Goal: Task Accomplishment & Management: Manage account settings

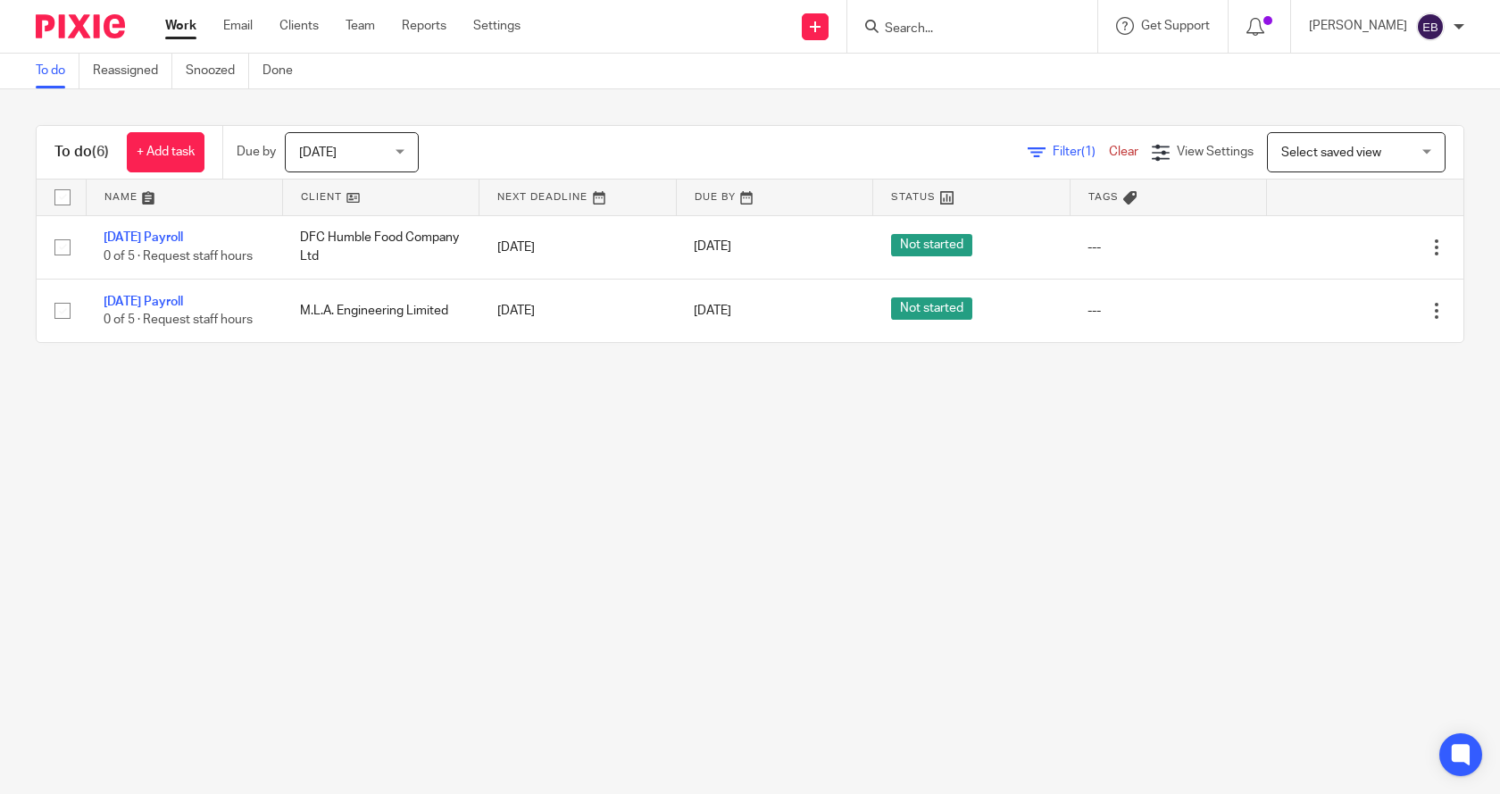
click at [185, 26] on link "Work" at bounding box center [180, 26] width 31 height 18
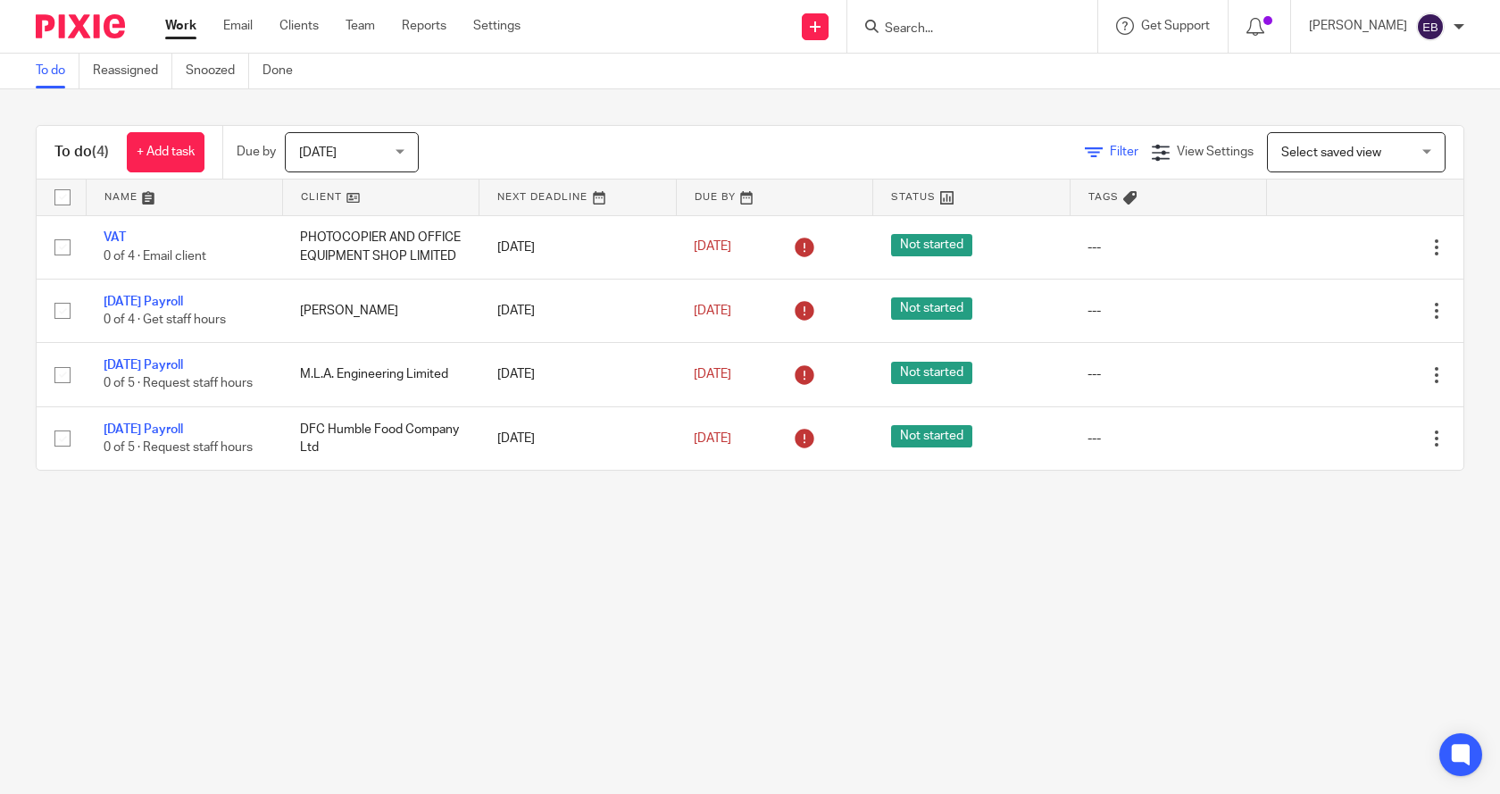
click at [1085, 150] on icon at bounding box center [1094, 153] width 18 height 18
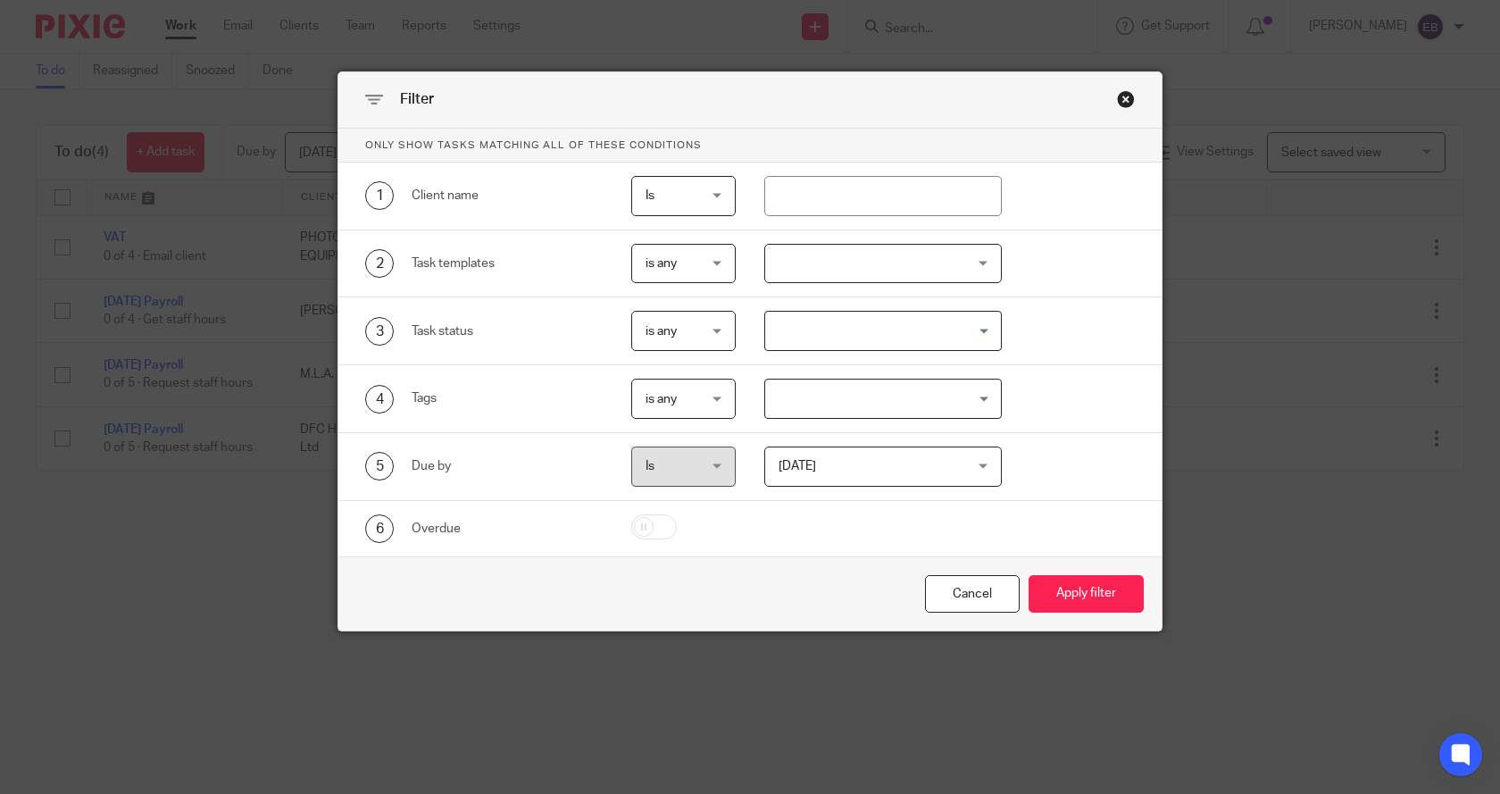
click at [864, 274] on div at bounding box center [883, 264] width 238 height 40
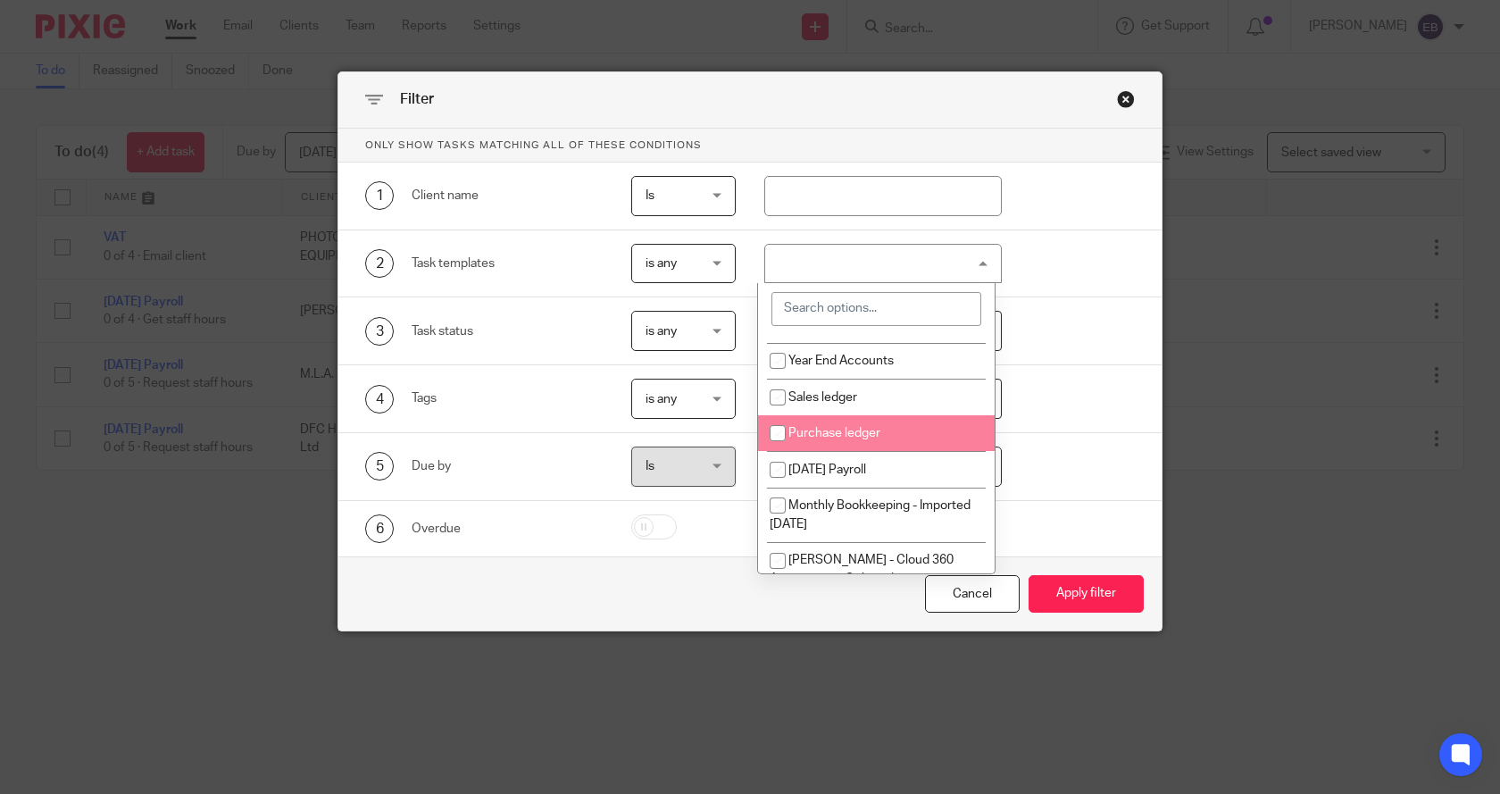
scroll to position [179, 0]
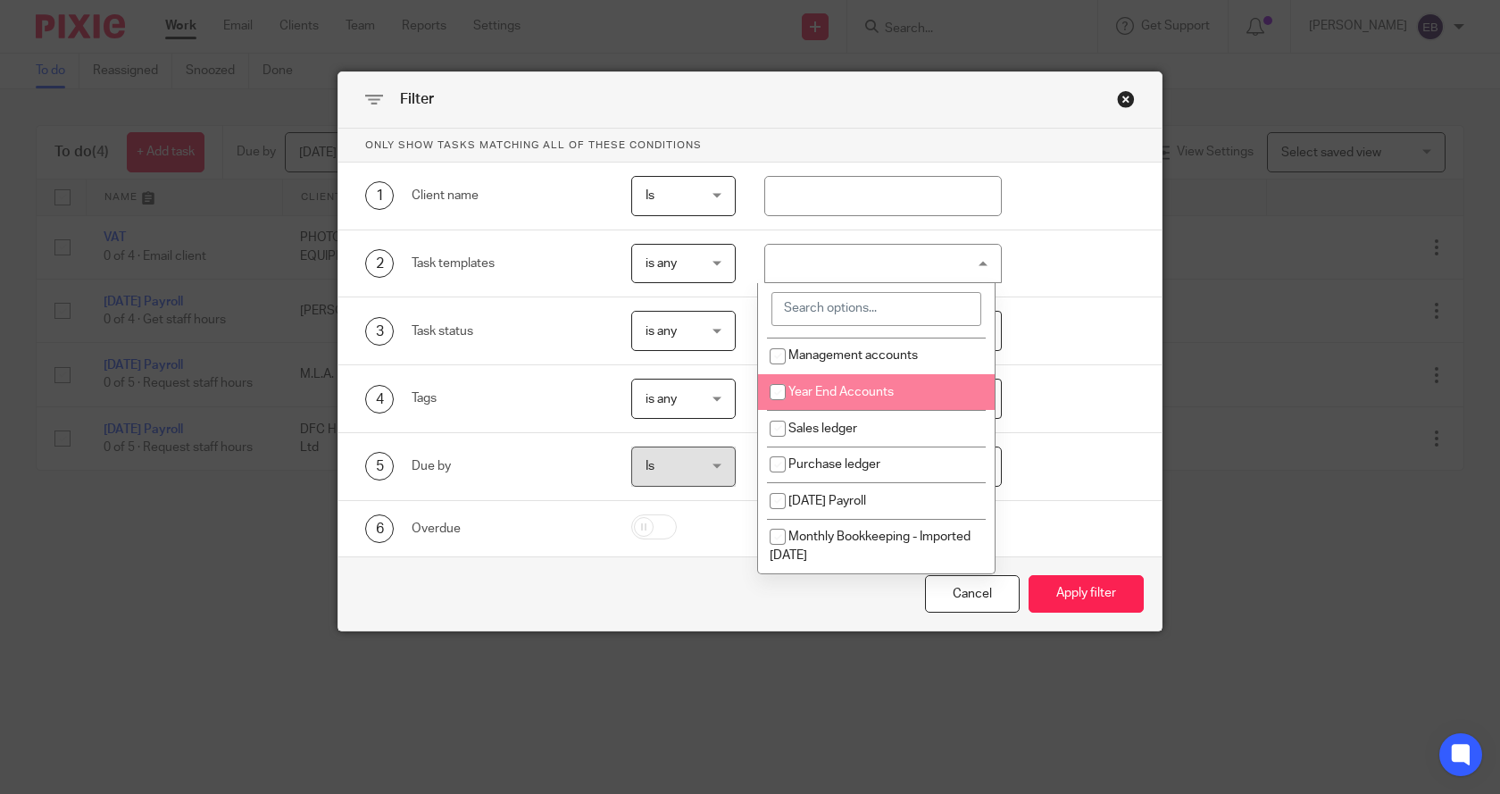
click at [869, 396] on span "Year End Accounts" at bounding box center [841, 392] width 105 height 13
checkbox input "true"
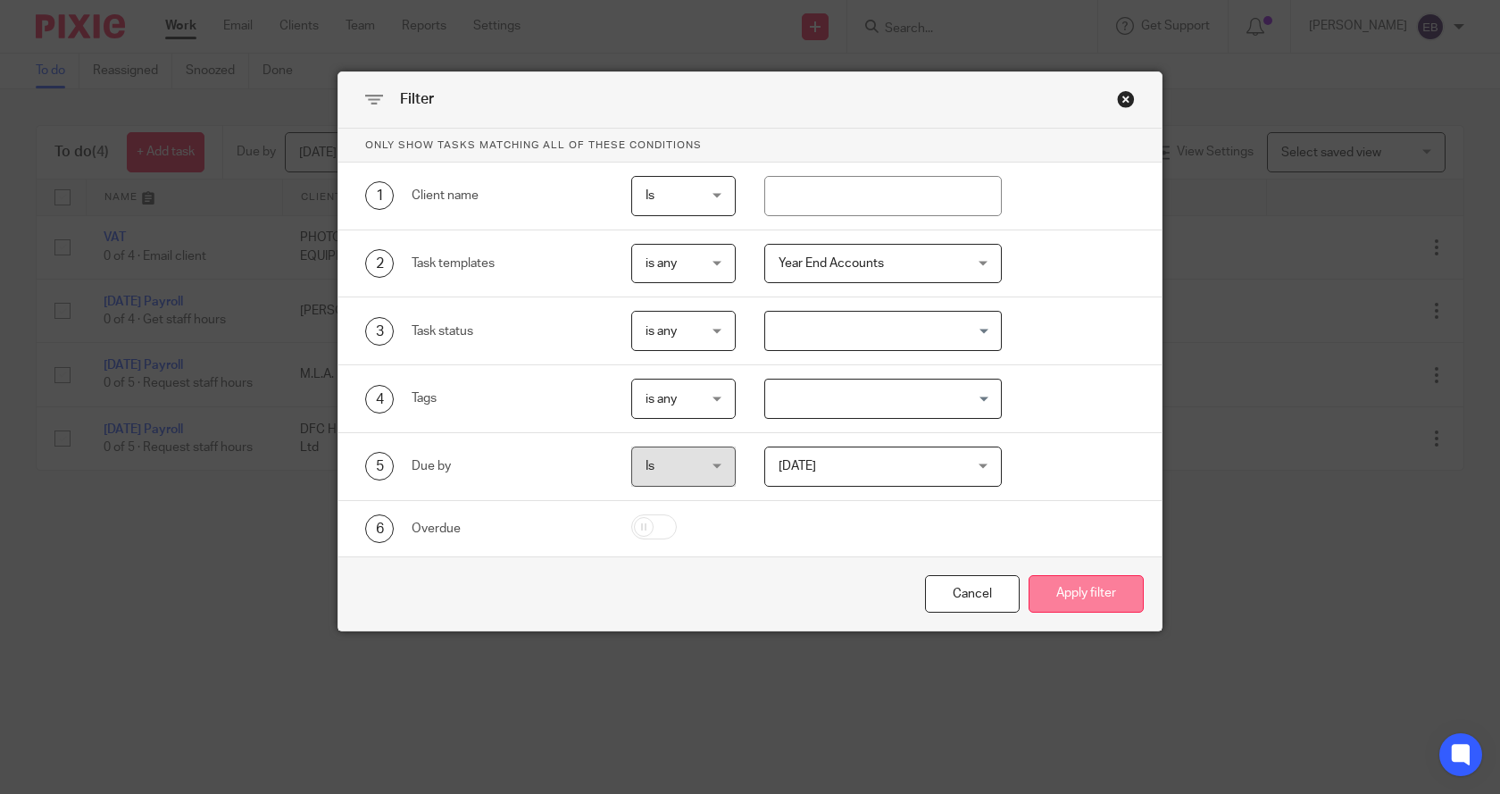
click at [1075, 597] on button "Apply filter" at bounding box center [1086, 594] width 115 height 38
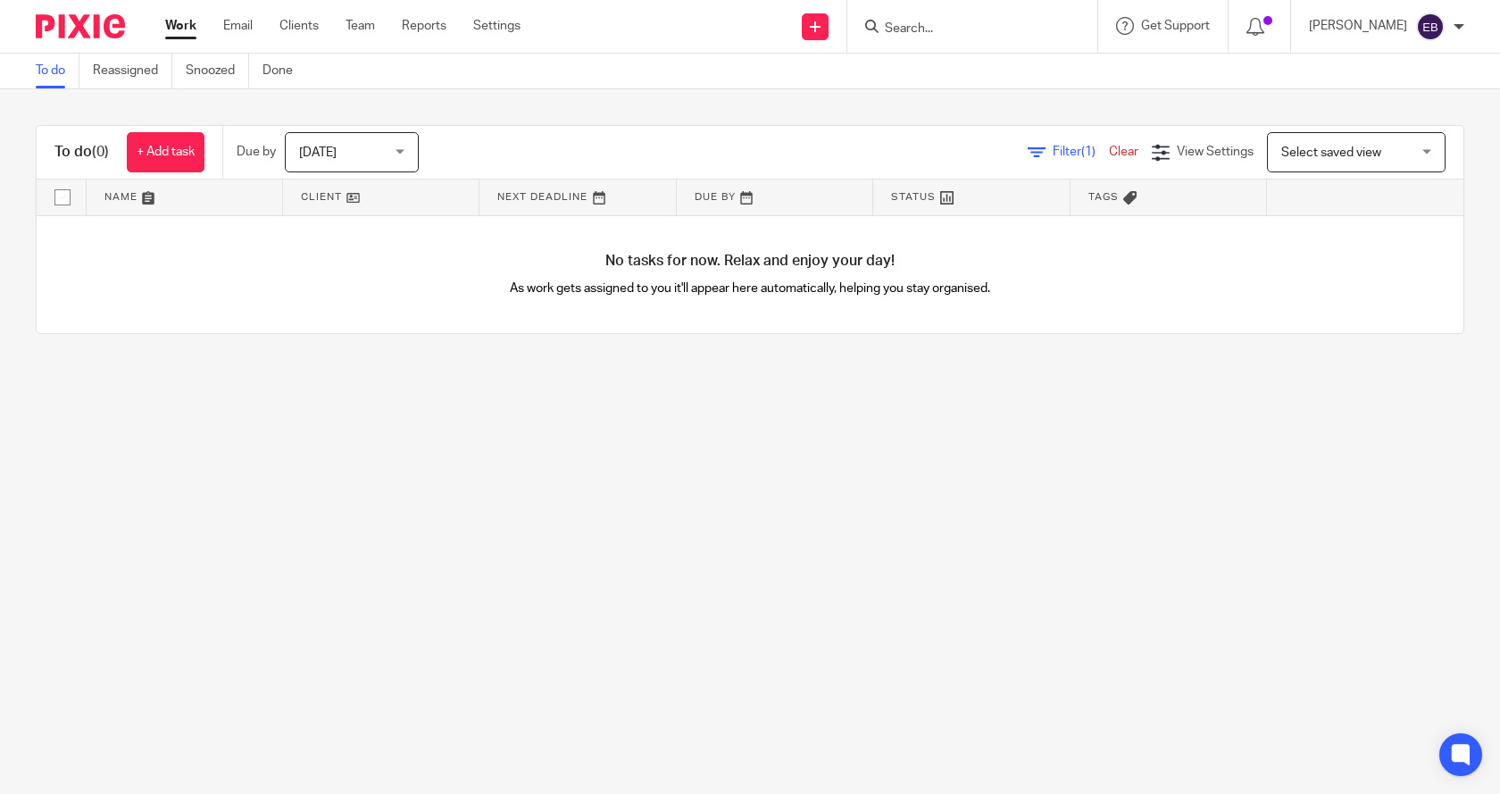
click at [405, 149] on div "Today Today" at bounding box center [352, 152] width 134 height 40
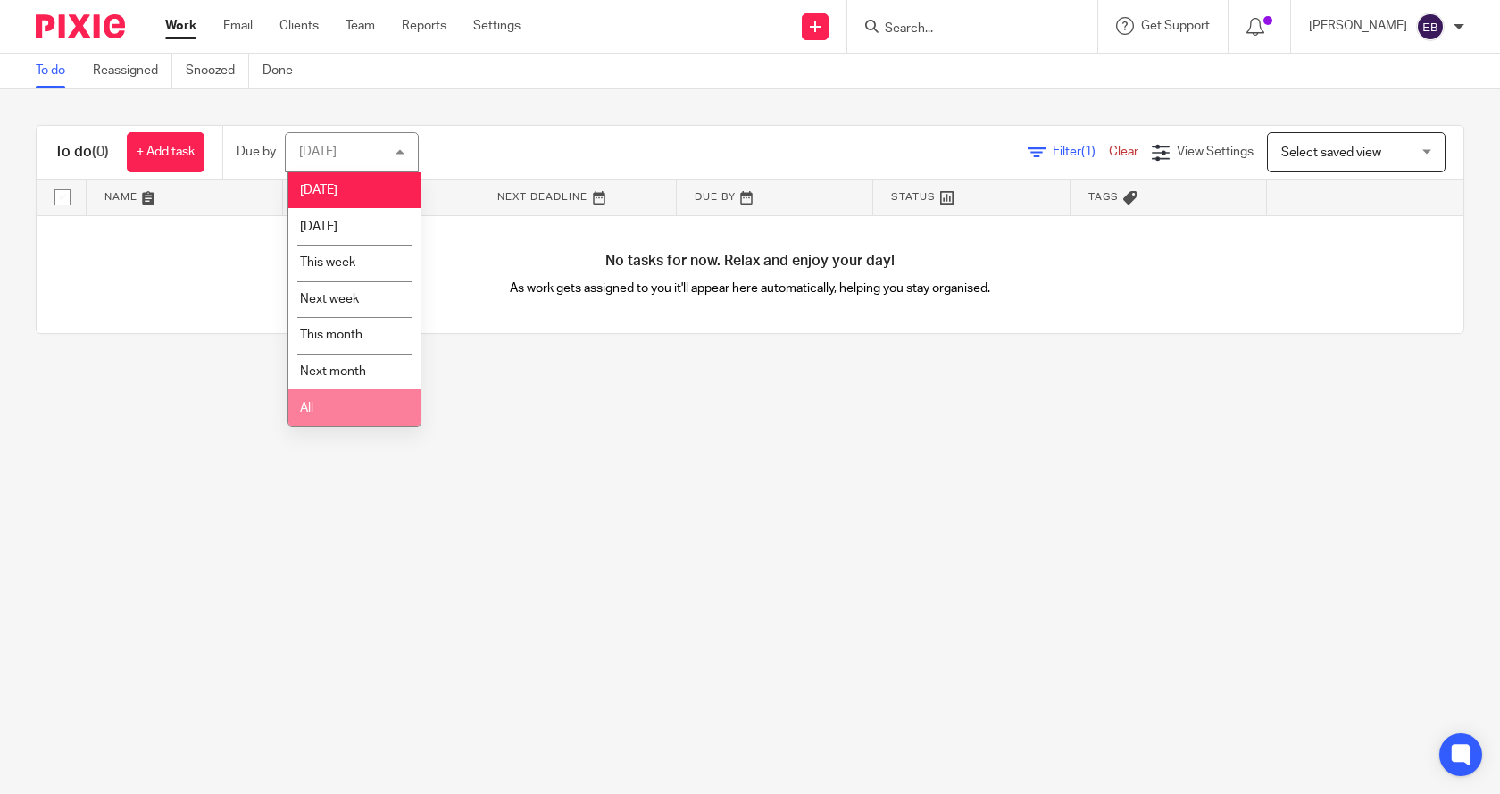
click at [327, 407] on li "All" at bounding box center [354, 407] width 132 height 37
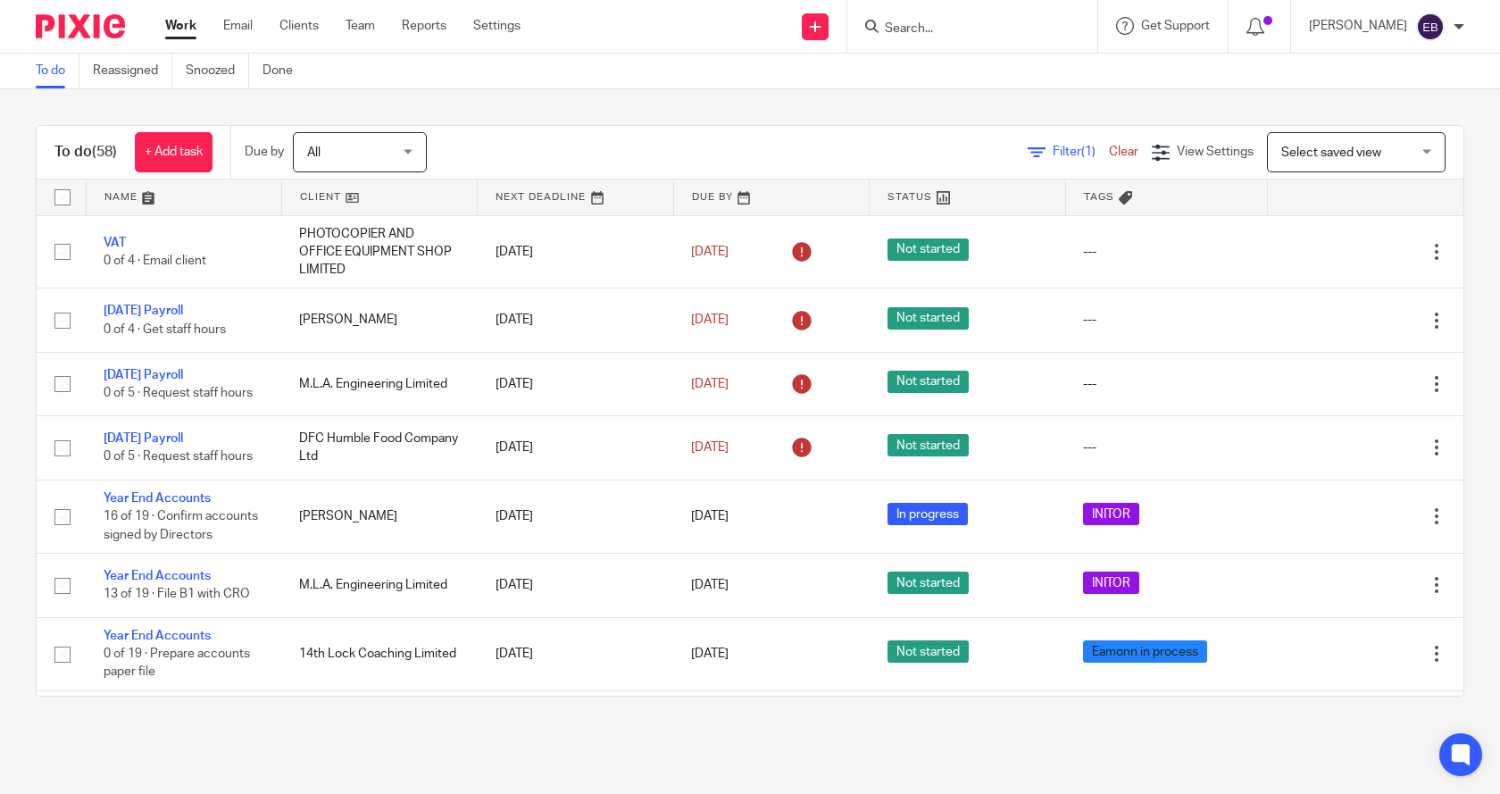
click at [1053, 150] on span "Filter (1)" at bounding box center [1081, 152] width 56 height 13
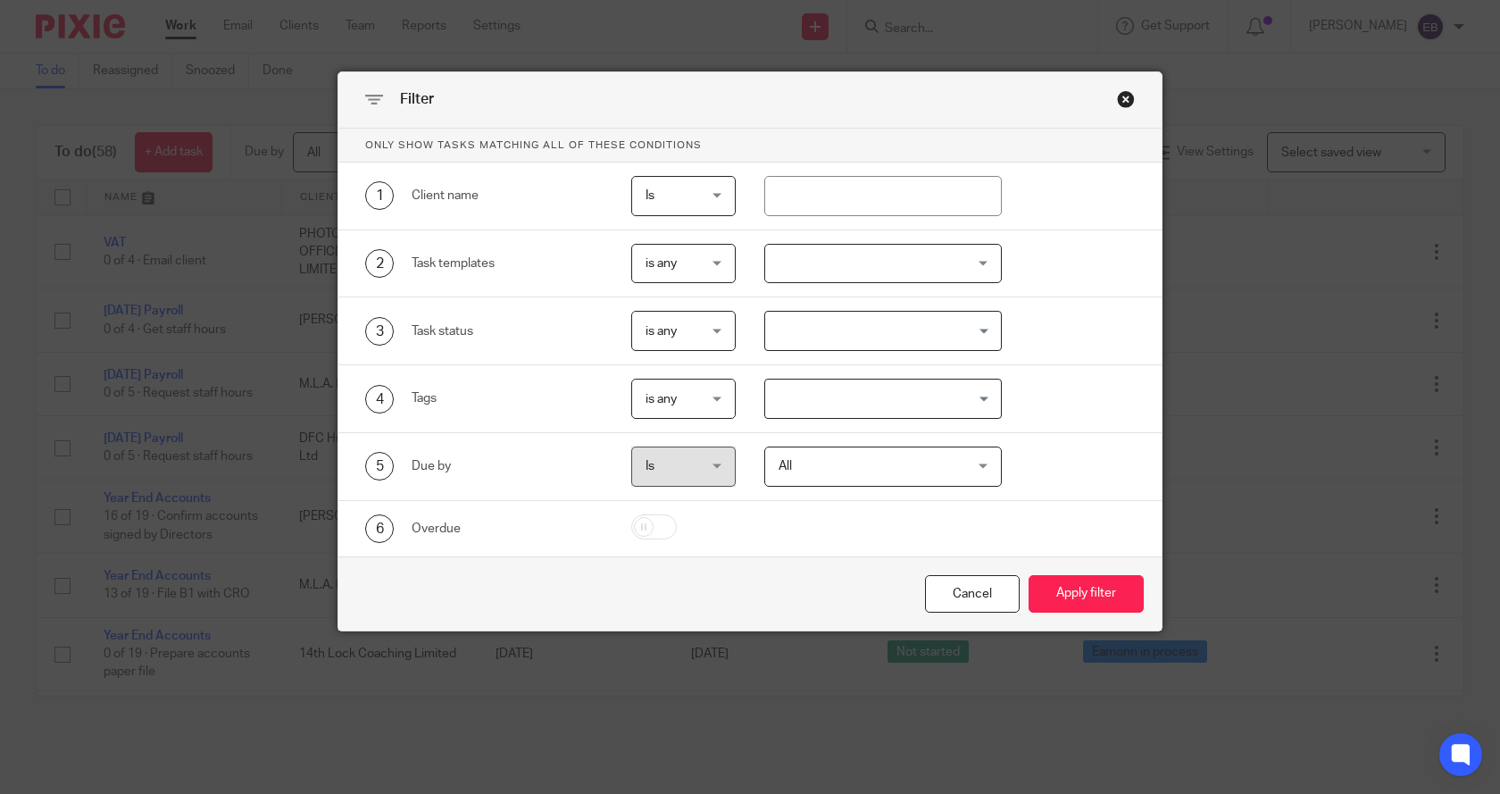
click at [974, 263] on div at bounding box center [883, 264] width 238 height 40
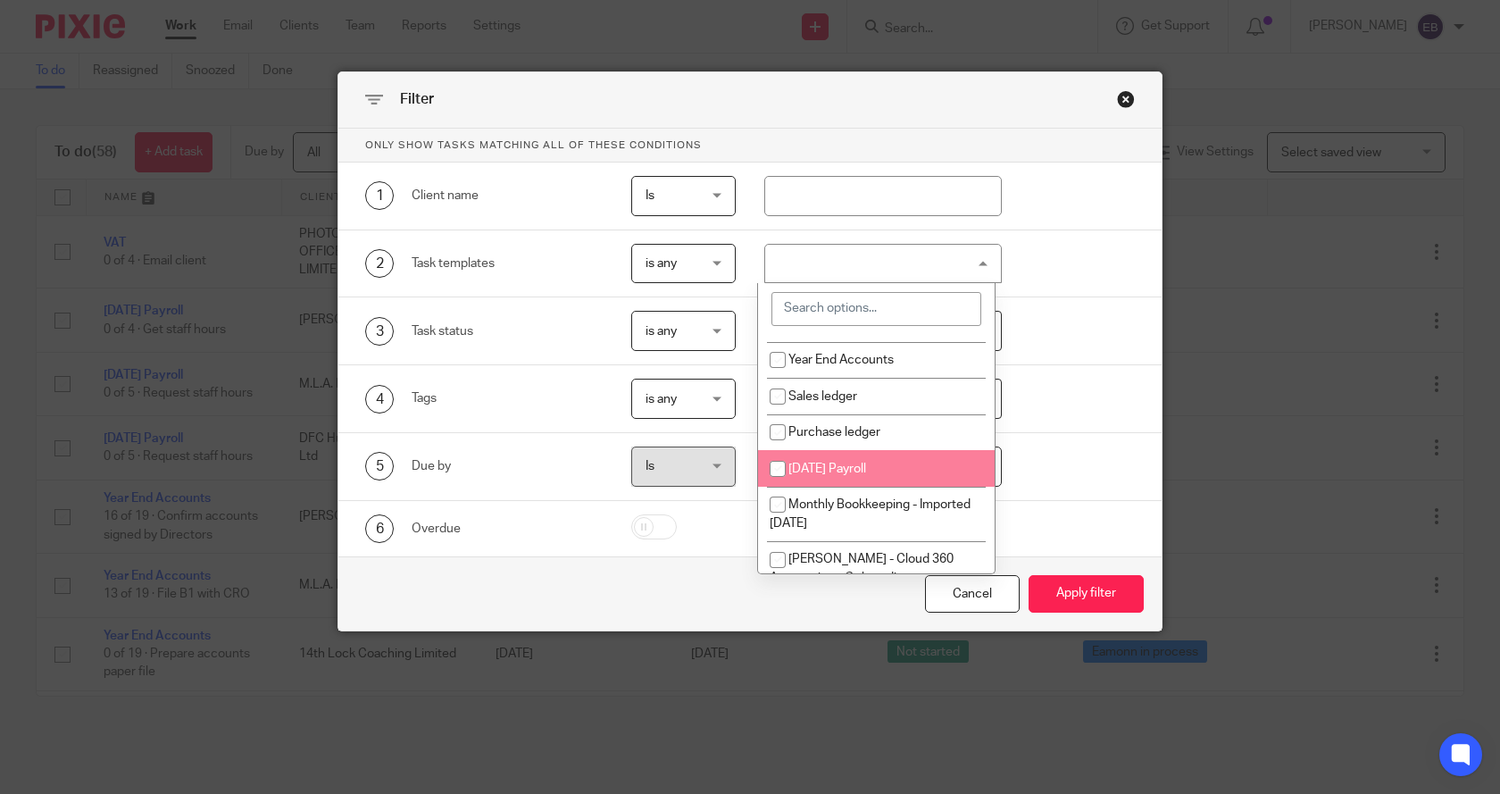
scroll to position [180, 0]
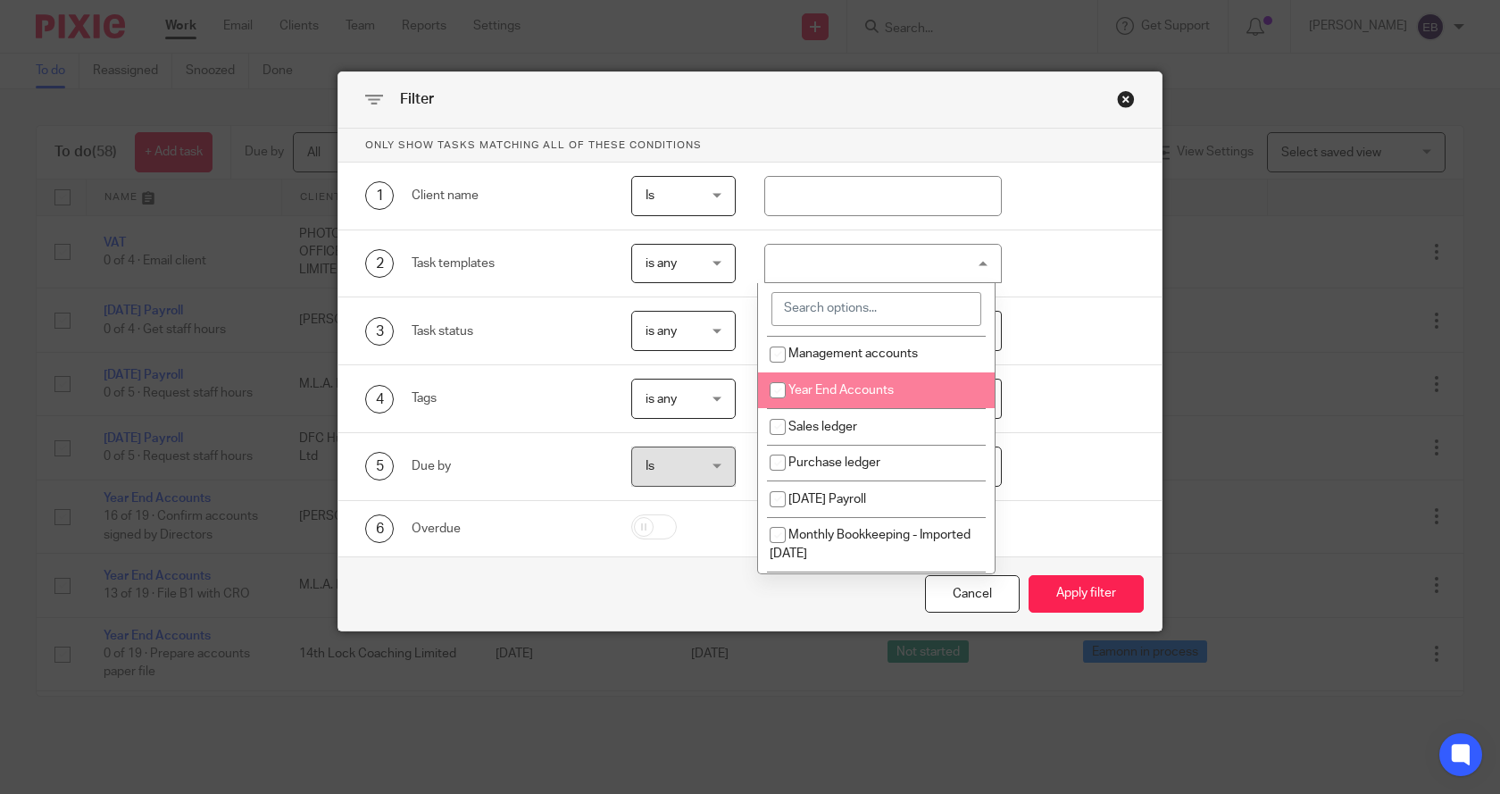
click at [781, 389] on input "checkbox" at bounding box center [778, 390] width 34 height 34
checkbox input "true"
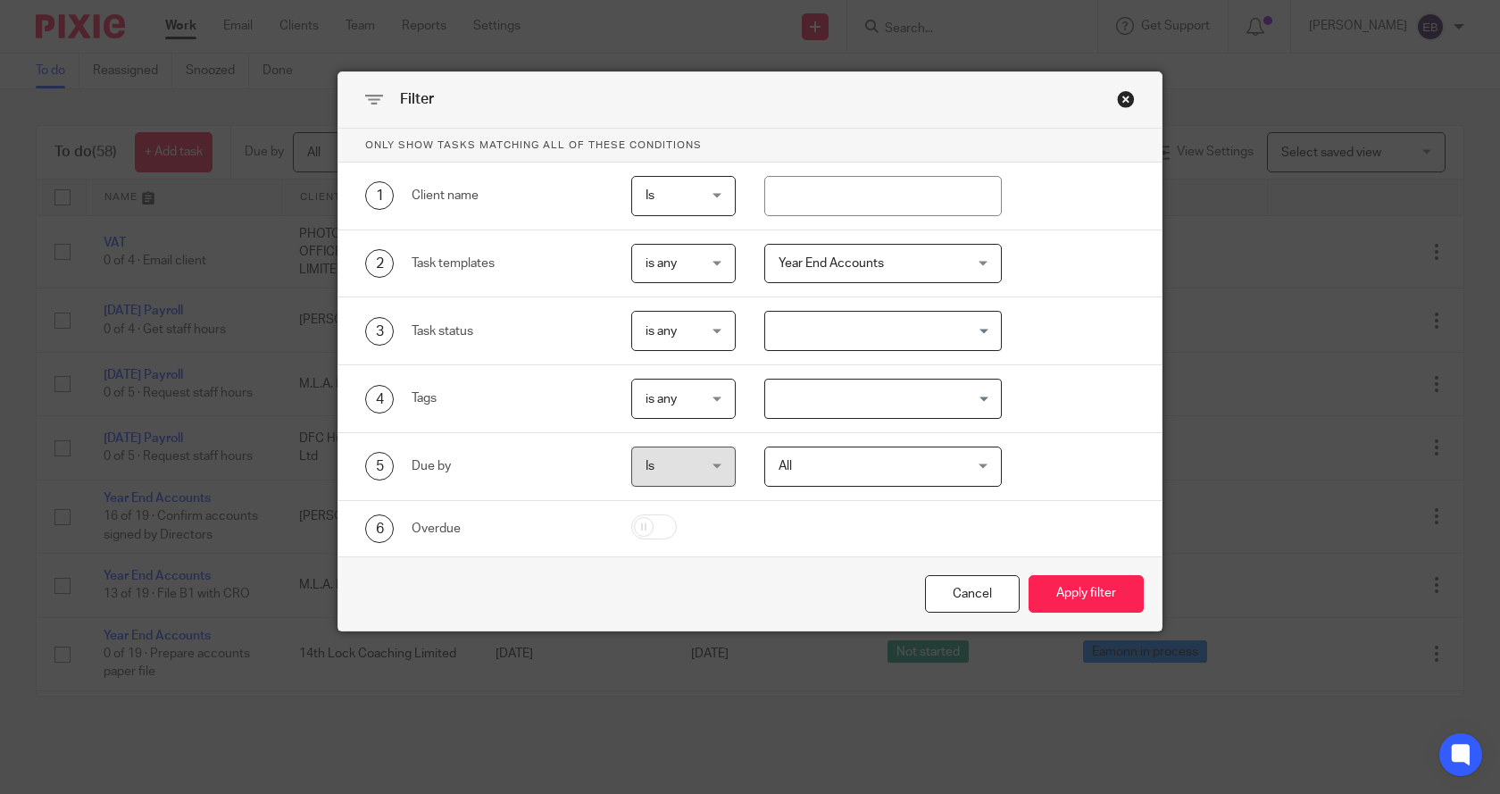
click at [781, 616] on div "Cancel Apply filter" at bounding box center [749, 593] width 823 height 75
click at [1067, 595] on button "Apply filter" at bounding box center [1086, 594] width 115 height 38
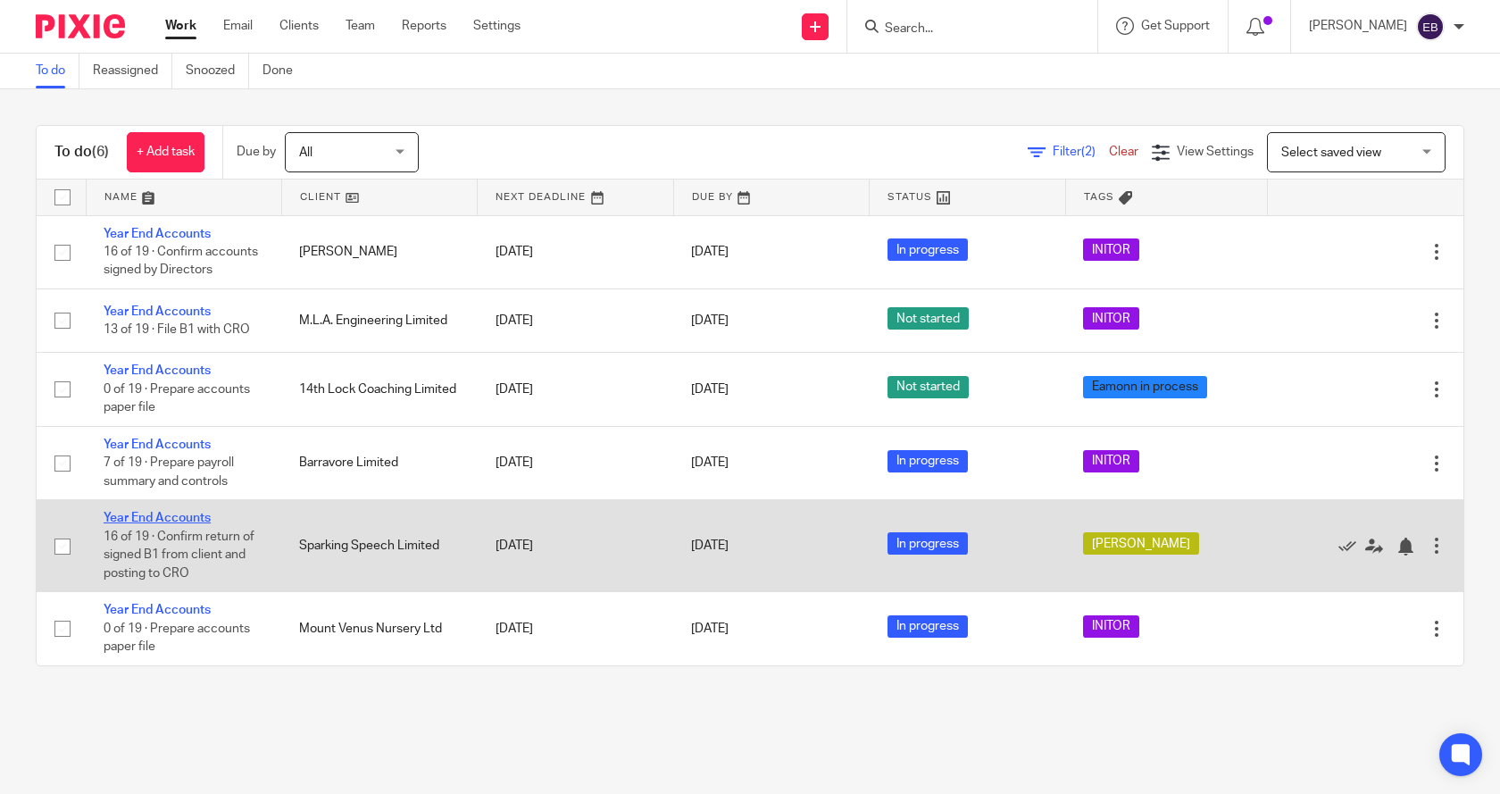
click at [173, 516] on link "Year End Accounts" at bounding box center [157, 518] width 107 height 13
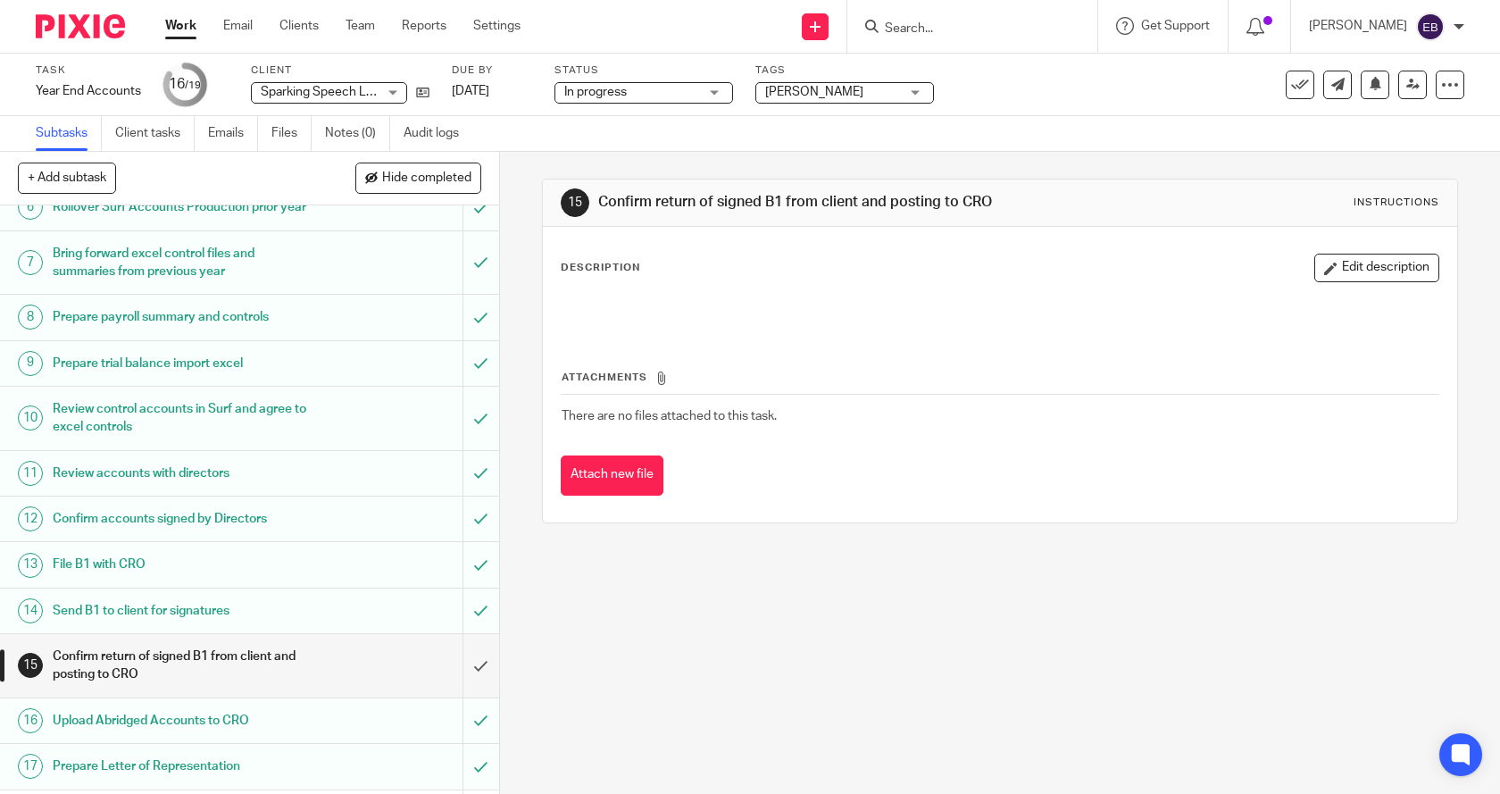
scroll to position [410, 0]
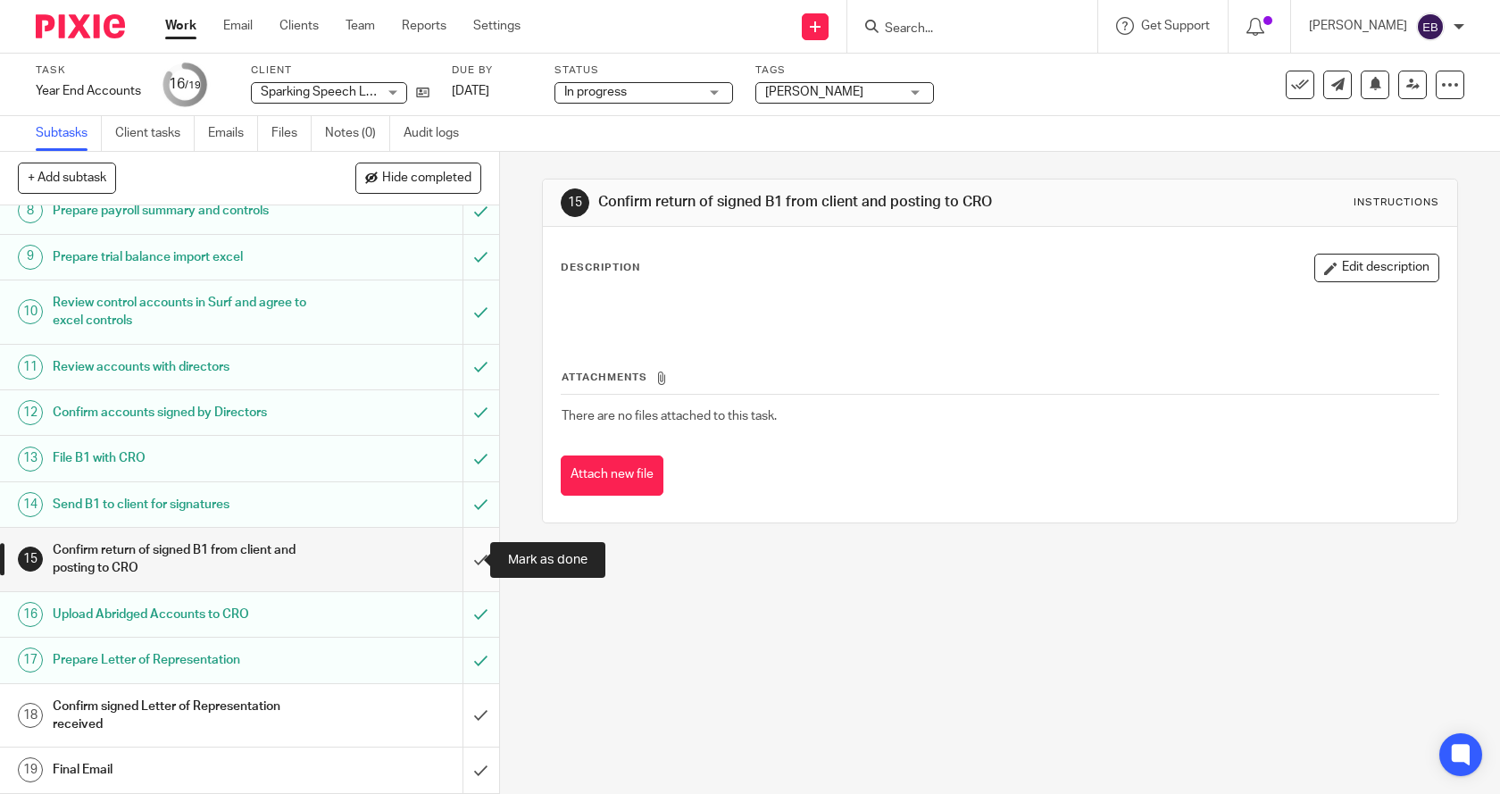
click at [463, 564] on input "submit" at bounding box center [249, 559] width 499 height 63
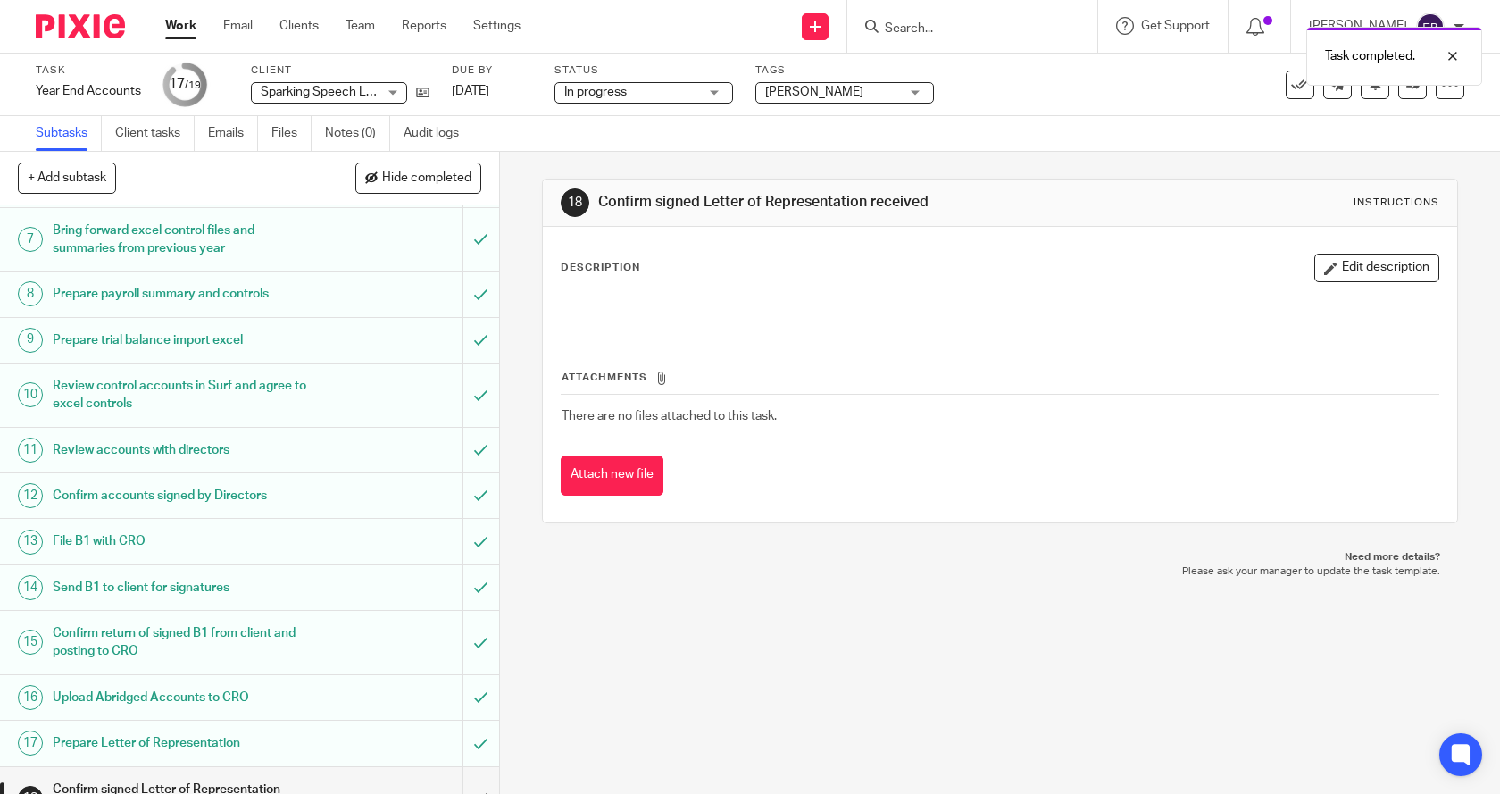
scroll to position [410, 0]
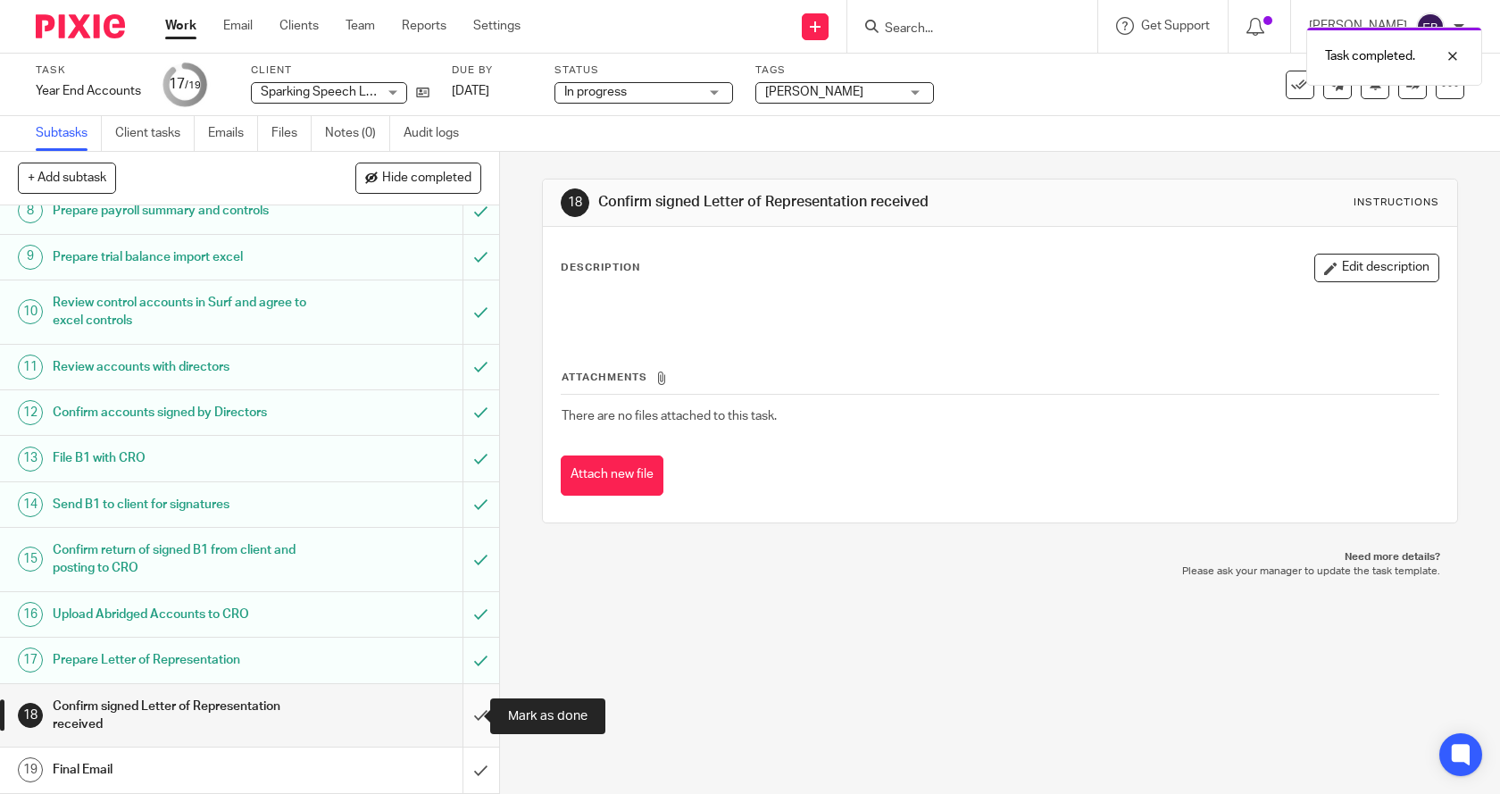
click at [464, 716] on input "submit" at bounding box center [249, 715] width 499 height 63
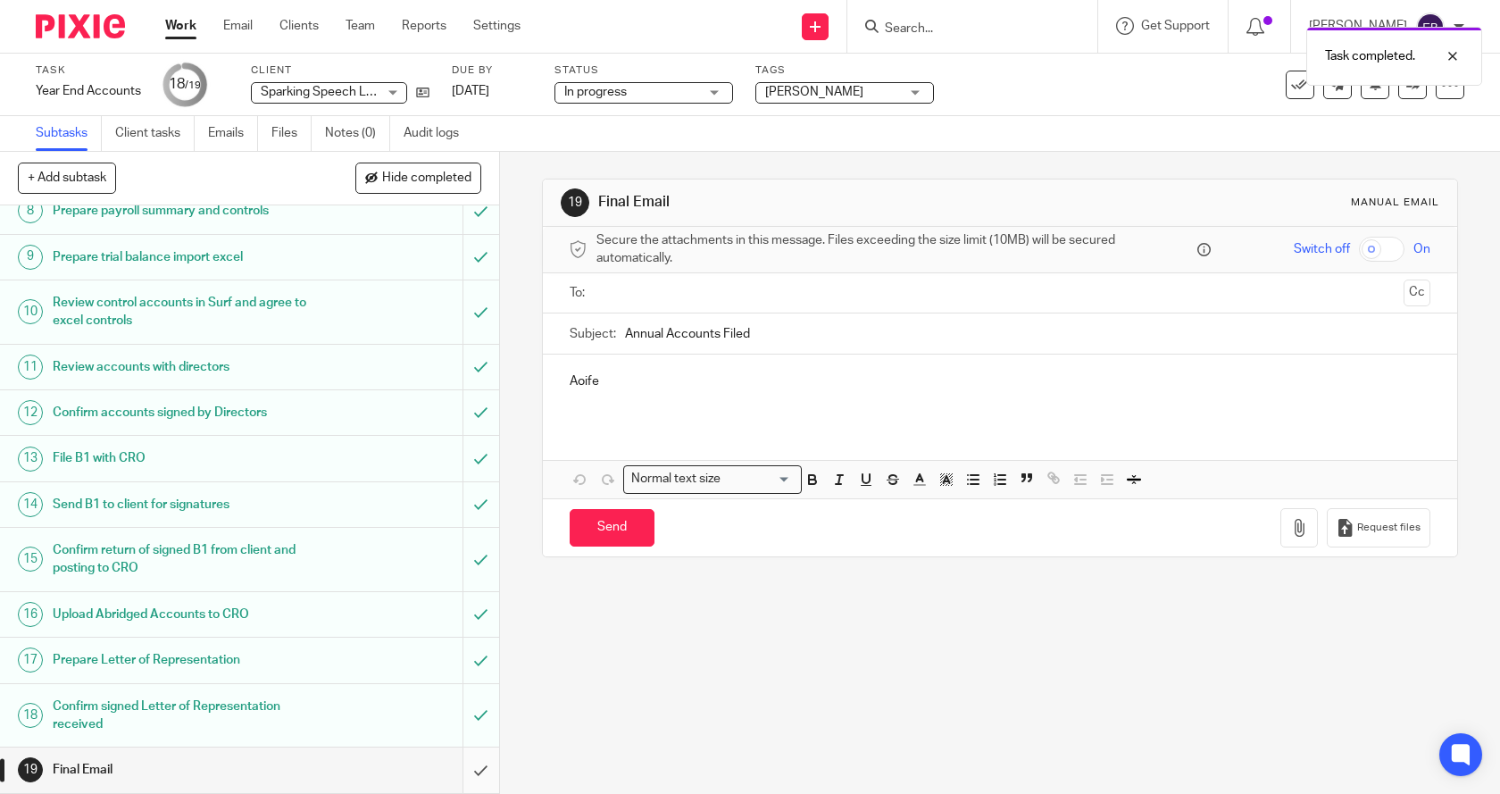
scroll to position [410, 0]
click at [469, 768] on input "submit" at bounding box center [249, 769] width 499 height 45
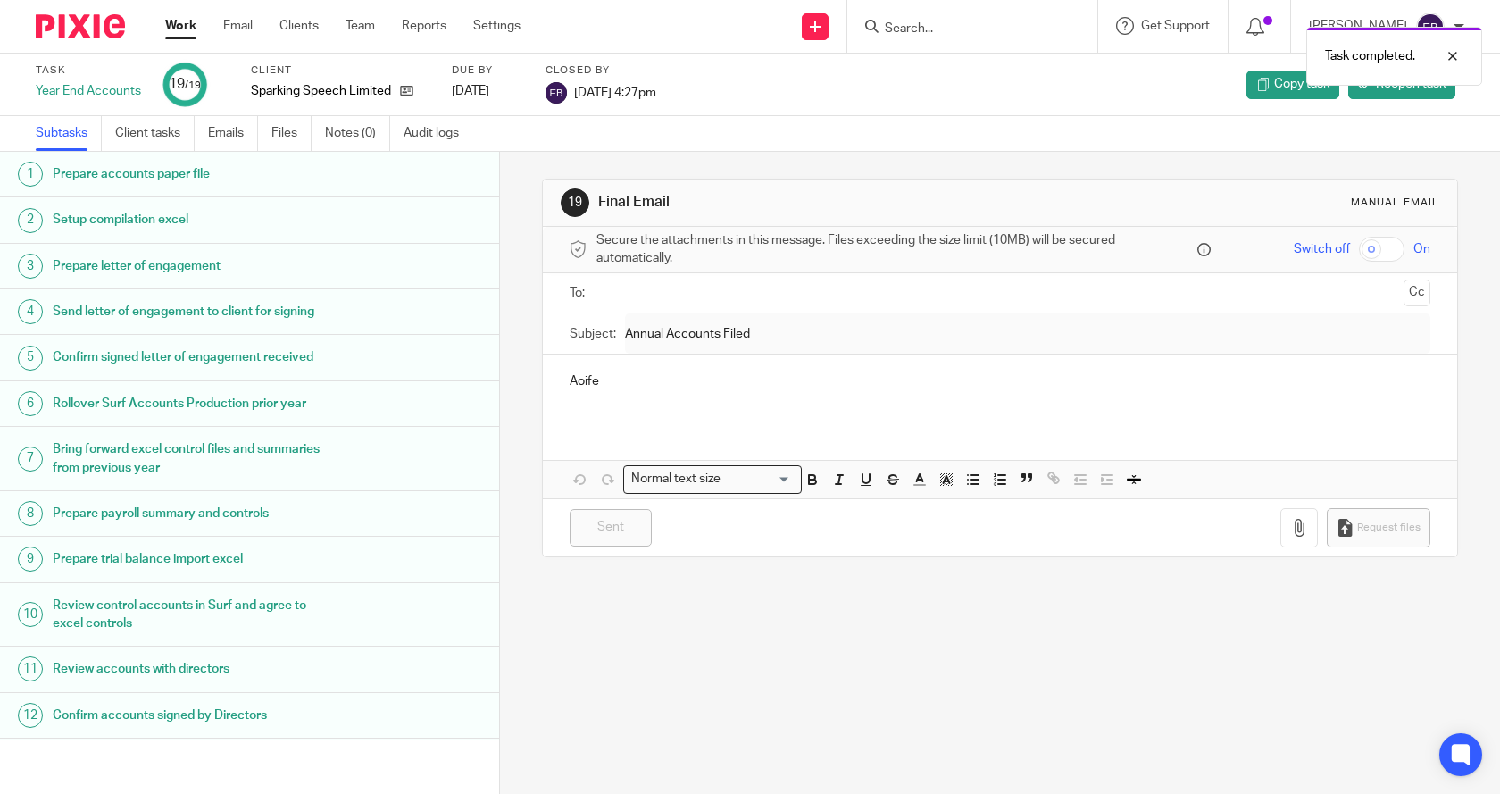
click at [187, 23] on link "Work" at bounding box center [180, 26] width 31 height 18
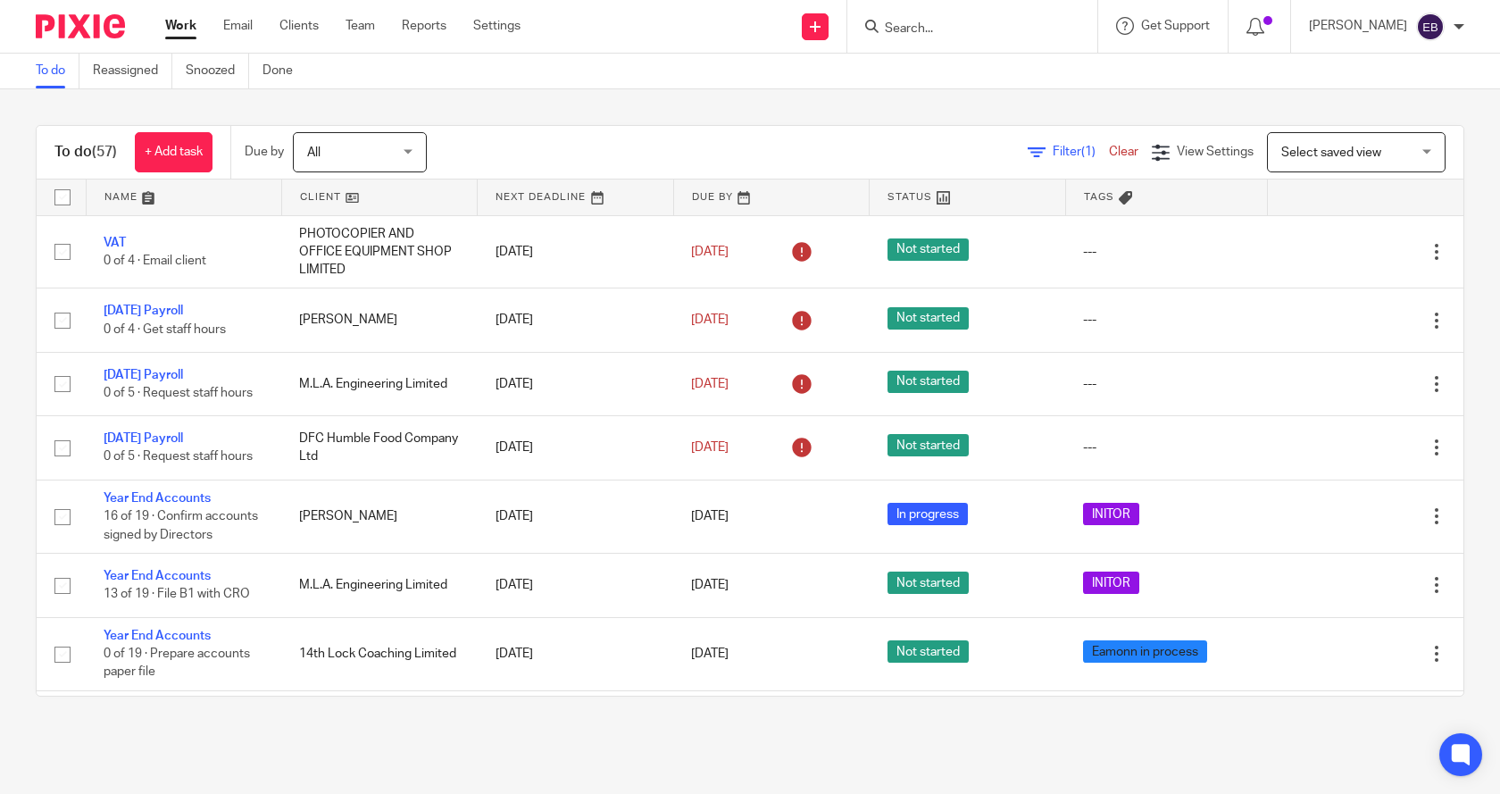
click at [1109, 151] on link "Clear" at bounding box center [1123, 152] width 29 height 13
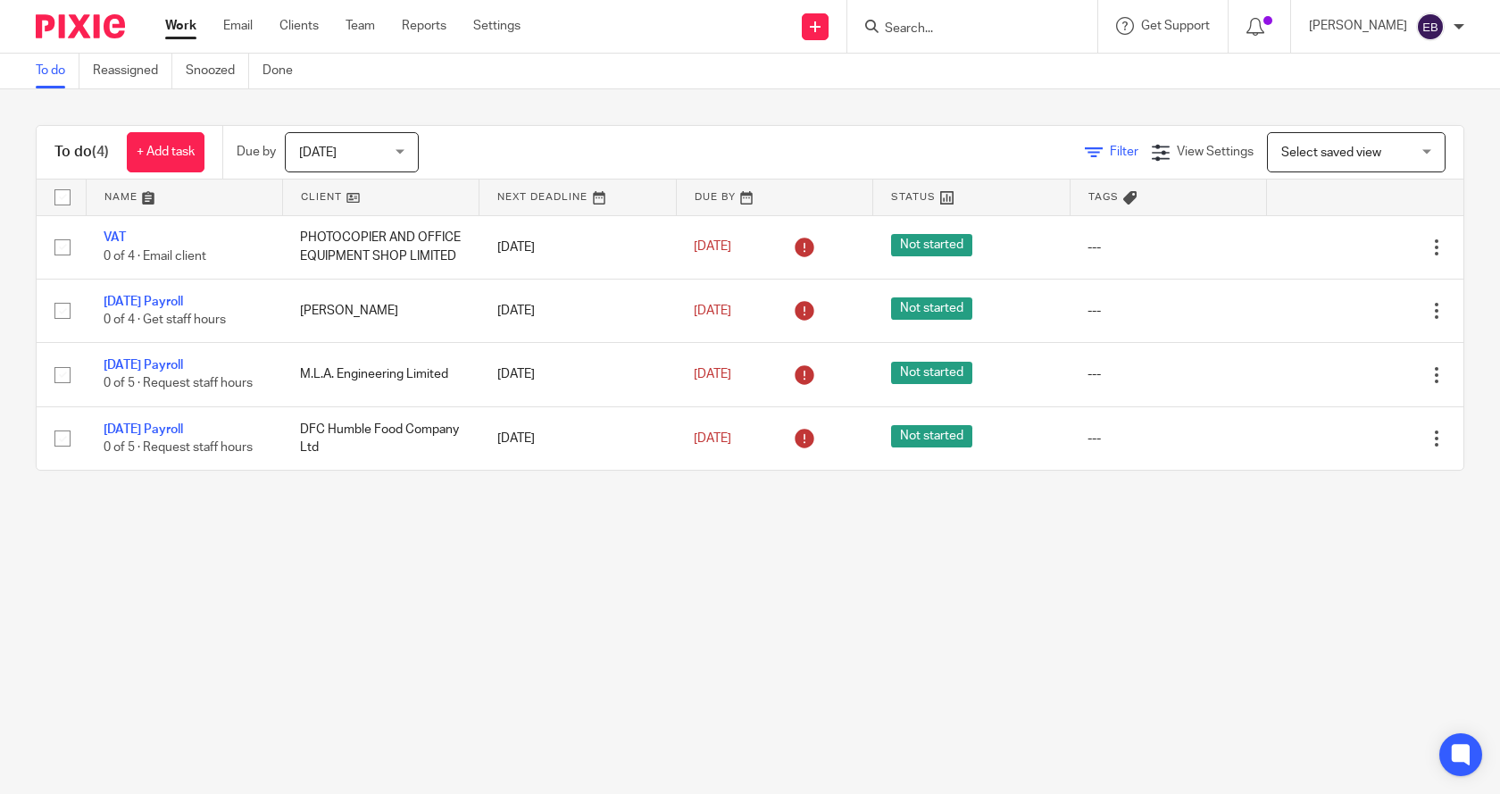
click at [1085, 147] on icon at bounding box center [1094, 153] width 18 height 18
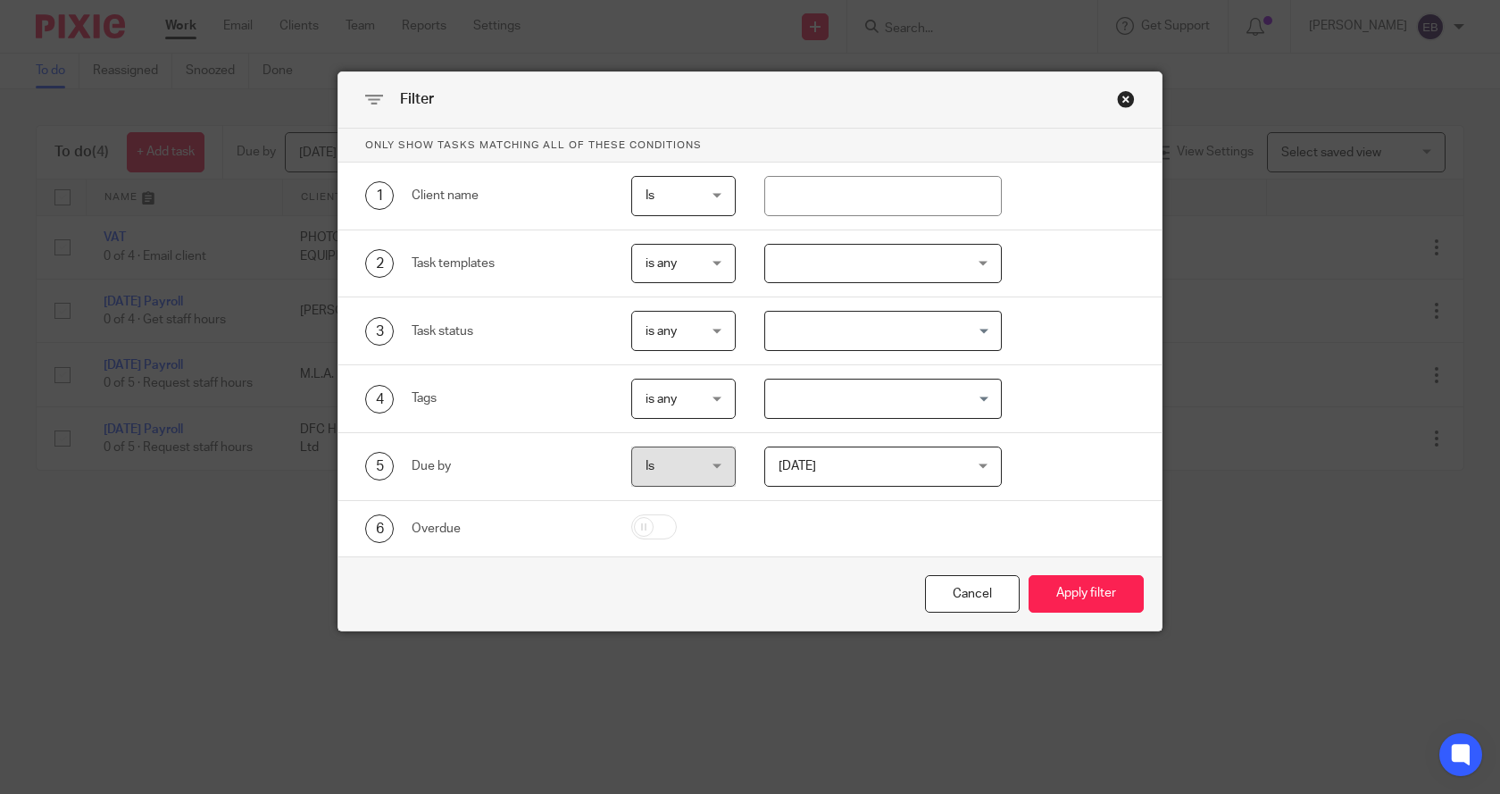
click at [887, 267] on div at bounding box center [883, 264] width 238 height 40
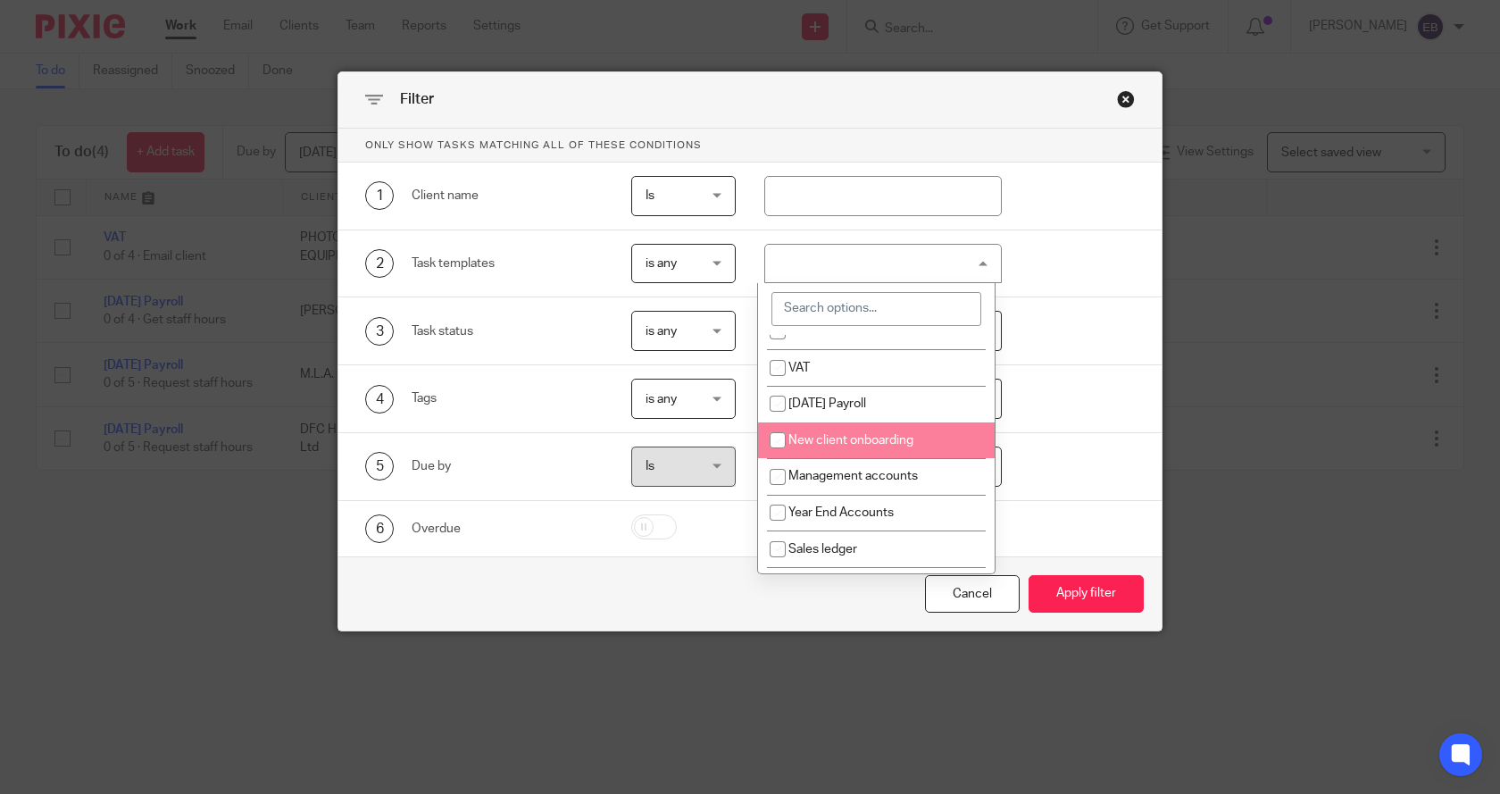
scroll to position [89, 0]
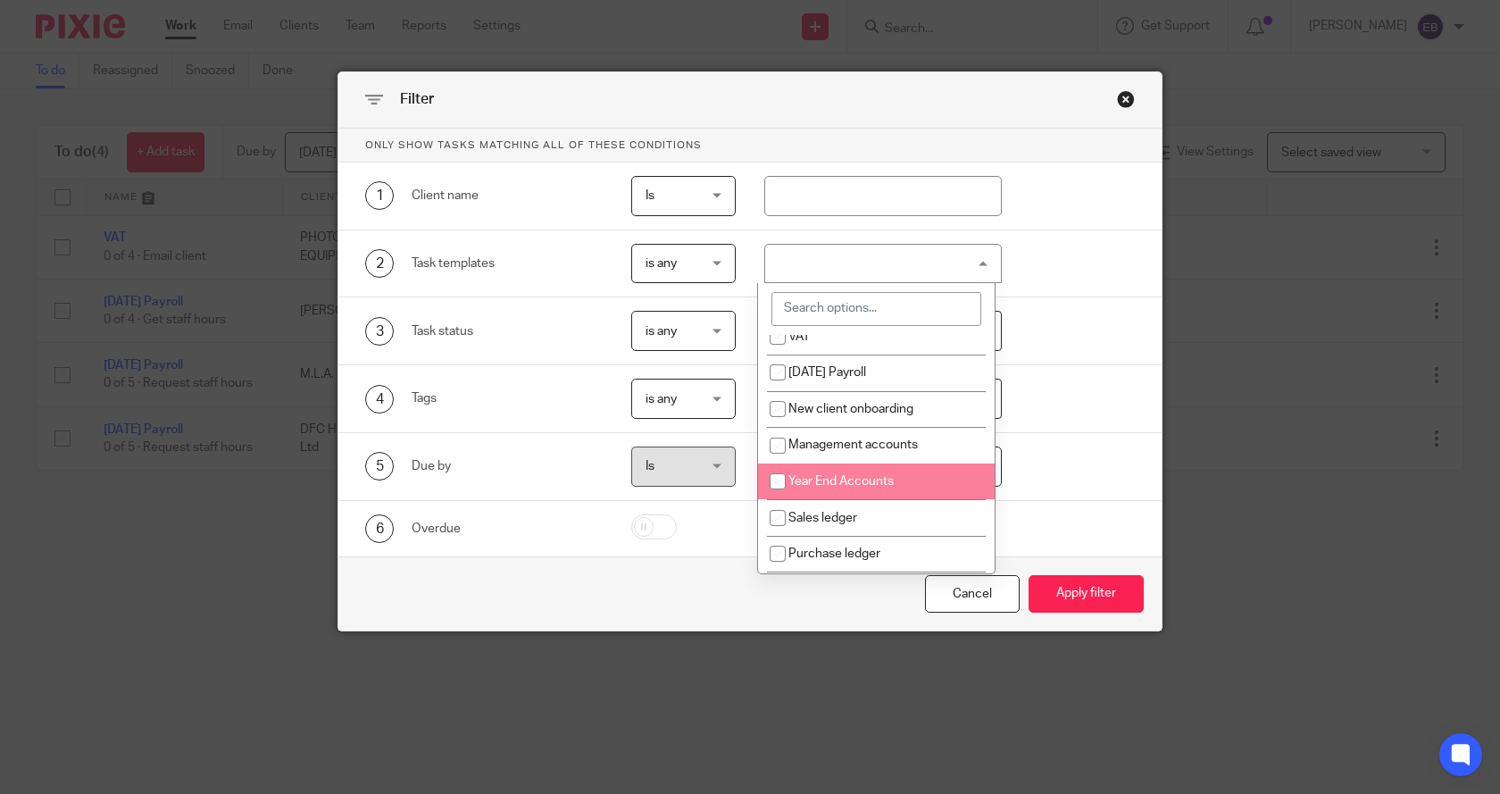
click at [856, 476] on span "Year End Accounts" at bounding box center [841, 481] width 105 height 13
checkbox input "true"
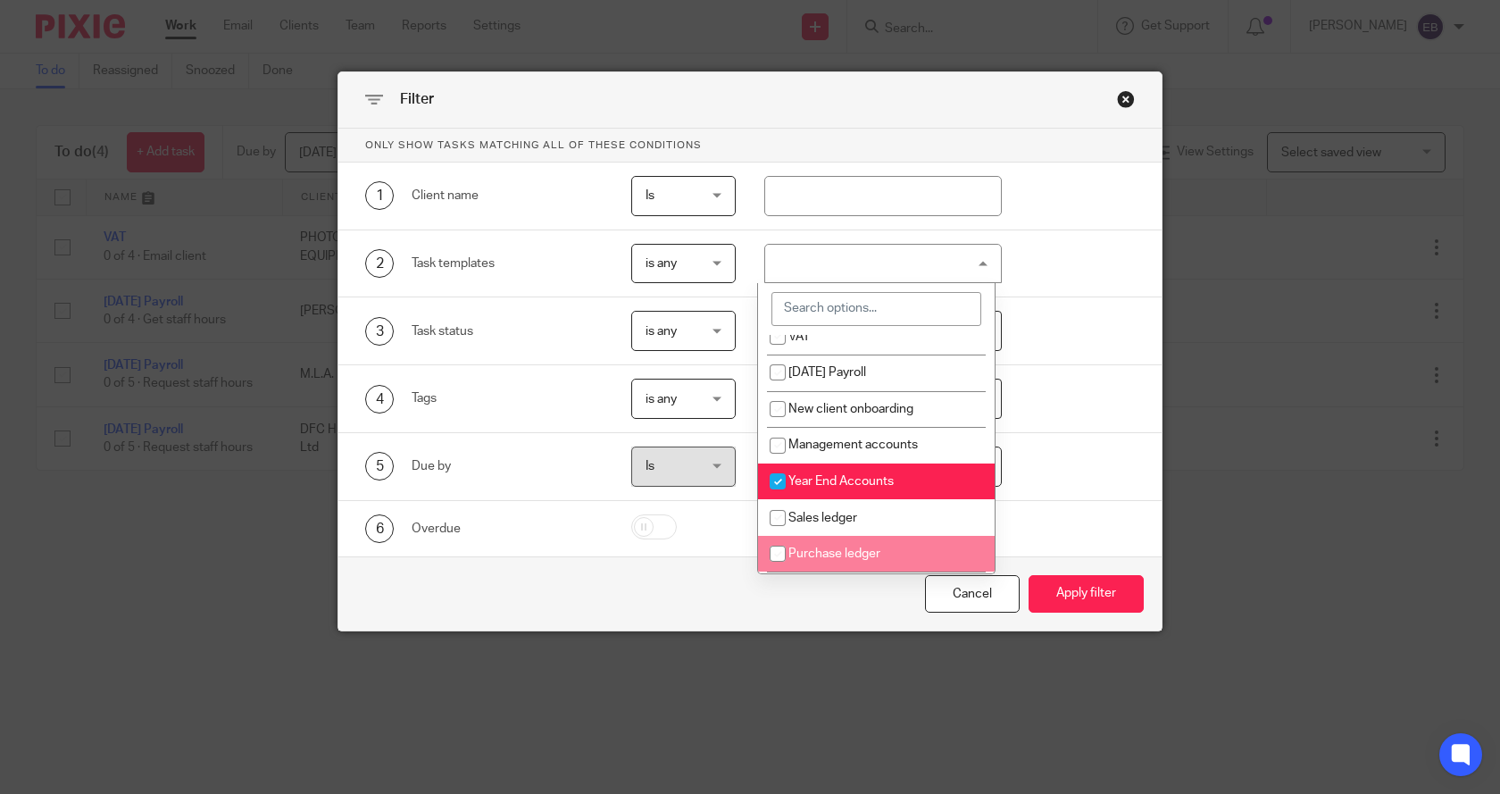
click at [808, 600] on div "Cancel Apply filter" at bounding box center [749, 593] width 823 height 75
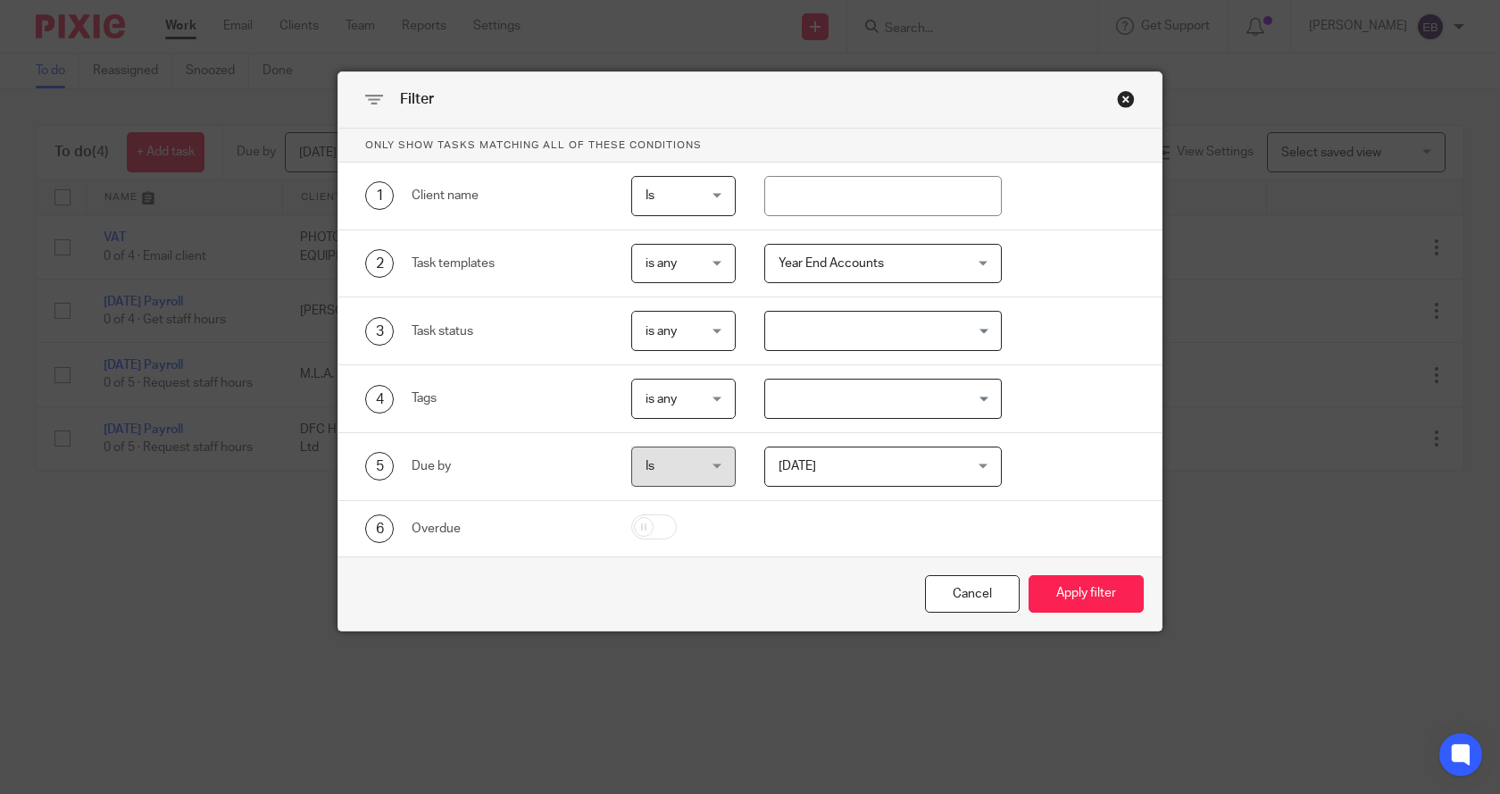
click at [812, 476] on span "Today" at bounding box center [868, 466] width 179 height 38
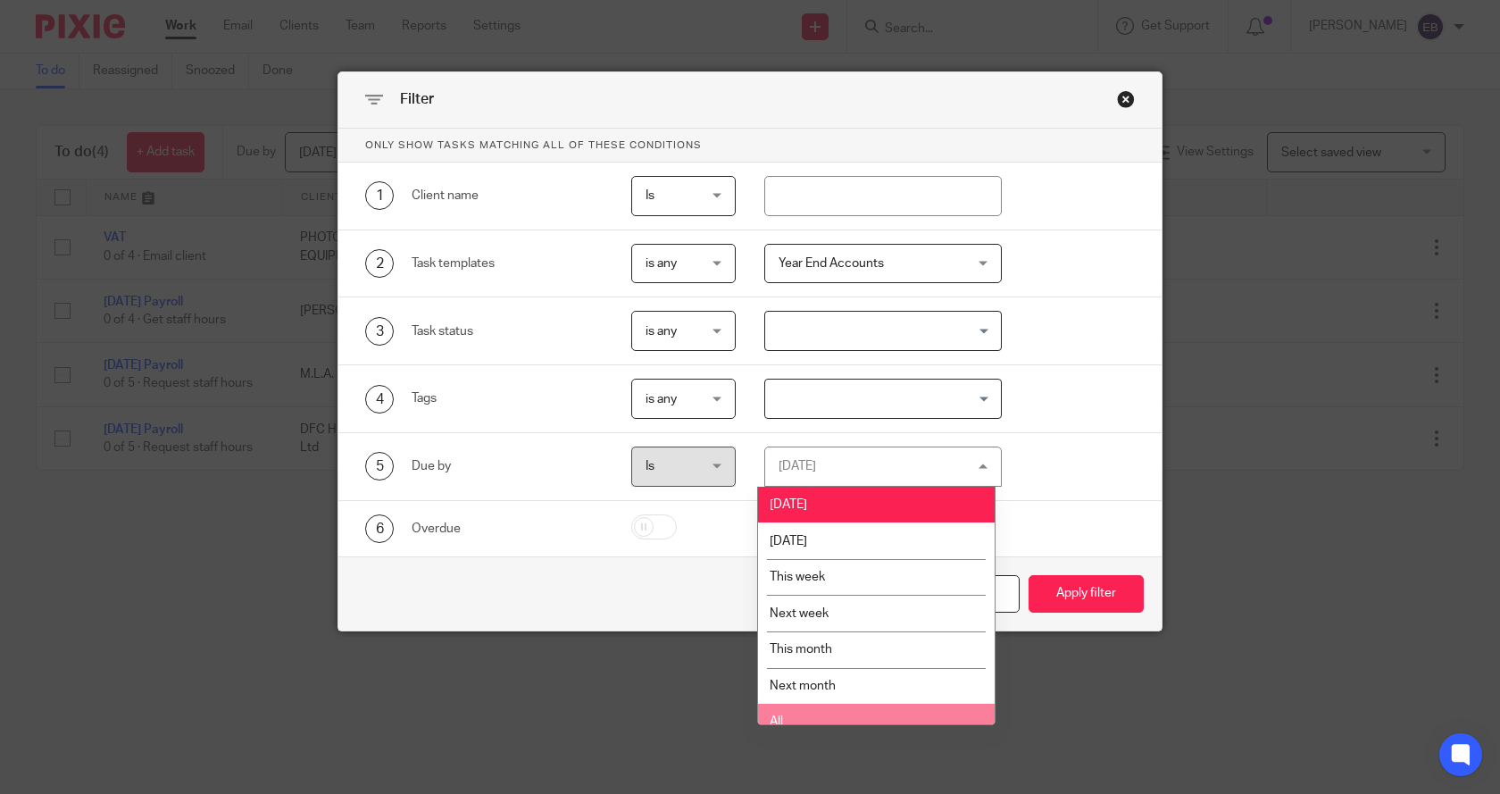
click at [781, 721] on span "All" at bounding box center [776, 721] width 13 height 13
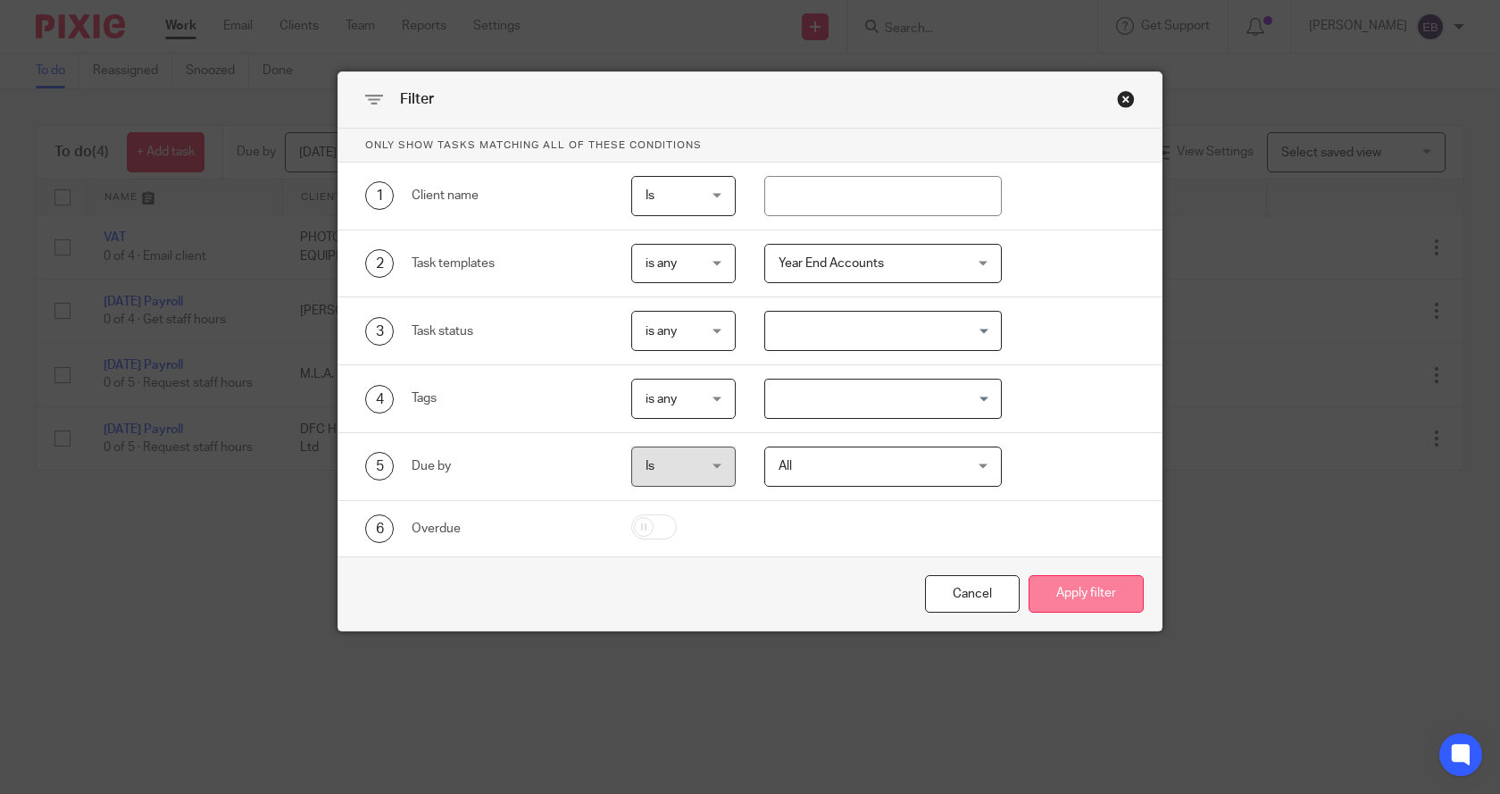
click at [1075, 605] on button "Apply filter" at bounding box center [1086, 594] width 115 height 38
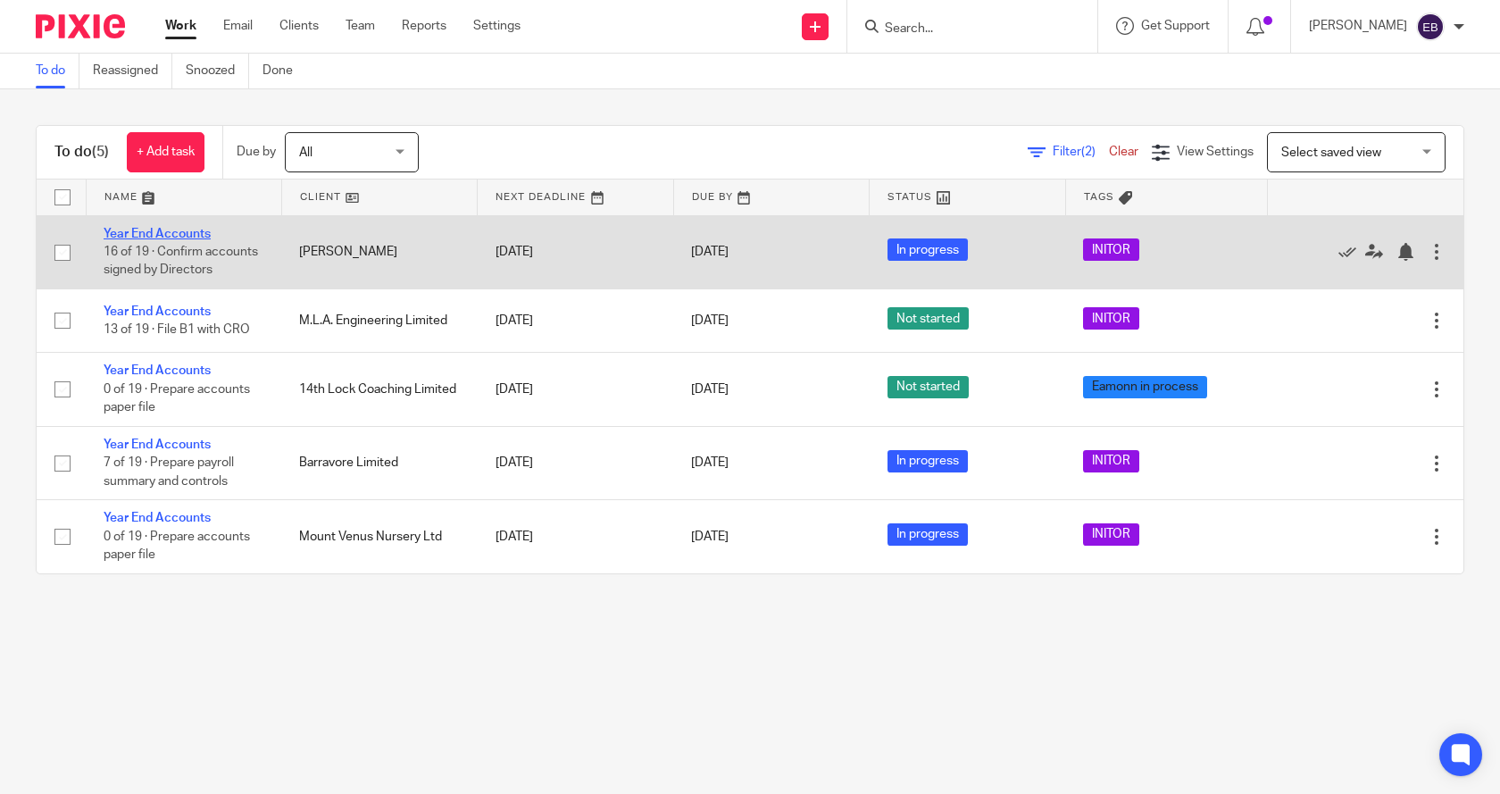
click at [156, 231] on link "Year End Accounts" at bounding box center [157, 234] width 107 height 13
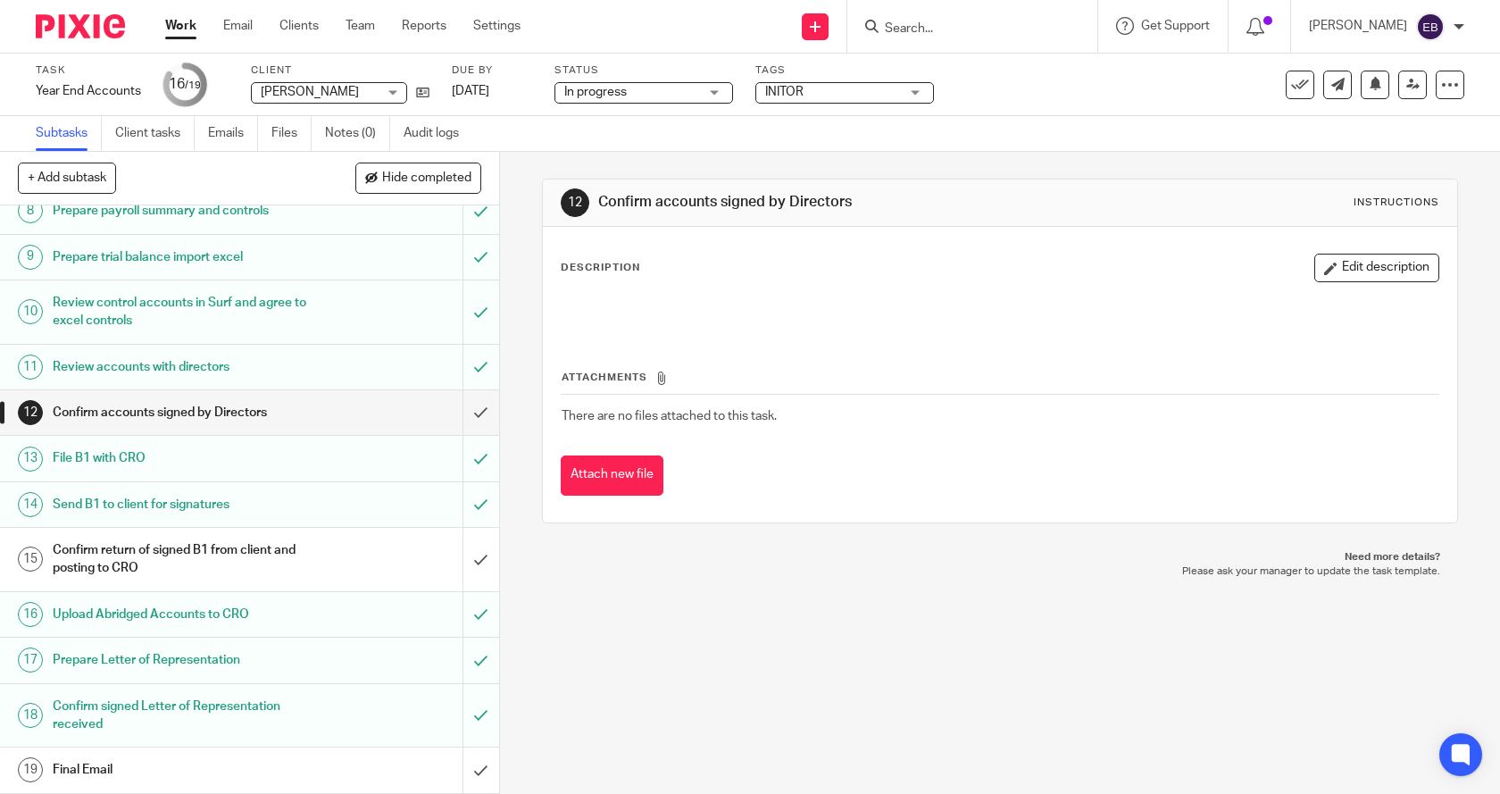
scroll to position [410, 0]
click at [466, 411] on input "submit" at bounding box center [249, 412] width 499 height 45
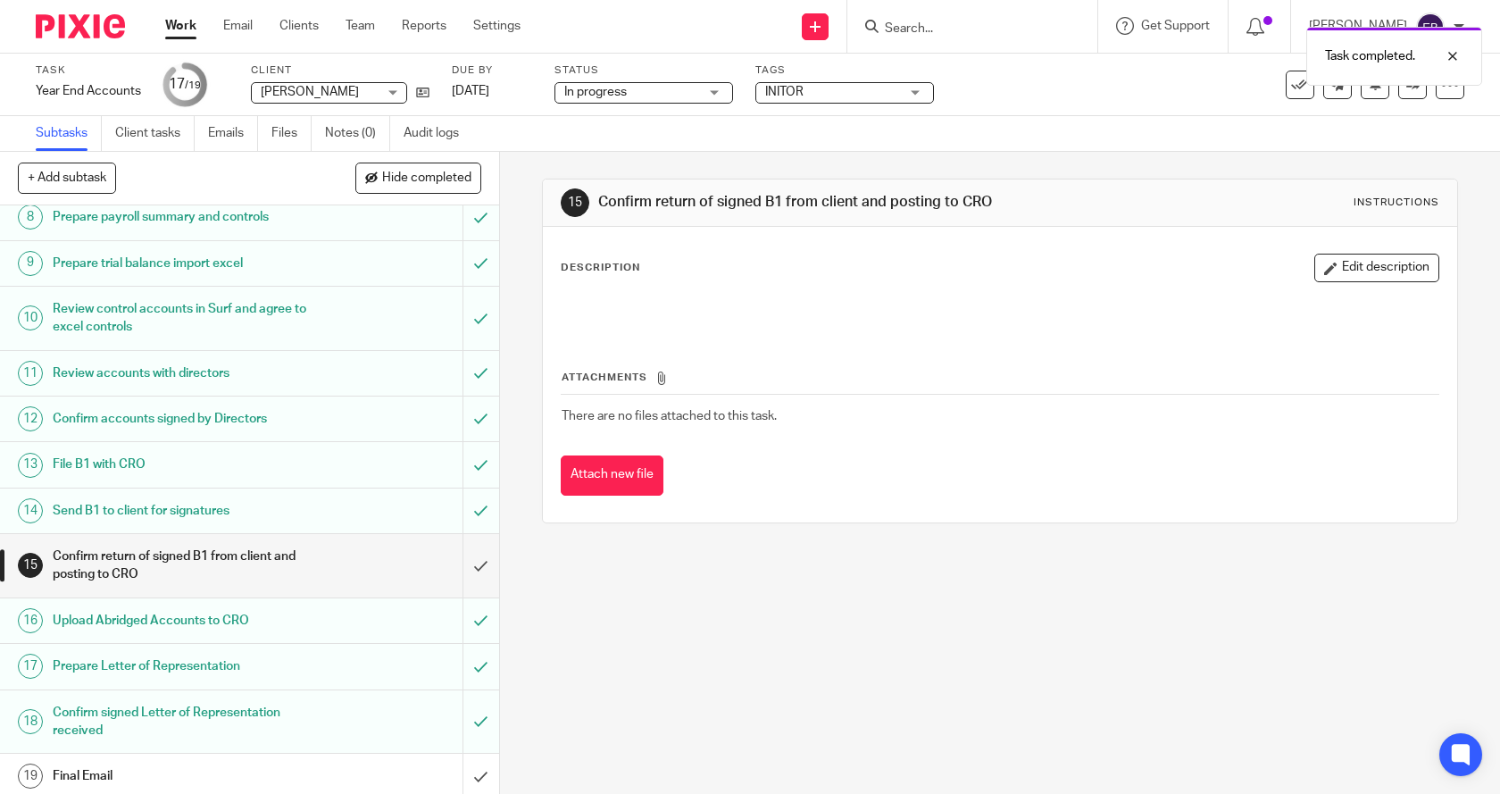
scroll to position [410, 0]
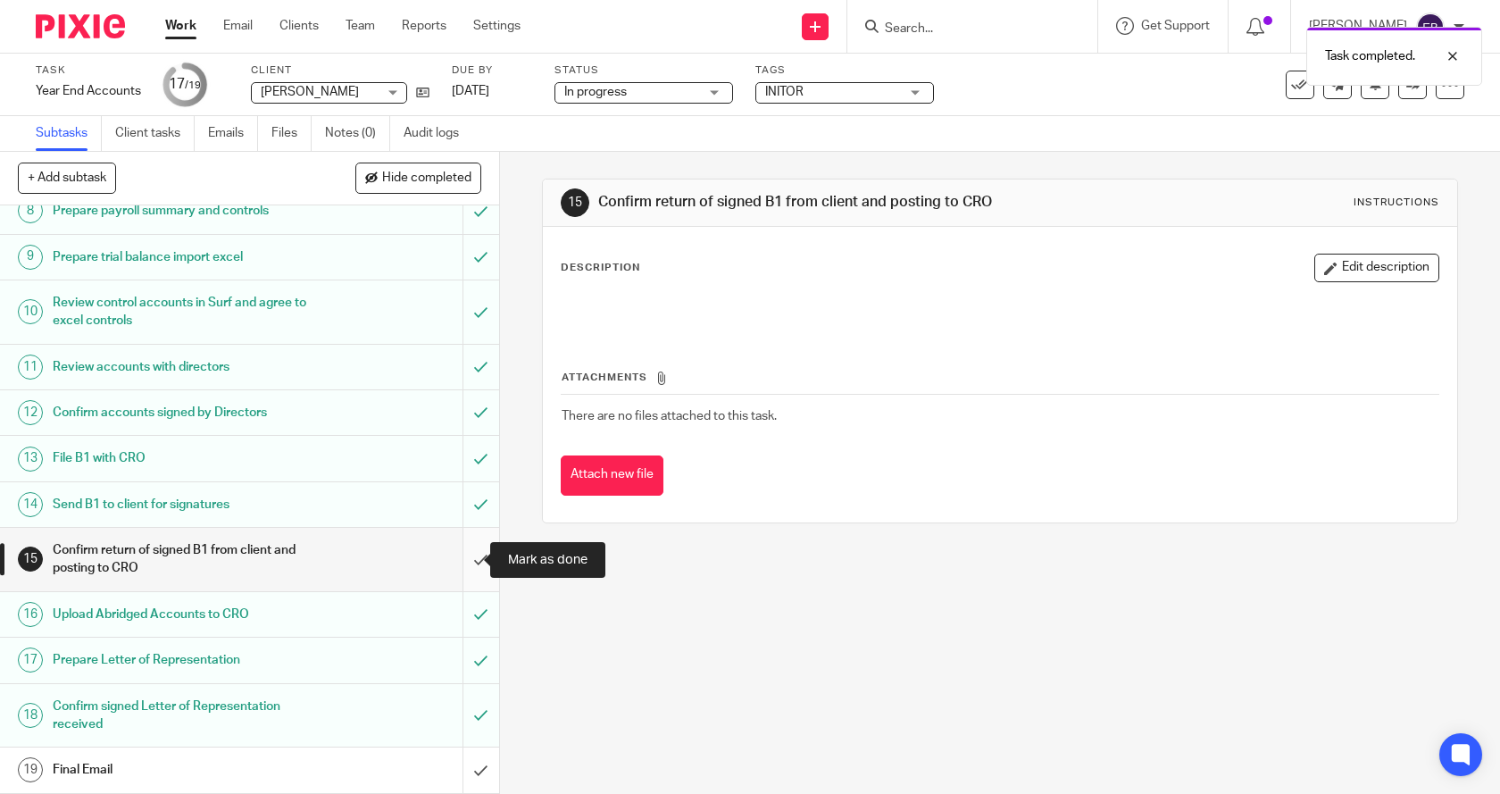
click at [464, 563] on input "submit" at bounding box center [249, 559] width 499 height 63
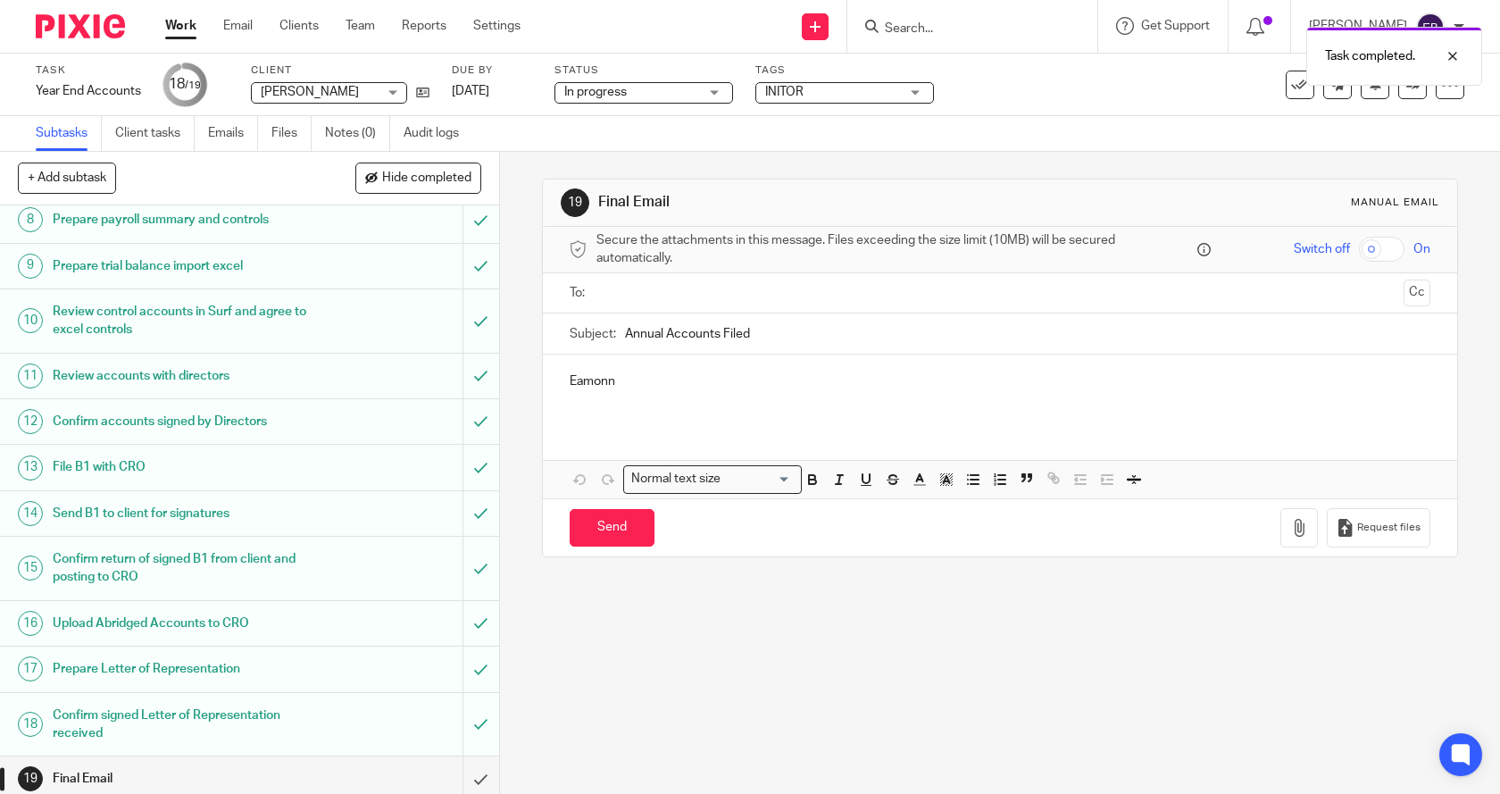
scroll to position [410, 0]
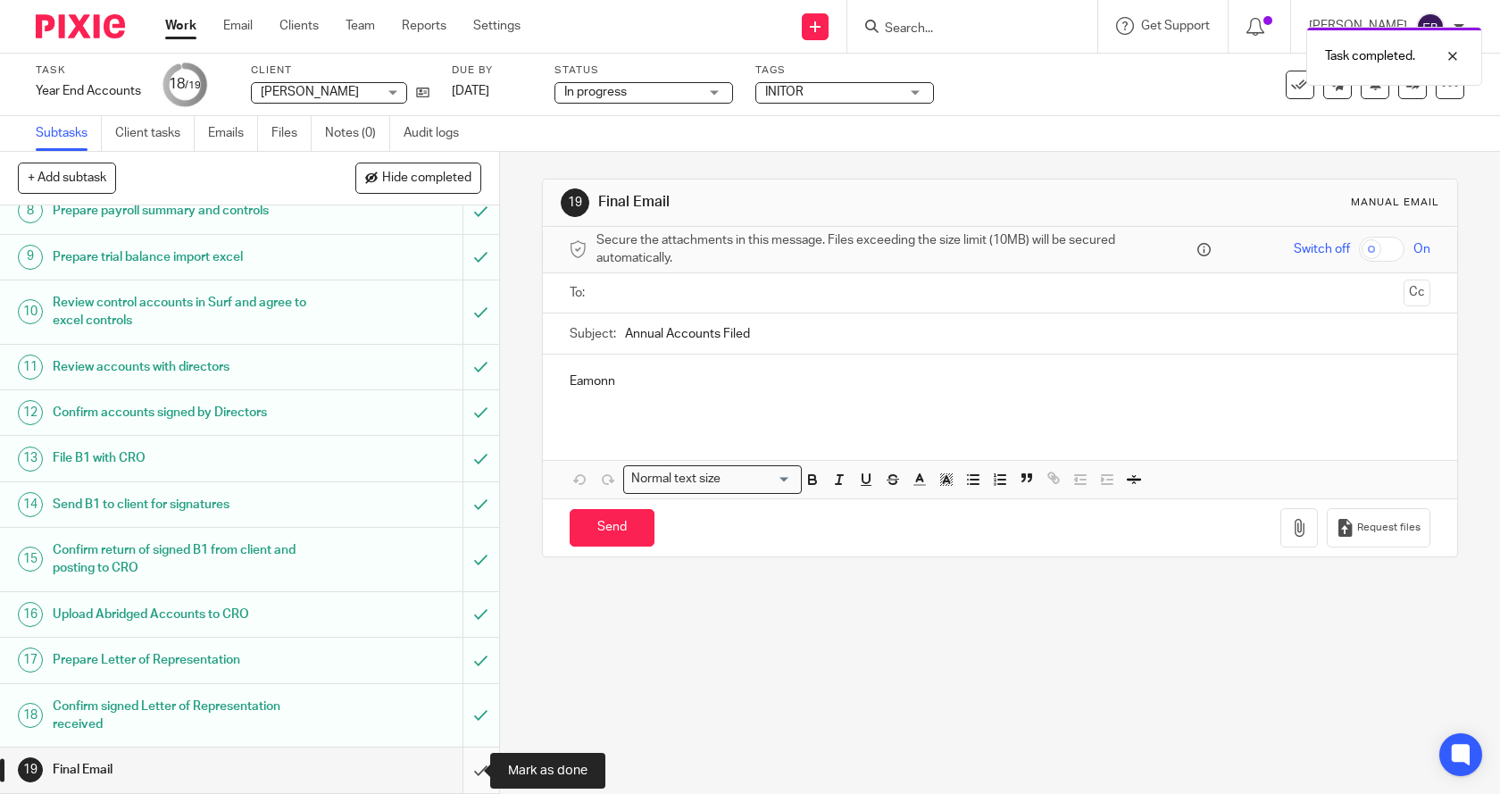
drag, startPoint x: 456, startPoint y: 766, endPoint x: 494, endPoint y: 755, distance: 39.3
click at [457, 766] on input "submit" at bounding box center [249, 769] width 499 height 45
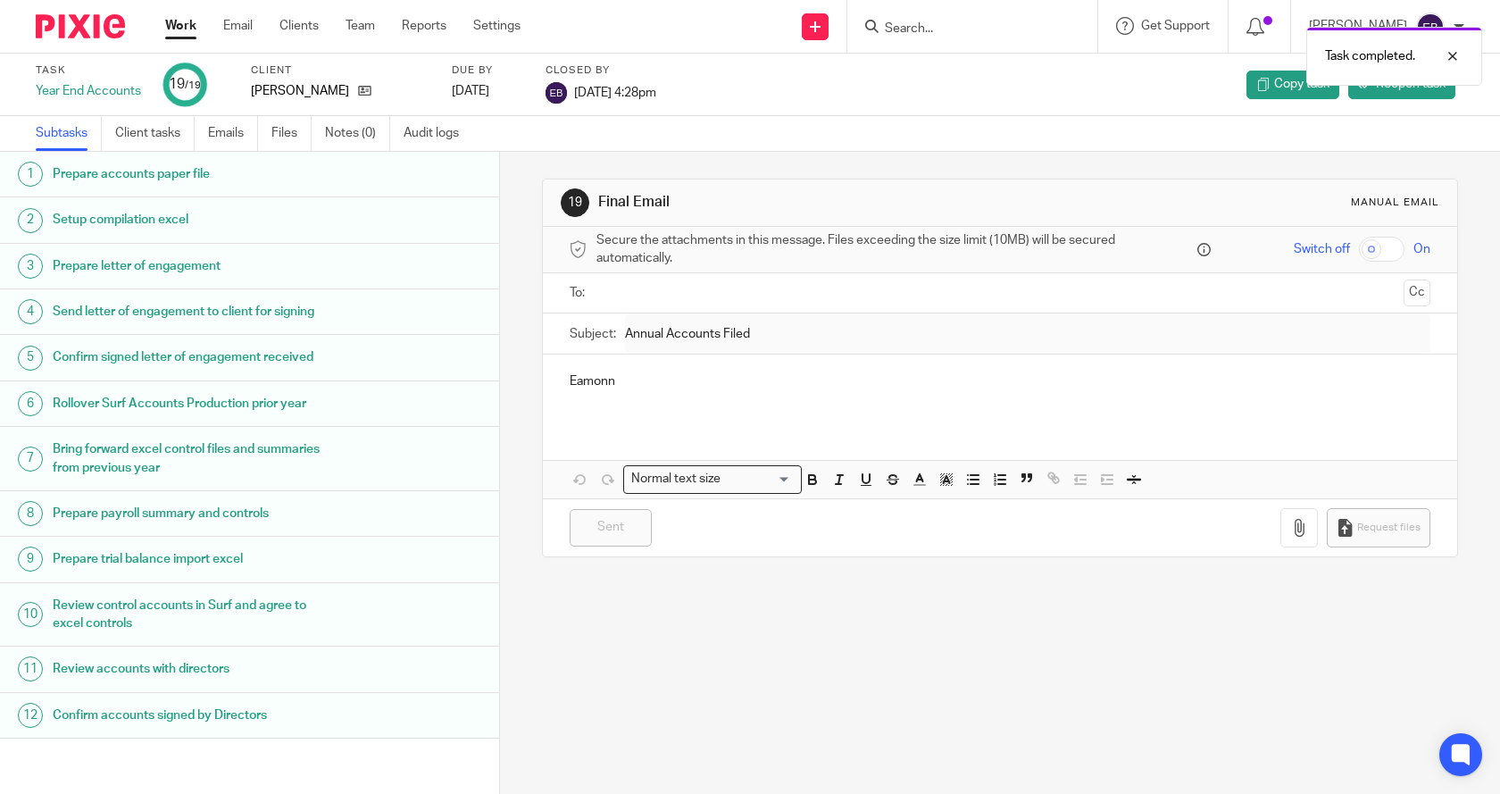
click at [183, 24] on link "Work" at bounding box center [180, 26] width 31 height 18
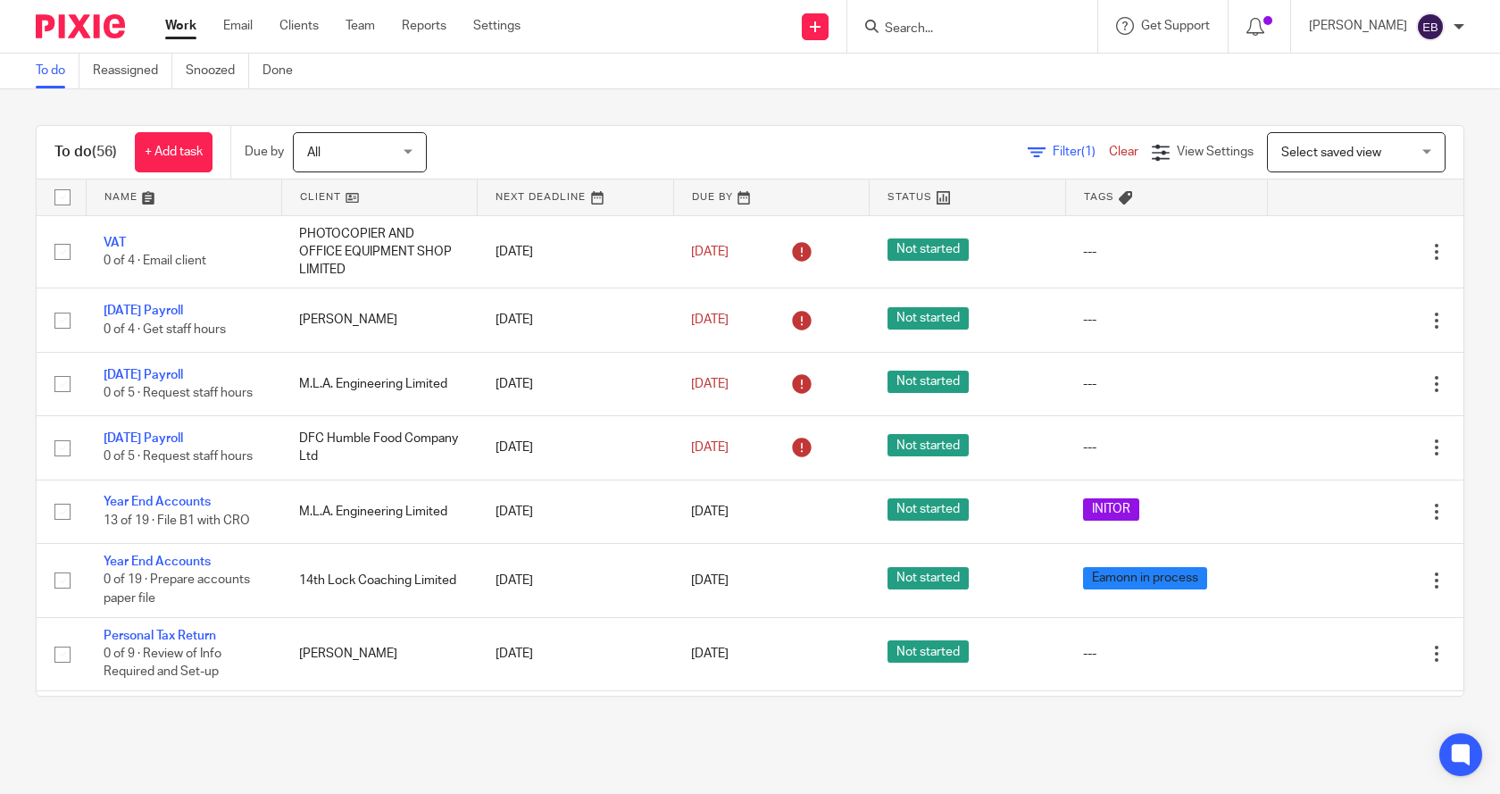
click at [1109, 151] on link "Clear" at bounding box center [1123, 152] width 29 height 13
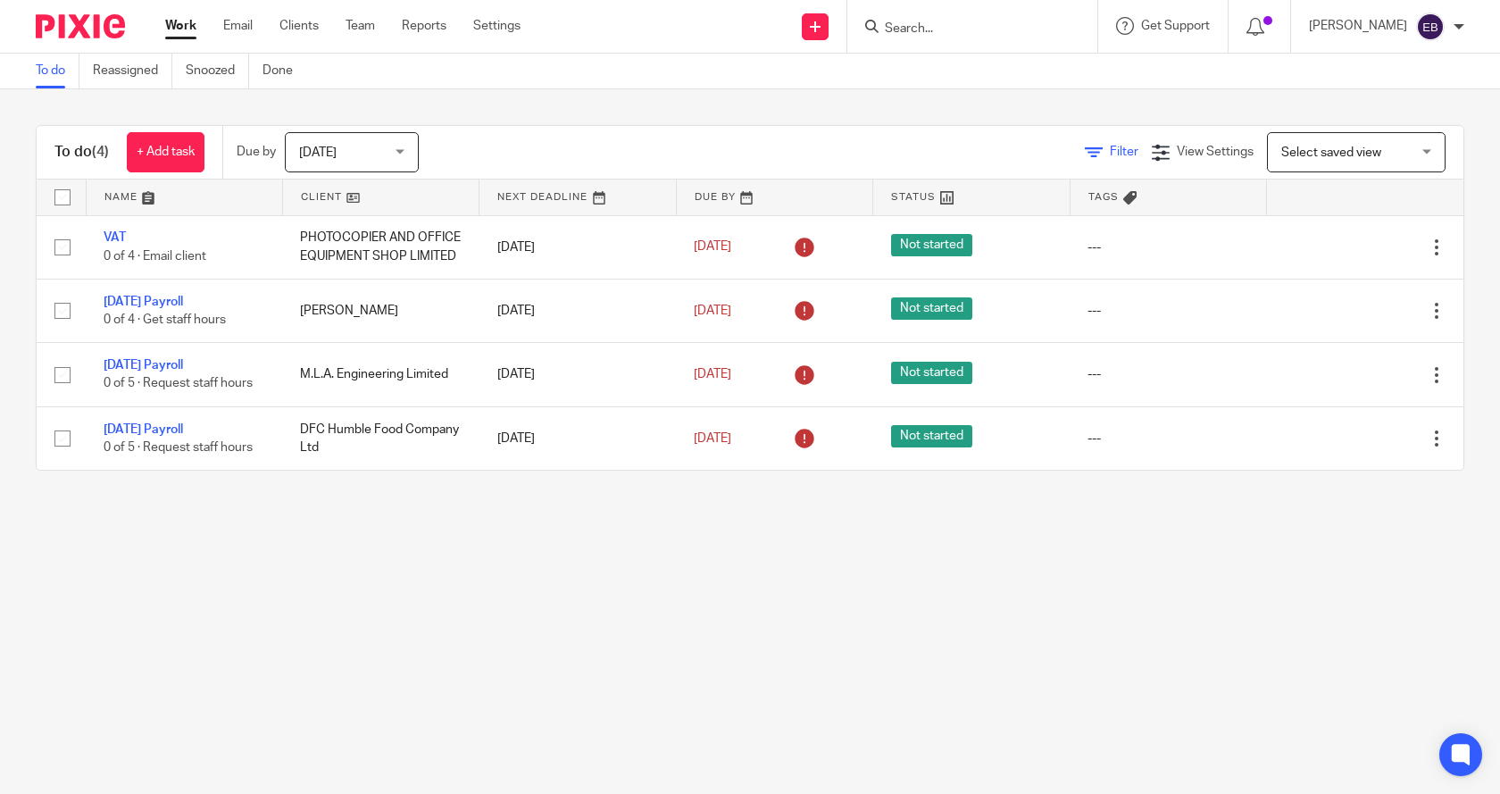
click at [1110, 148] on span "Filter" at bounding box center [1124, 152] width 29 height 13
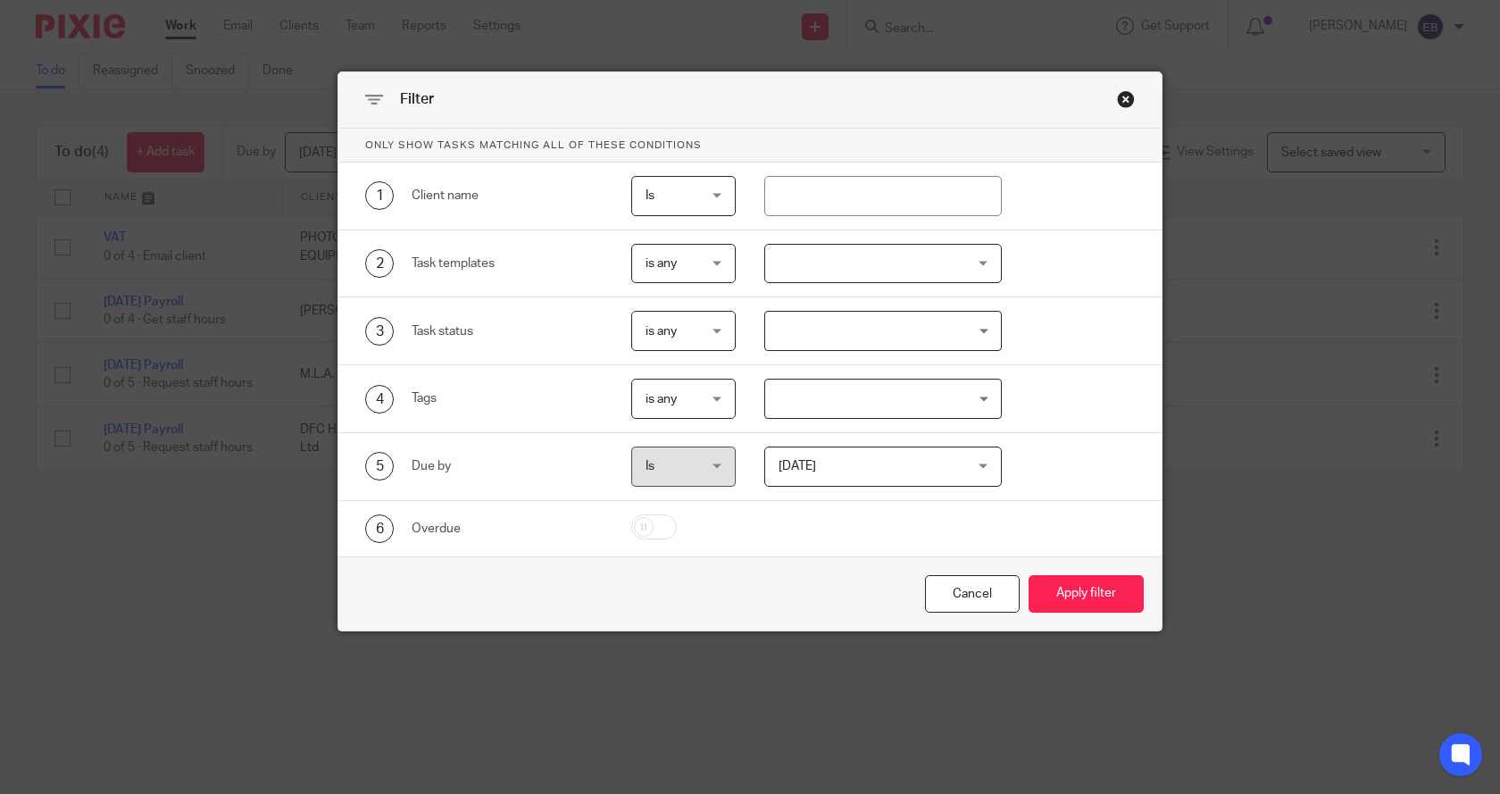
click at [813, 261] on div at bounding box center [883, 264] width 238 height 40
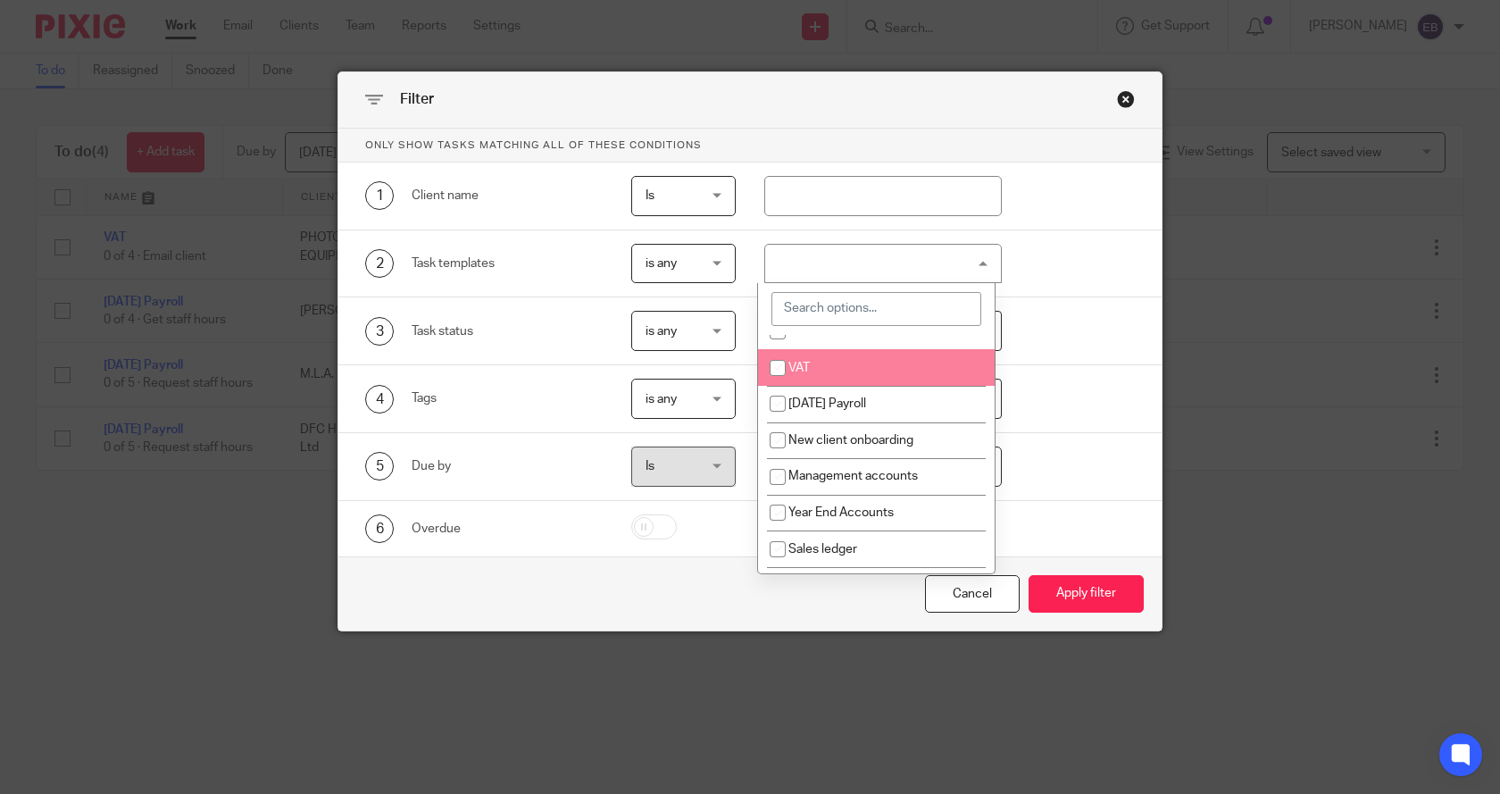
scroll to position [89, 0]
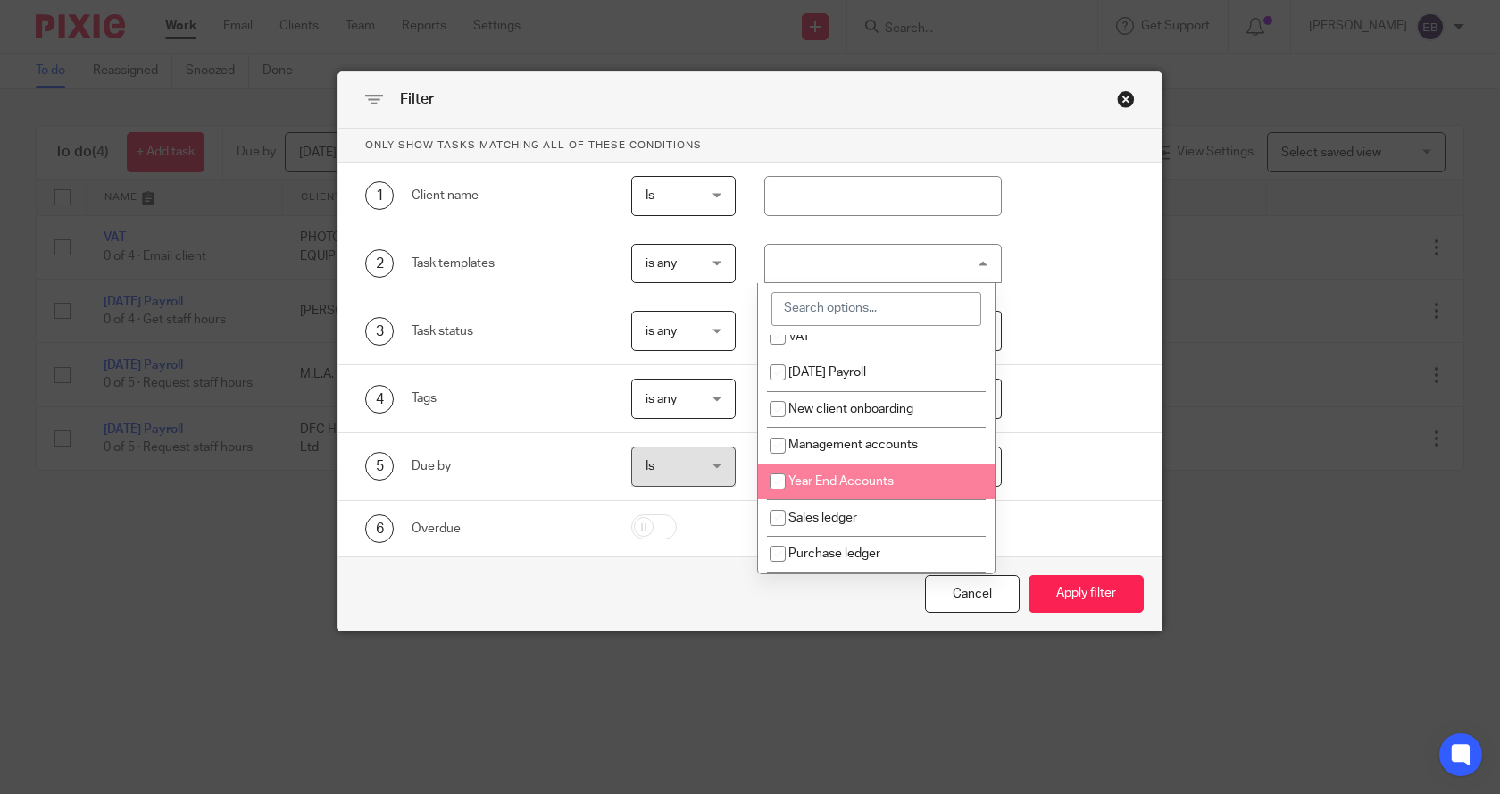
click at [839, 480] on span "Year End Accounts" at bounding box center [841, 481] width 105 height 13
checkbox input "true"
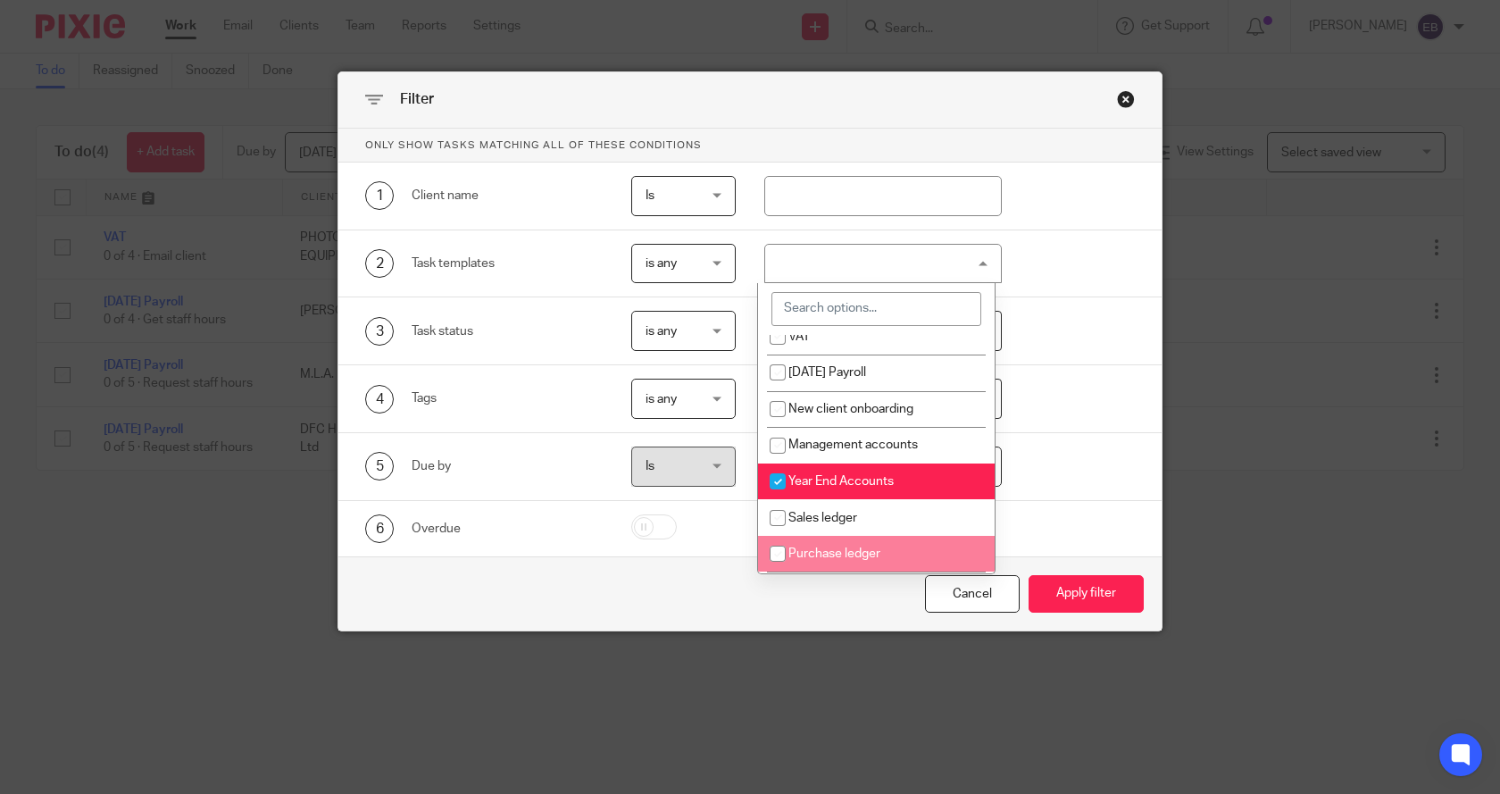
click at [731, 589] on div "Cancel Apply filter" at bounding box center [749, 593] width 823 height 75
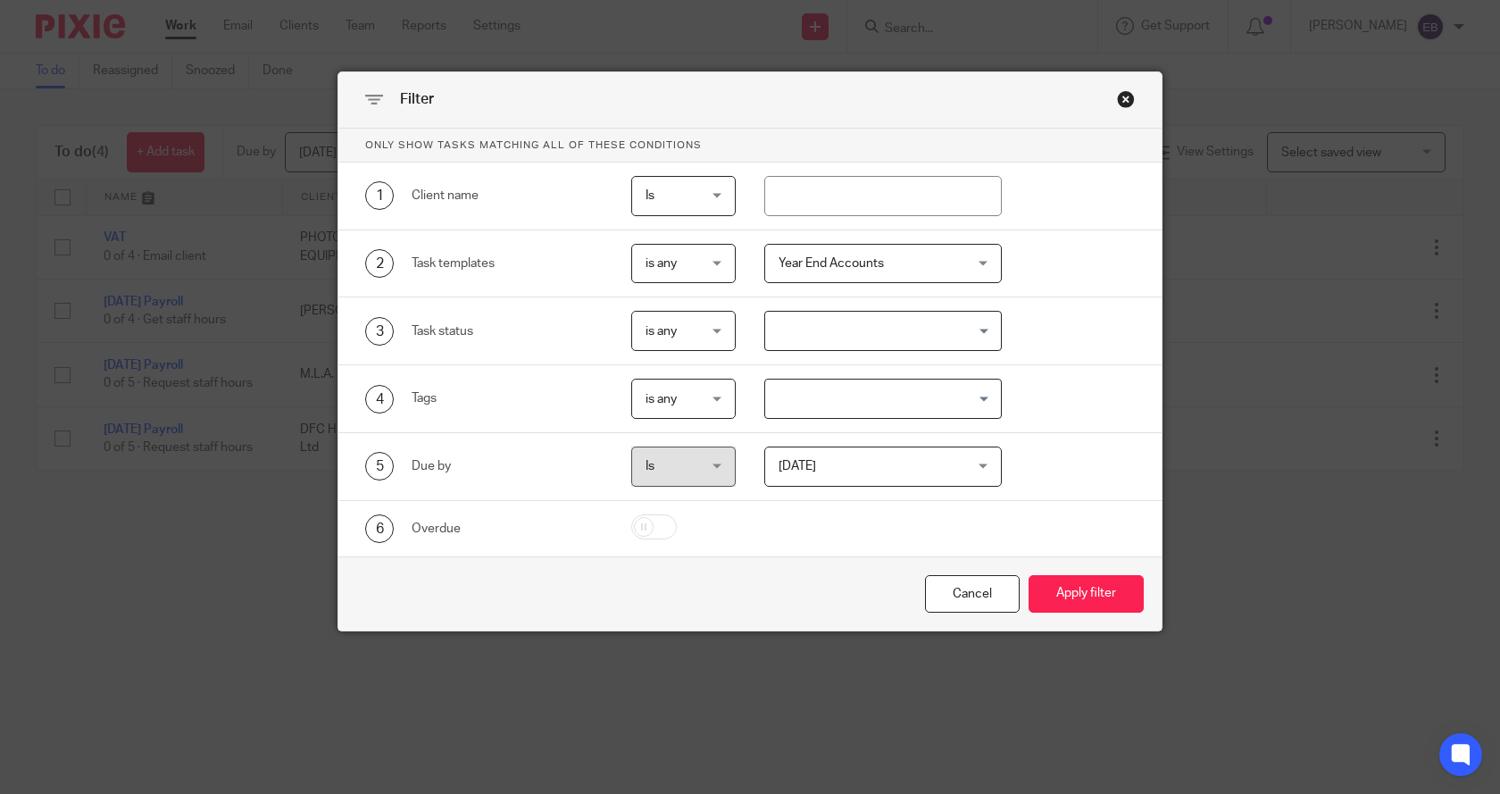
click at [798, 466] on span "Today" at bounding box center [798, 466] width 38 height 13
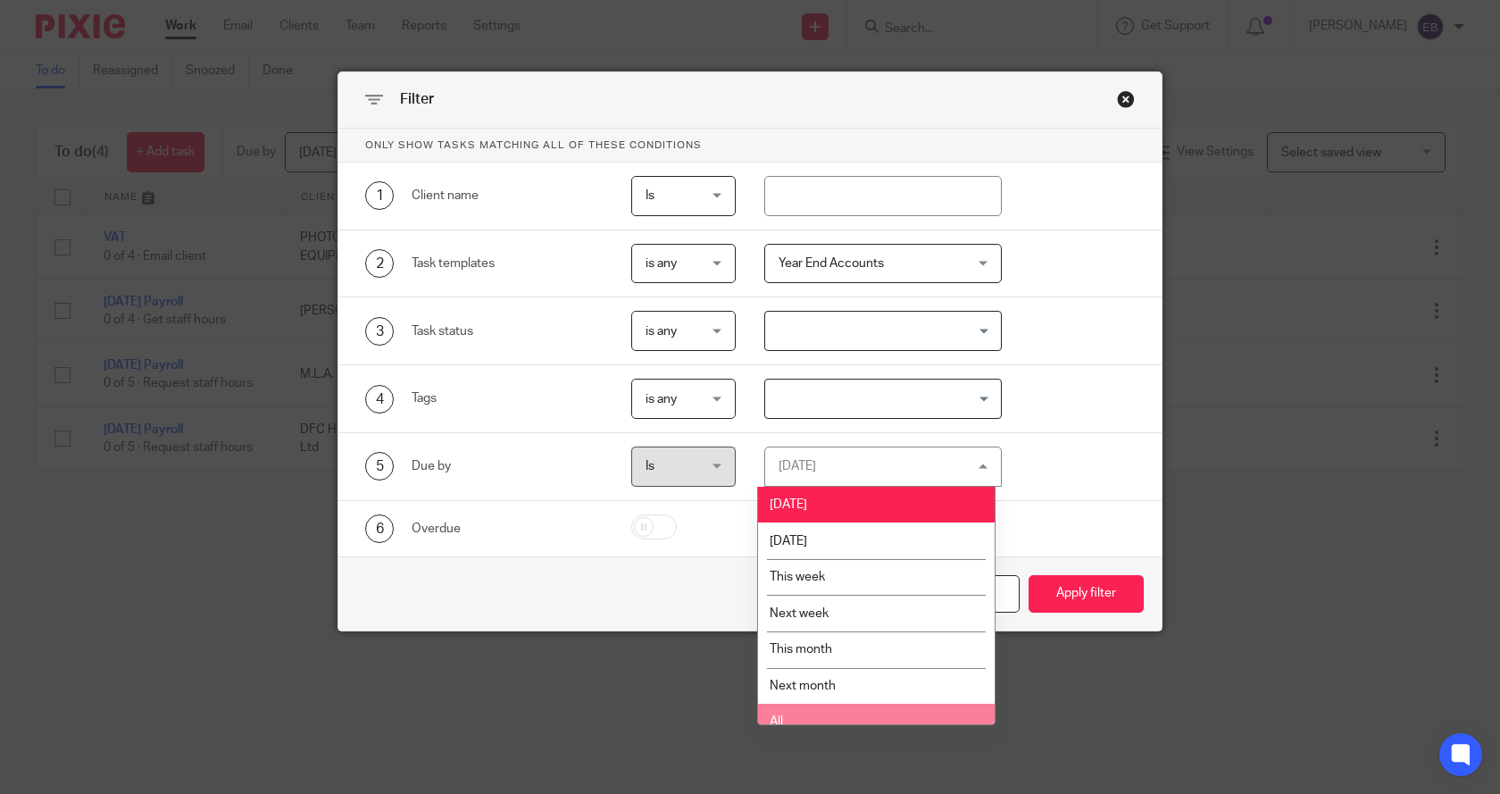
drag, startPoint x: 789, startPoint y: 710, endPoint x: 1006, endPoint y: 672, distance: 220.4
click at [794, 708] on li "All" at bounding box center [876, 722] width 237 height 37
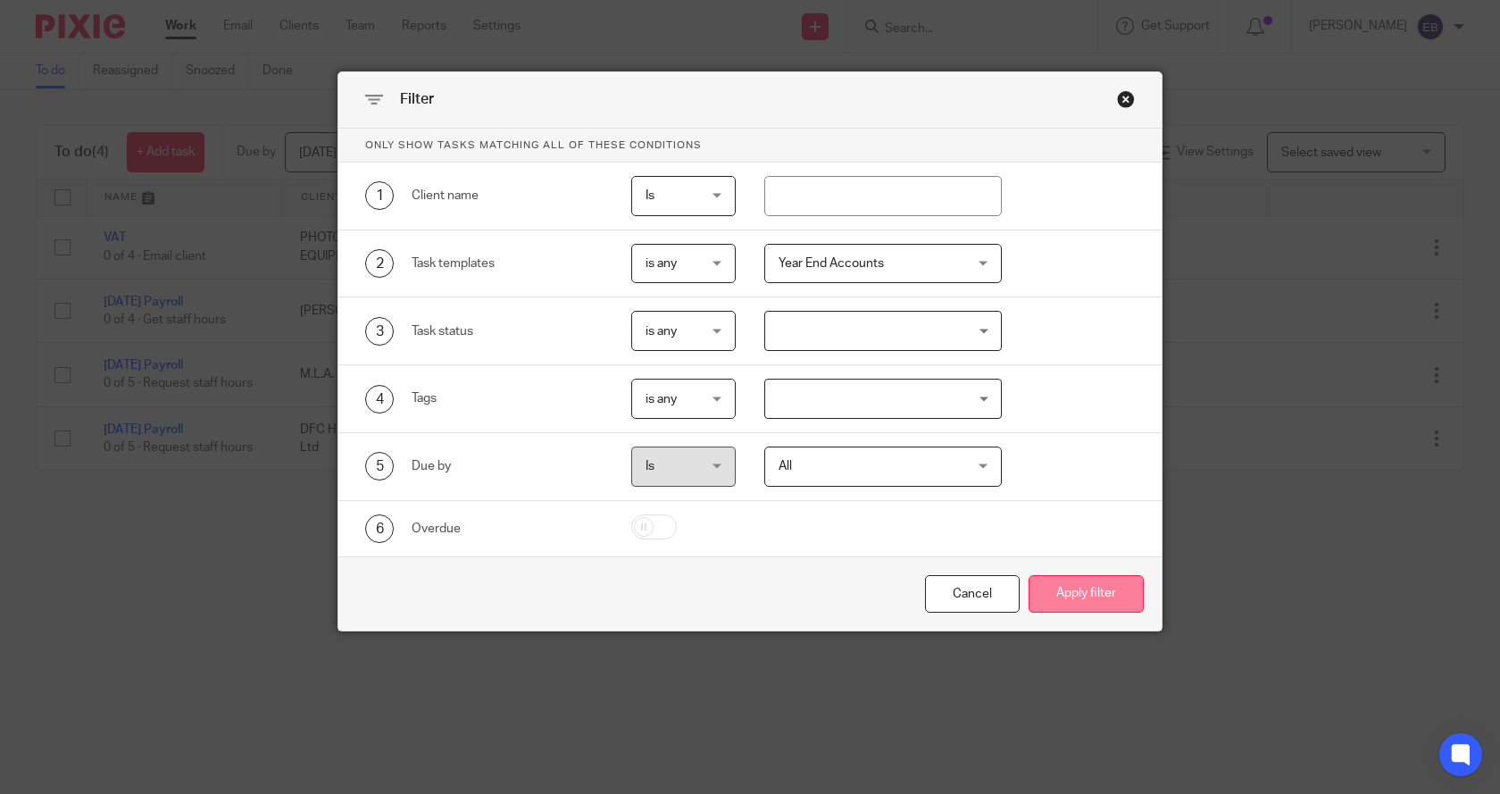
click at [1078, 599] on button "Apply filter" at bounding box center [1086, 594] width 115 height 38
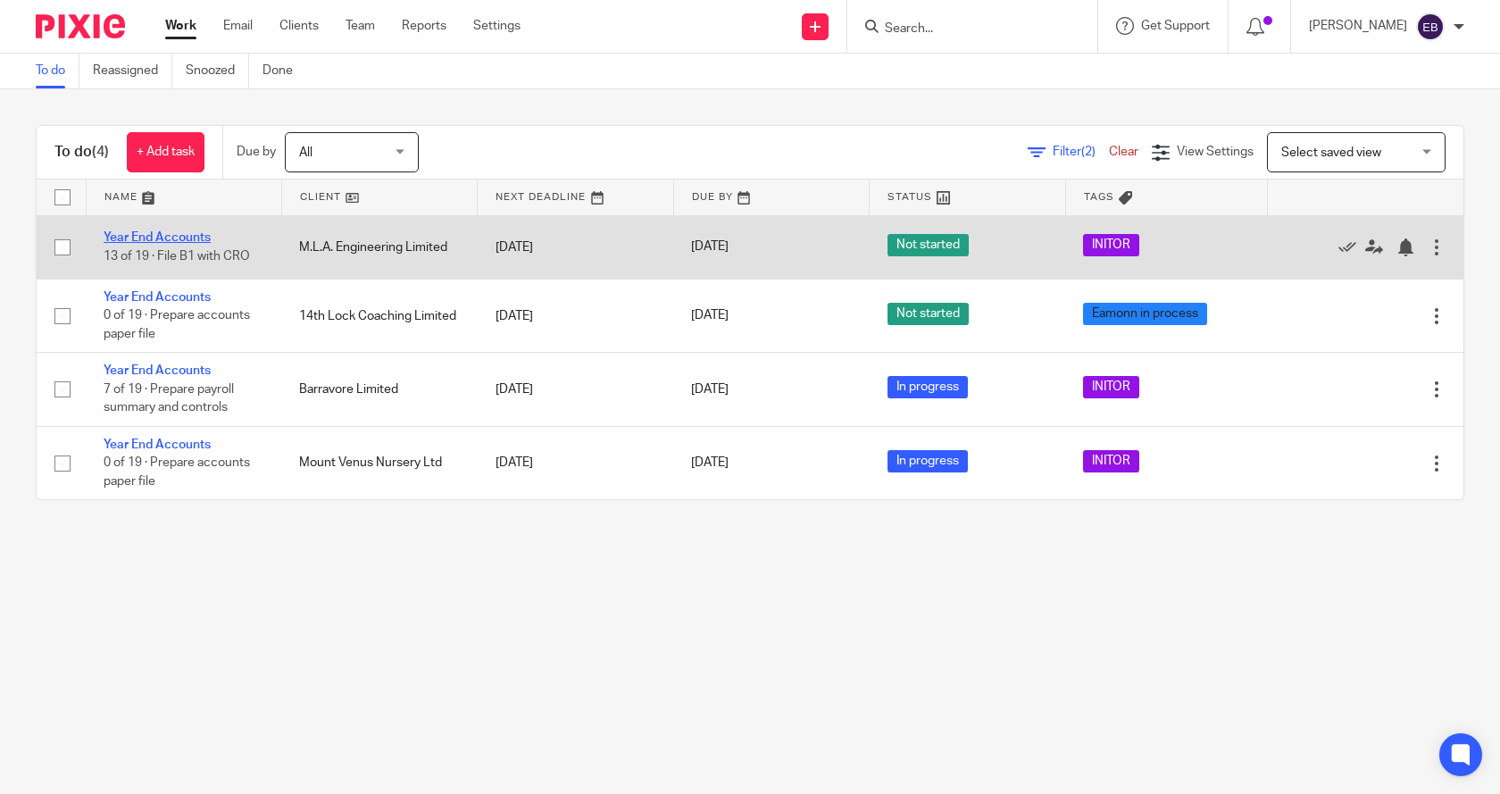
click at [159, 236] on link "Year End Accounts" at bounding box center [157, 237] width 107 height 13
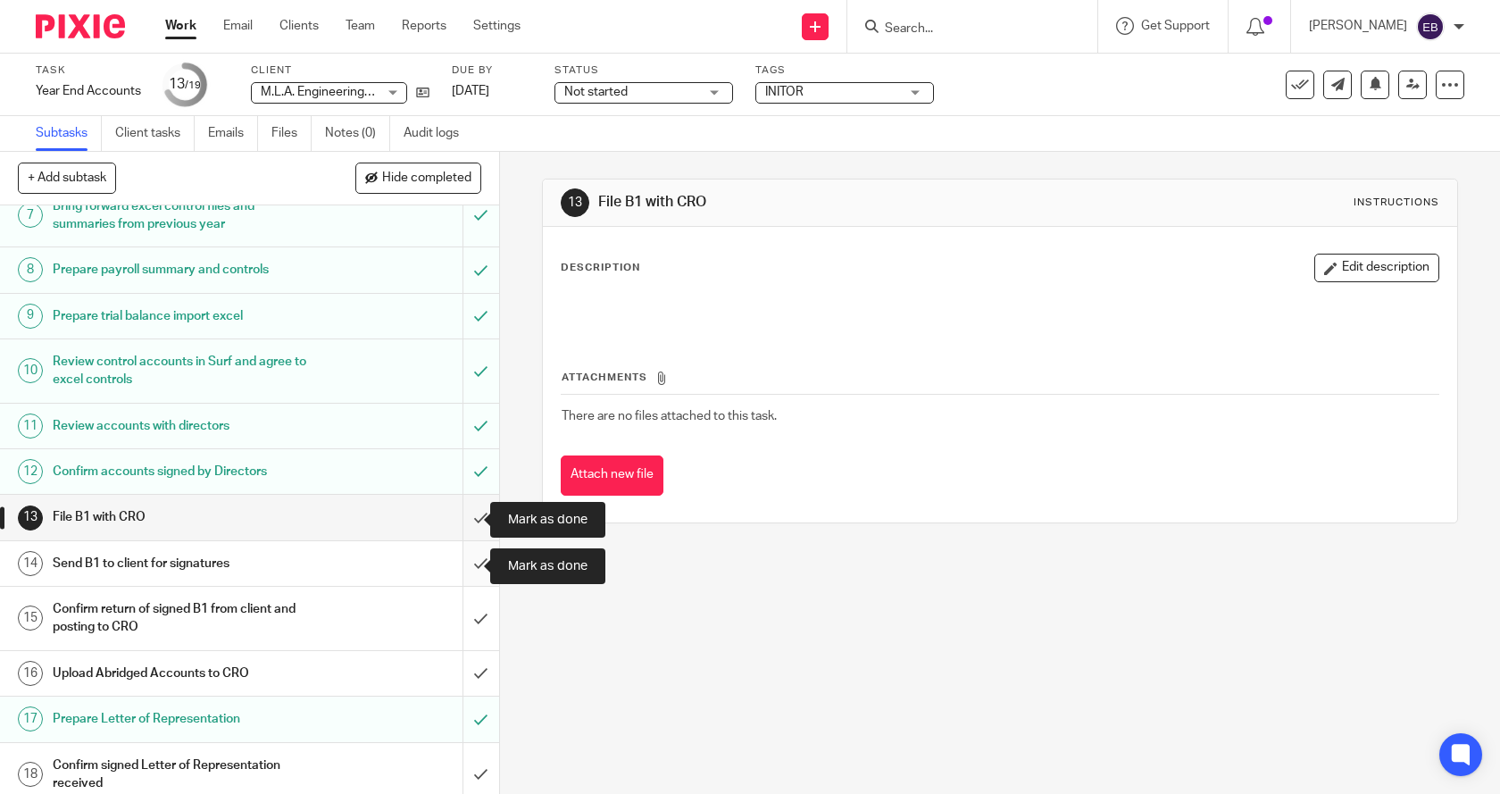
scroll to position [410, 0]
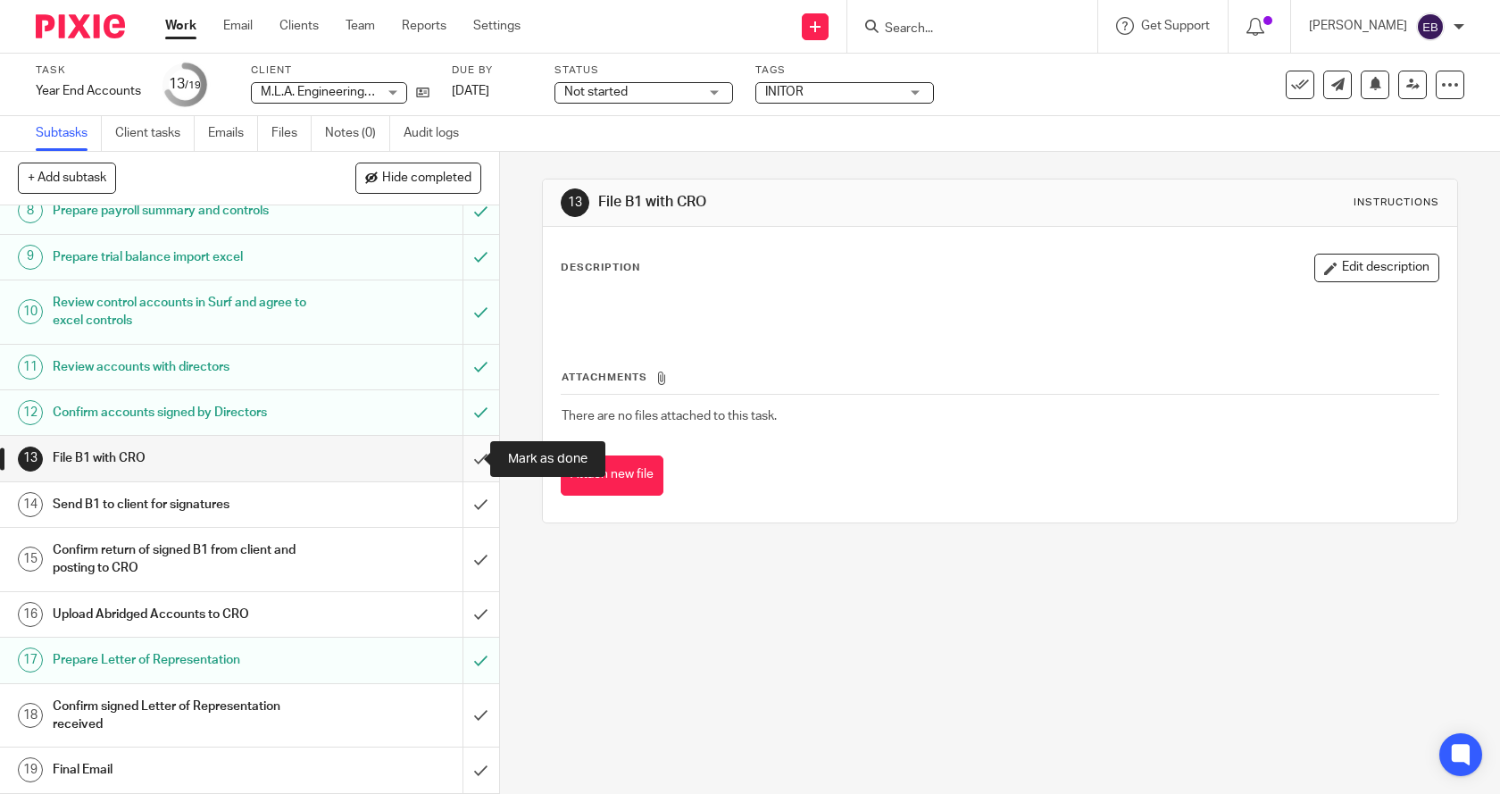
click at [461, 456] on input "submit" at bounding box center [249, 458] width 499 height 45
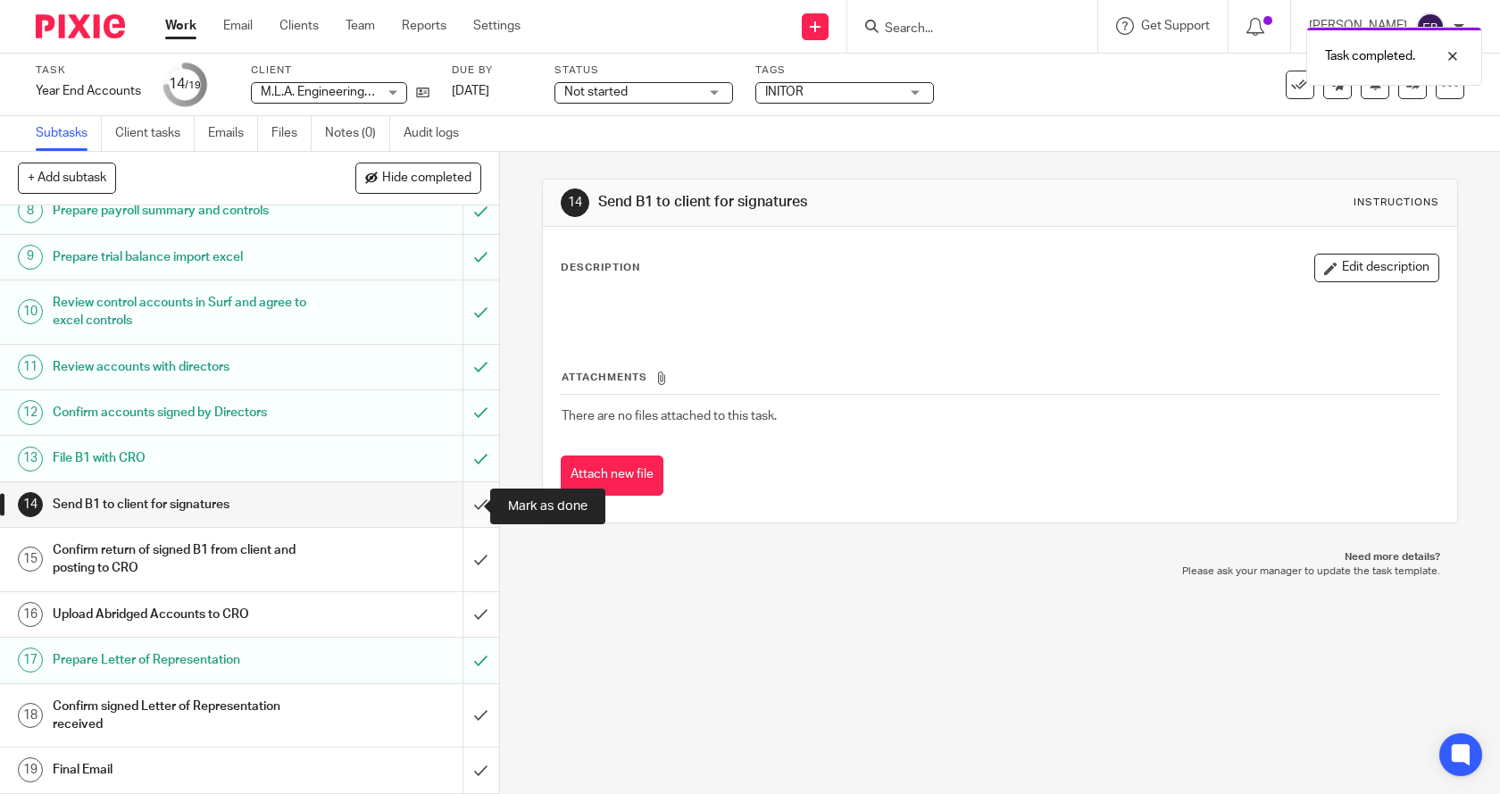
scroll to position [410, 0]
click at [461, 503] on input "submit" at bounding box center [249, 504] width 499 height 45
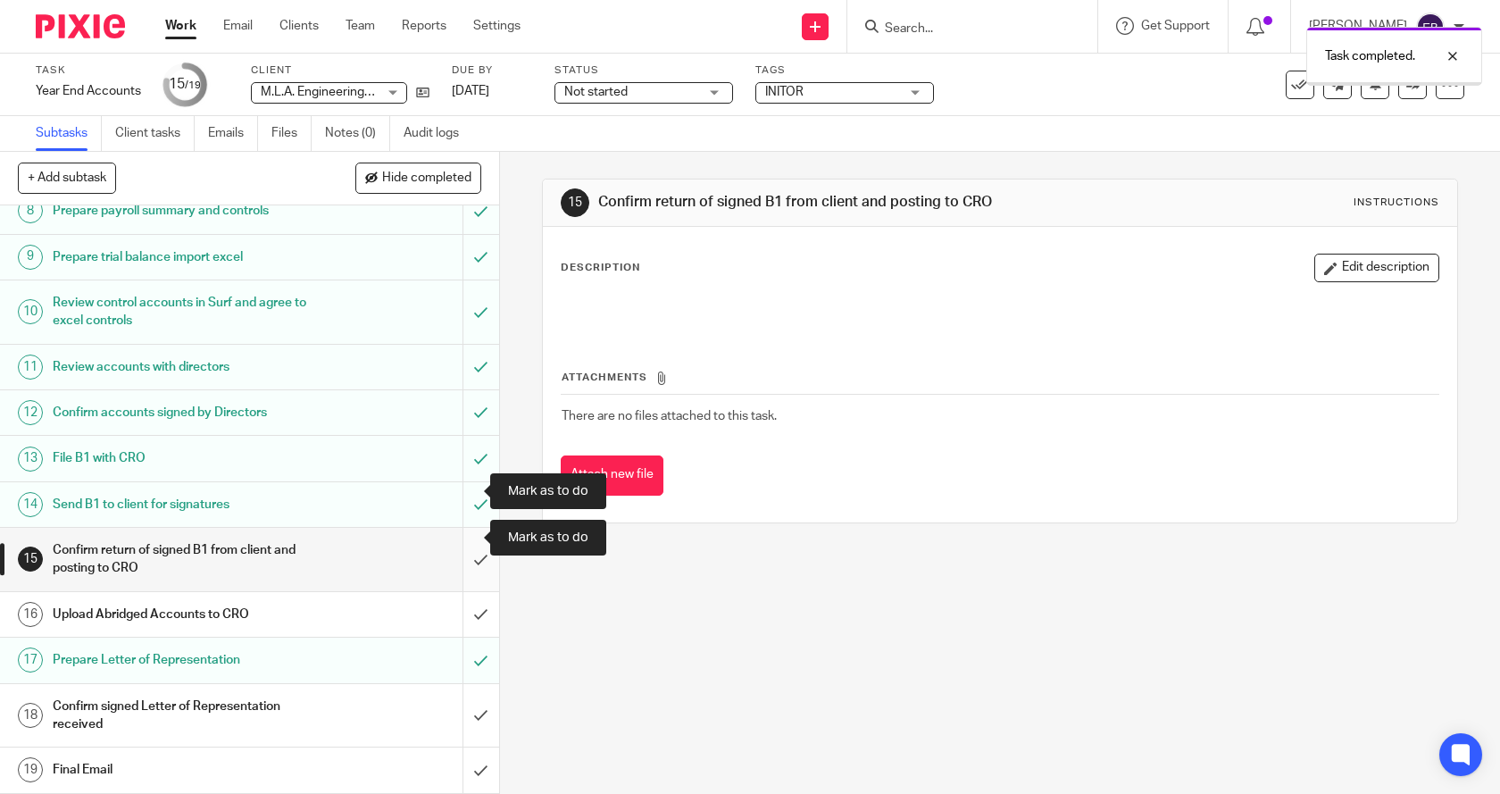
scroll to position [410, 0]
click at [465, 559] on input "submit" at bounding box center [249, 559] width 499 height 63
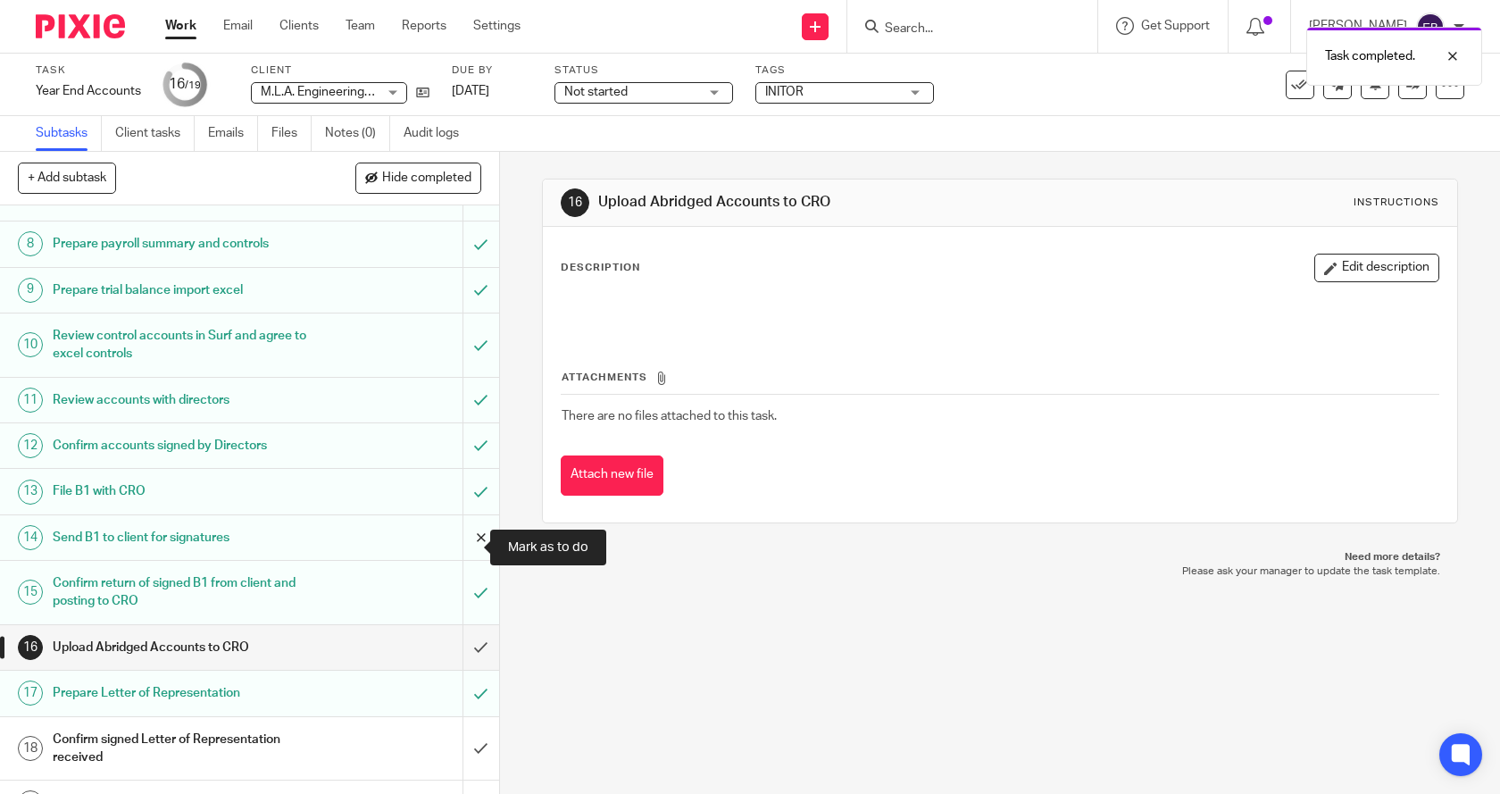
scroll to position [410, 0]
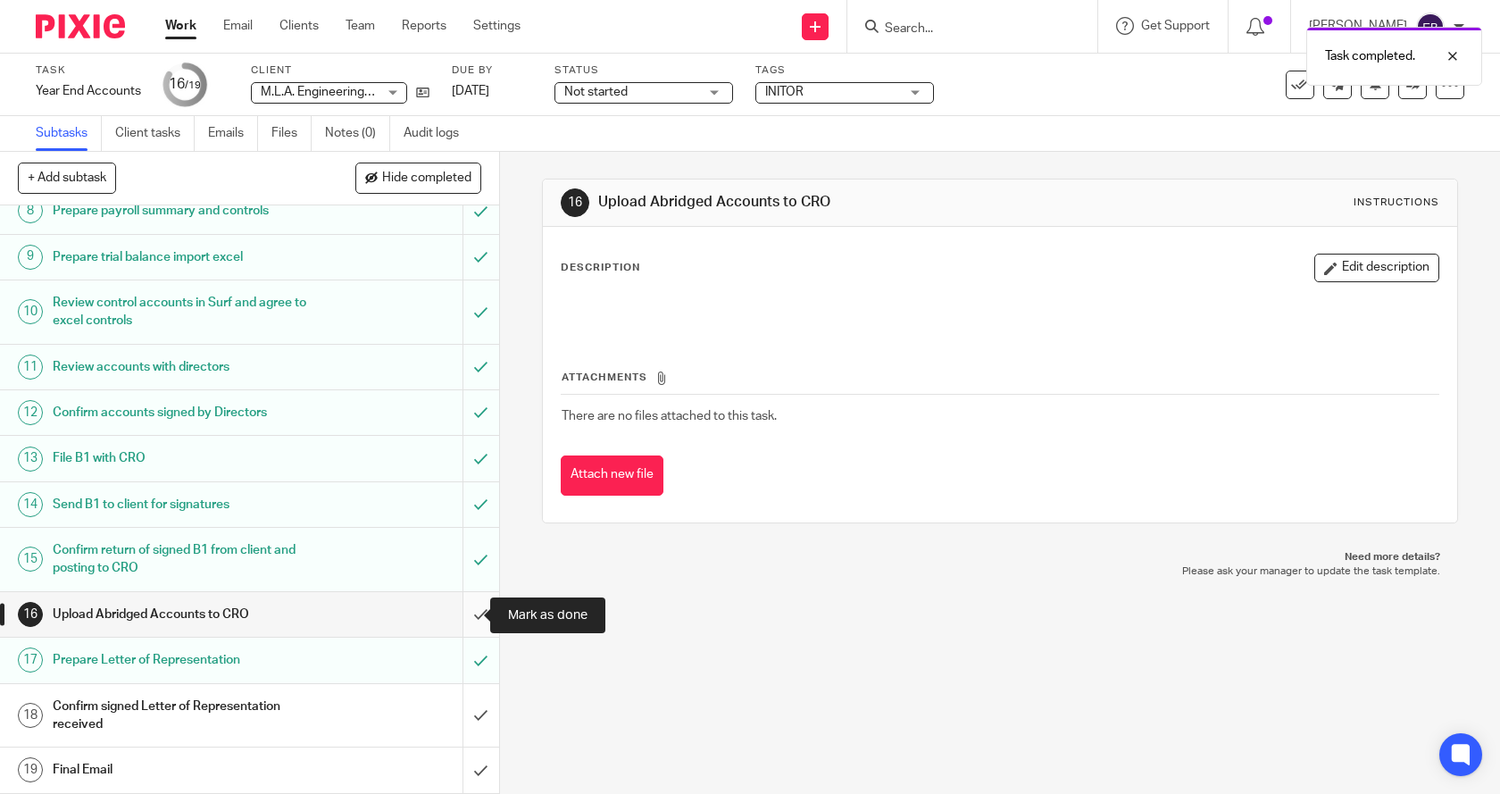
click at [463, 617] on input "submit" at bounding box center [249, 614] width 499 height 45
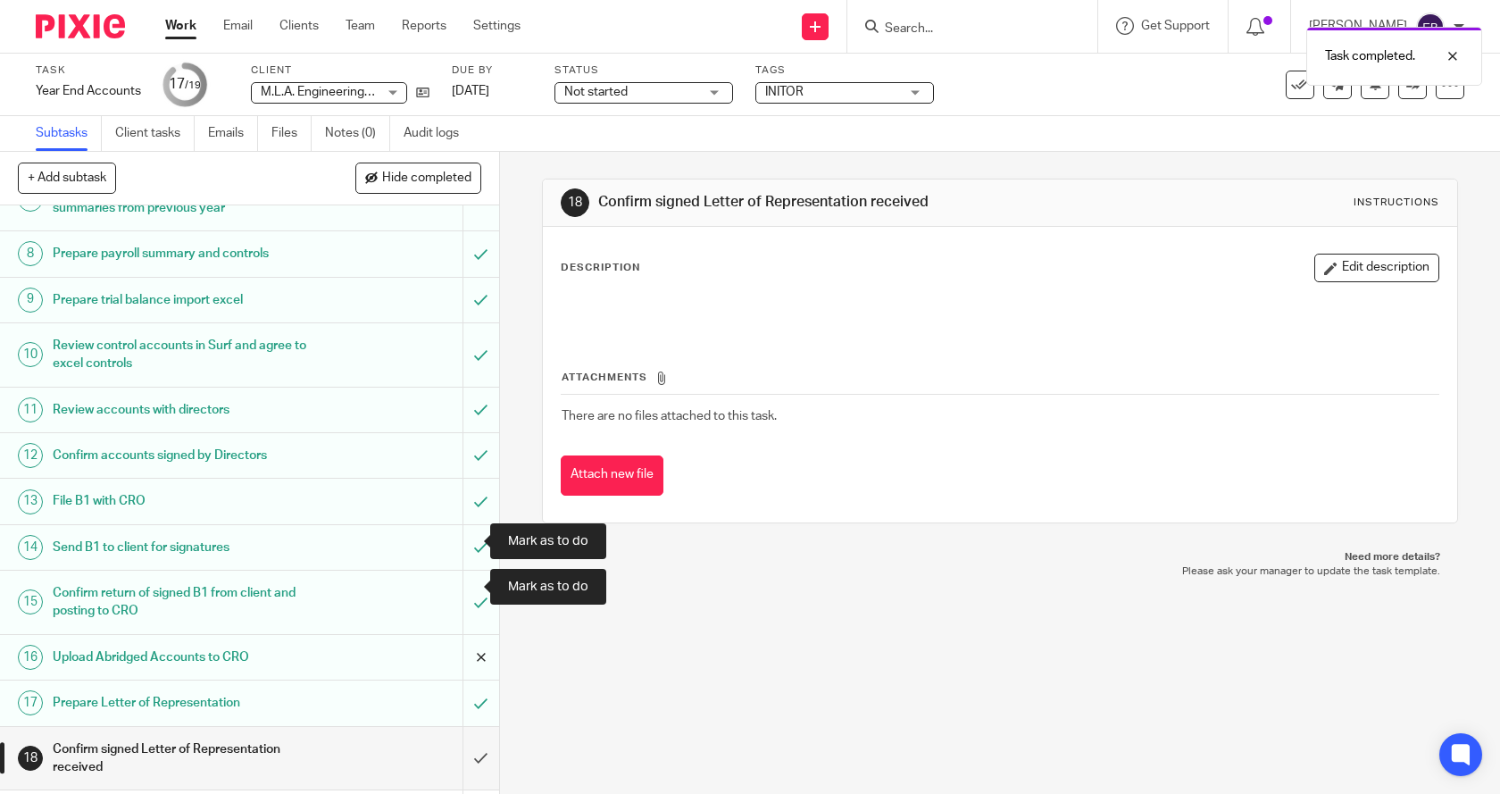
scroll to position [410, 0]
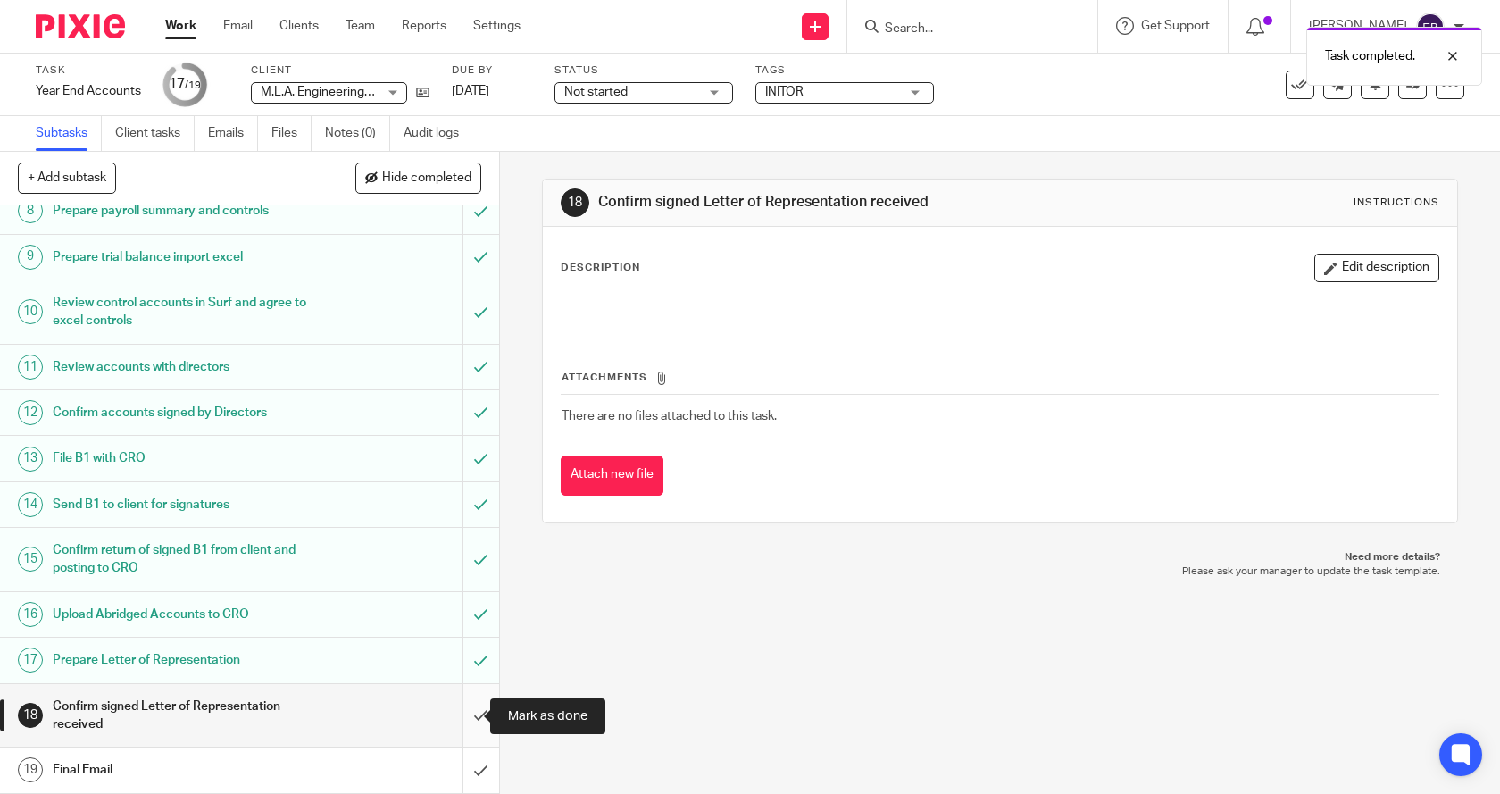
click at [468, 713] on input "submit" at bounding box center [249, 715] width 499 height 63
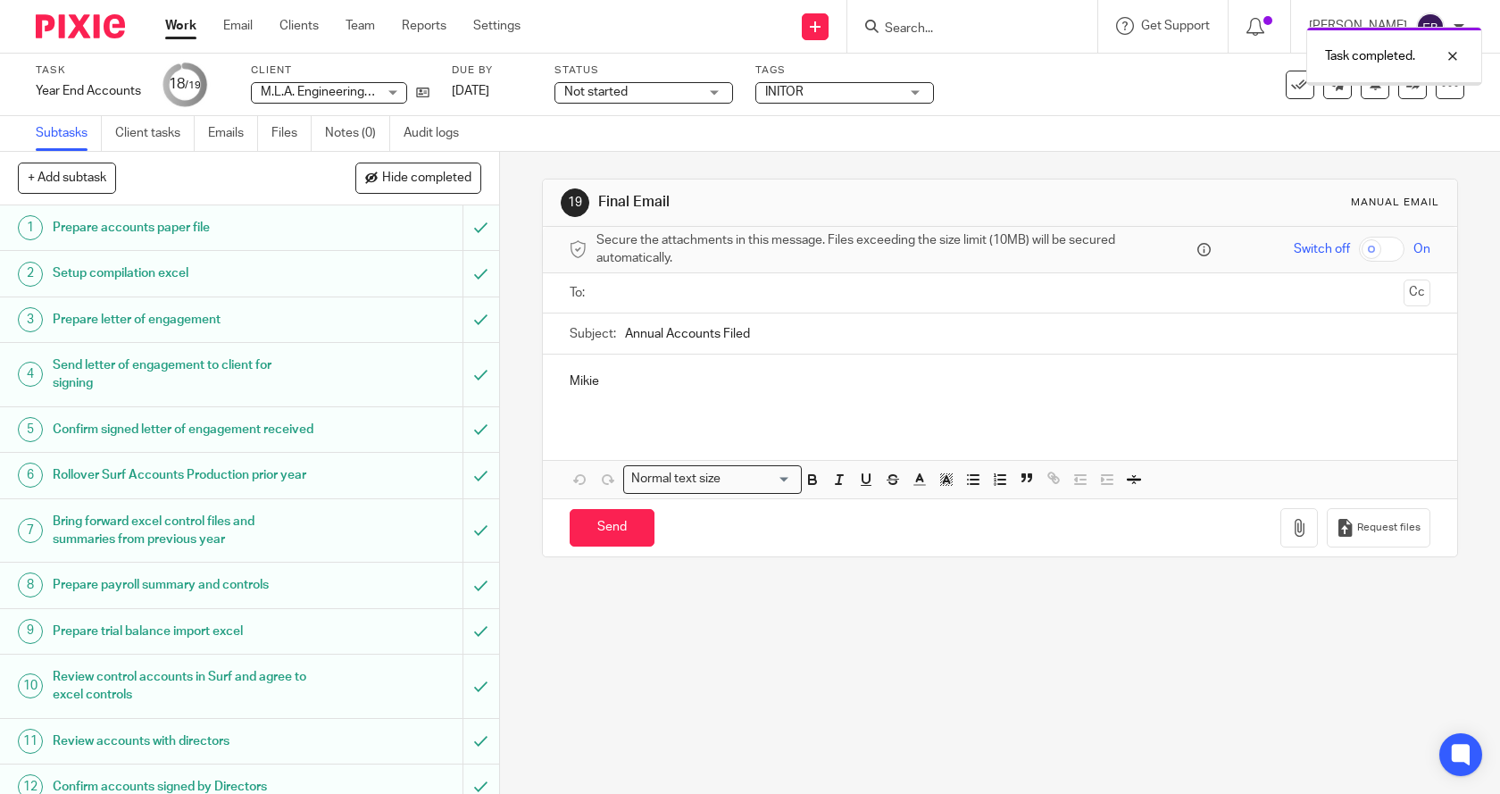
scroll to position [410, 0]
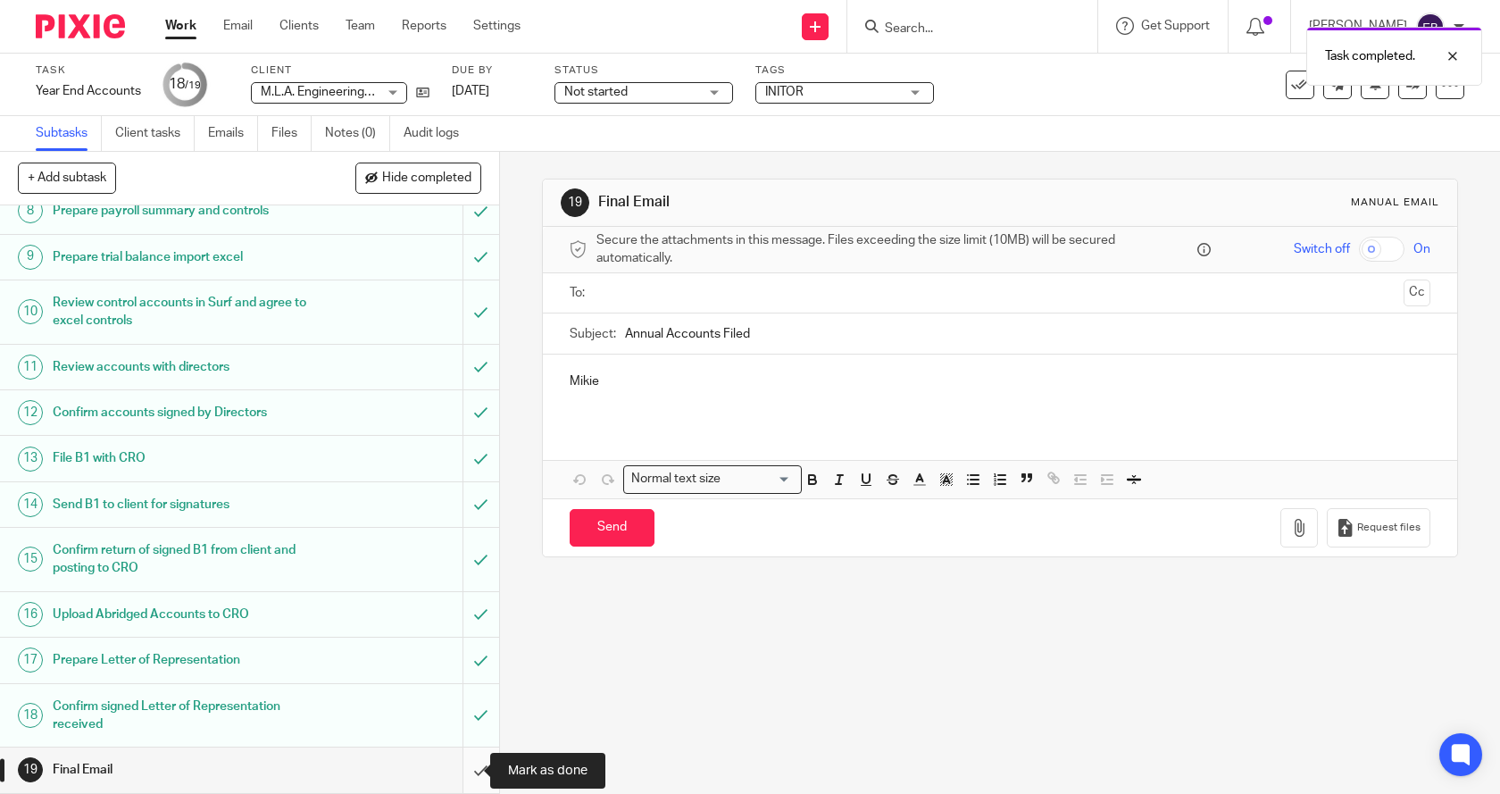
click at [461, 770] on input "submit" at bounding box center [249, 769] width 499 height 45
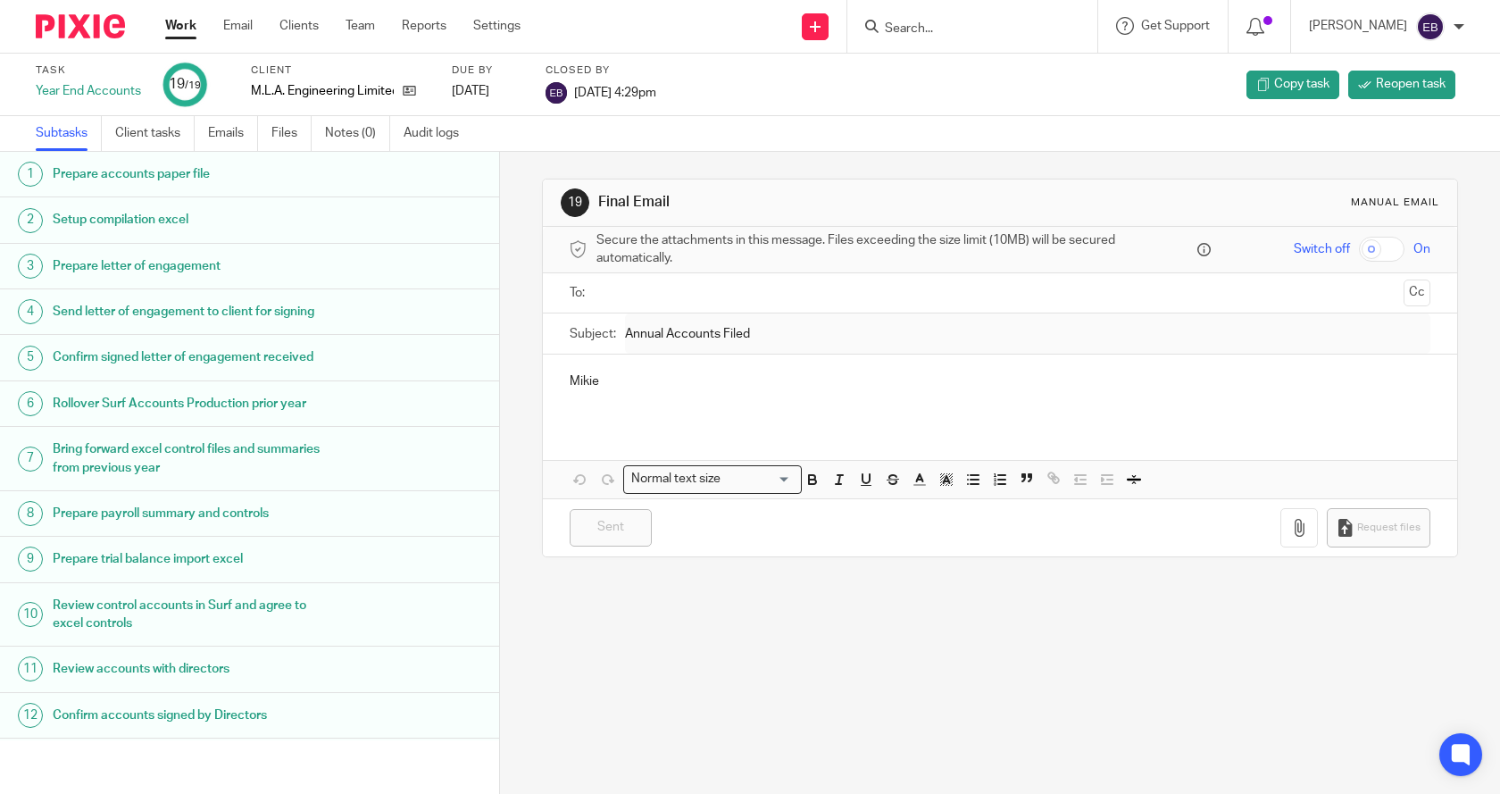
click at [188, 29] on link "Work" at bounding box center [180, 26] width 31 height 18
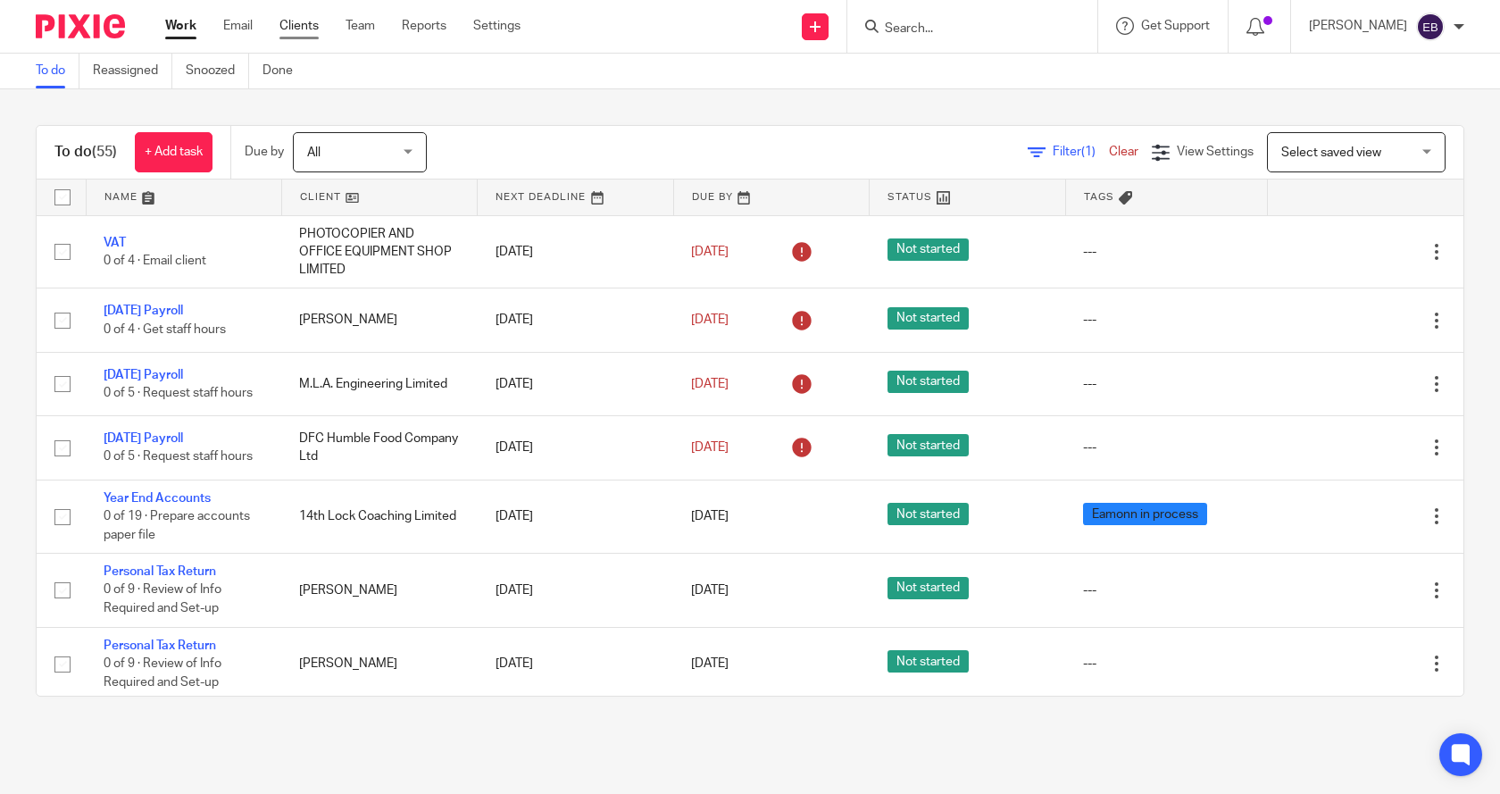
click at [305, 29] on link "Clients" at bounding box center [299, 26] width 39 height 18
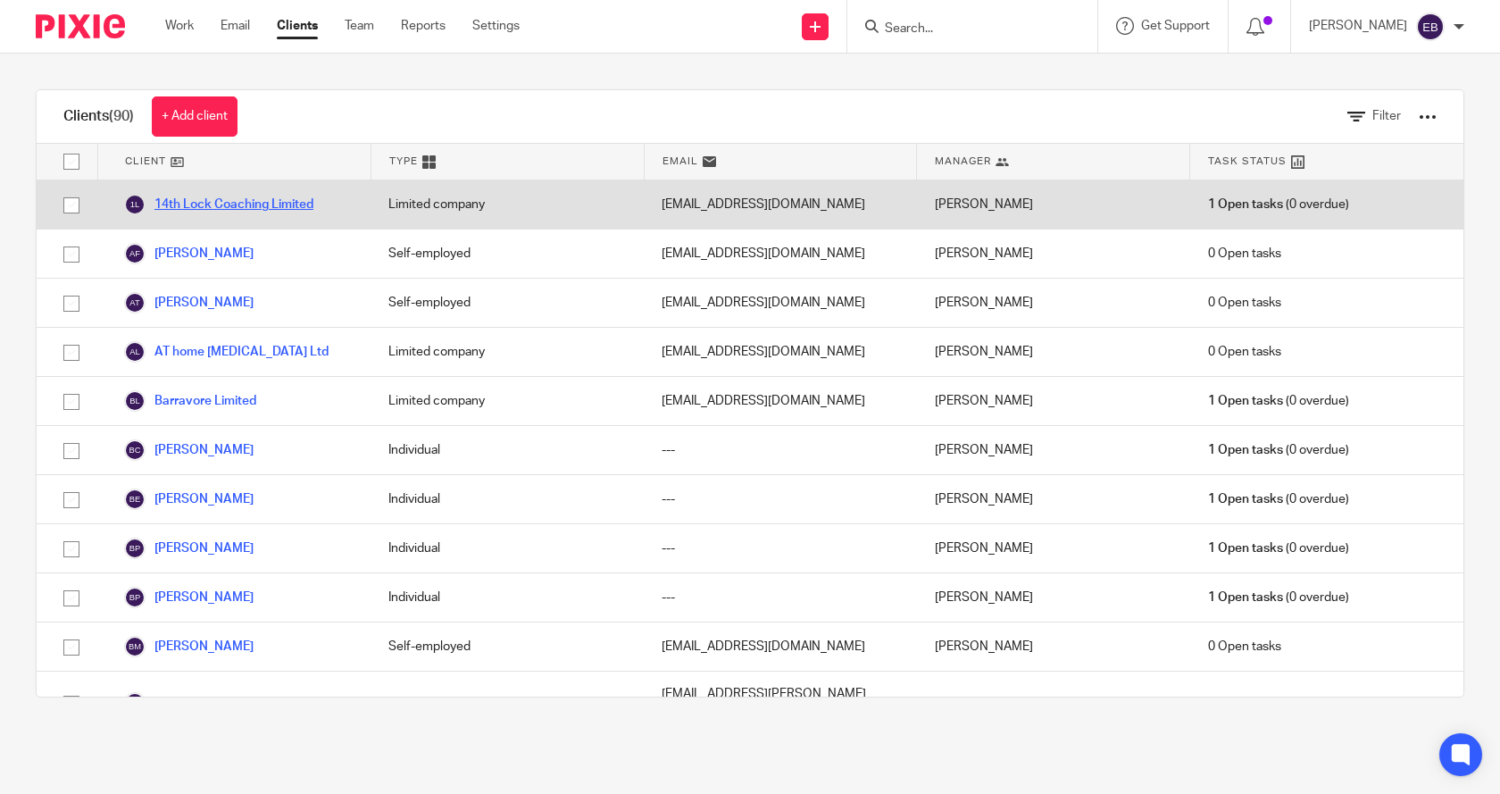
click at [219, 197] on link "14th Lock Coaching Limited" at bounding box center [218, 204] width 189 height 21
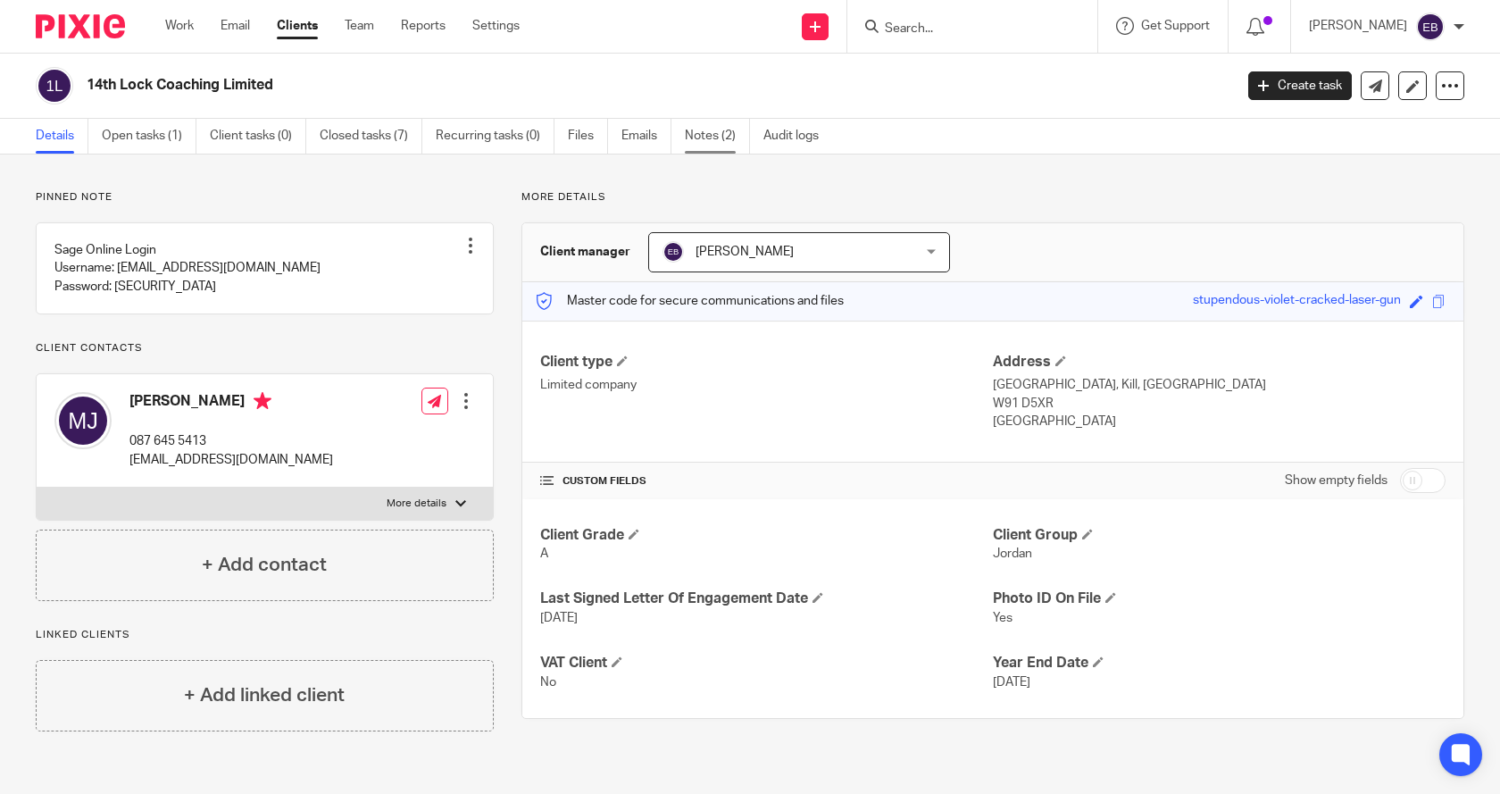
click at [722, 135] on link "Notes (2)" at bounding box center [717, 136] width 65 height 35
